Goal: Transaction & Acquisition: Purchase product/service

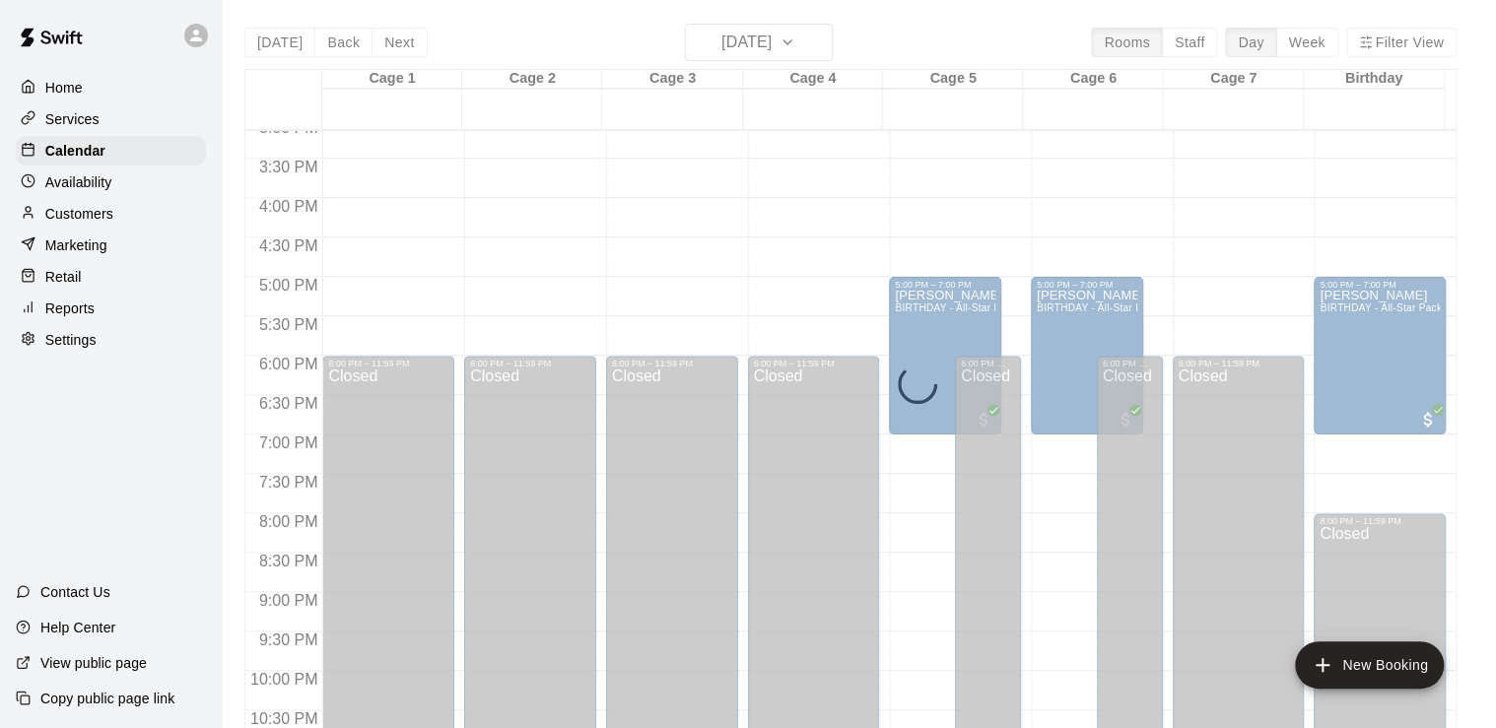
scroll to position [1188, 0]
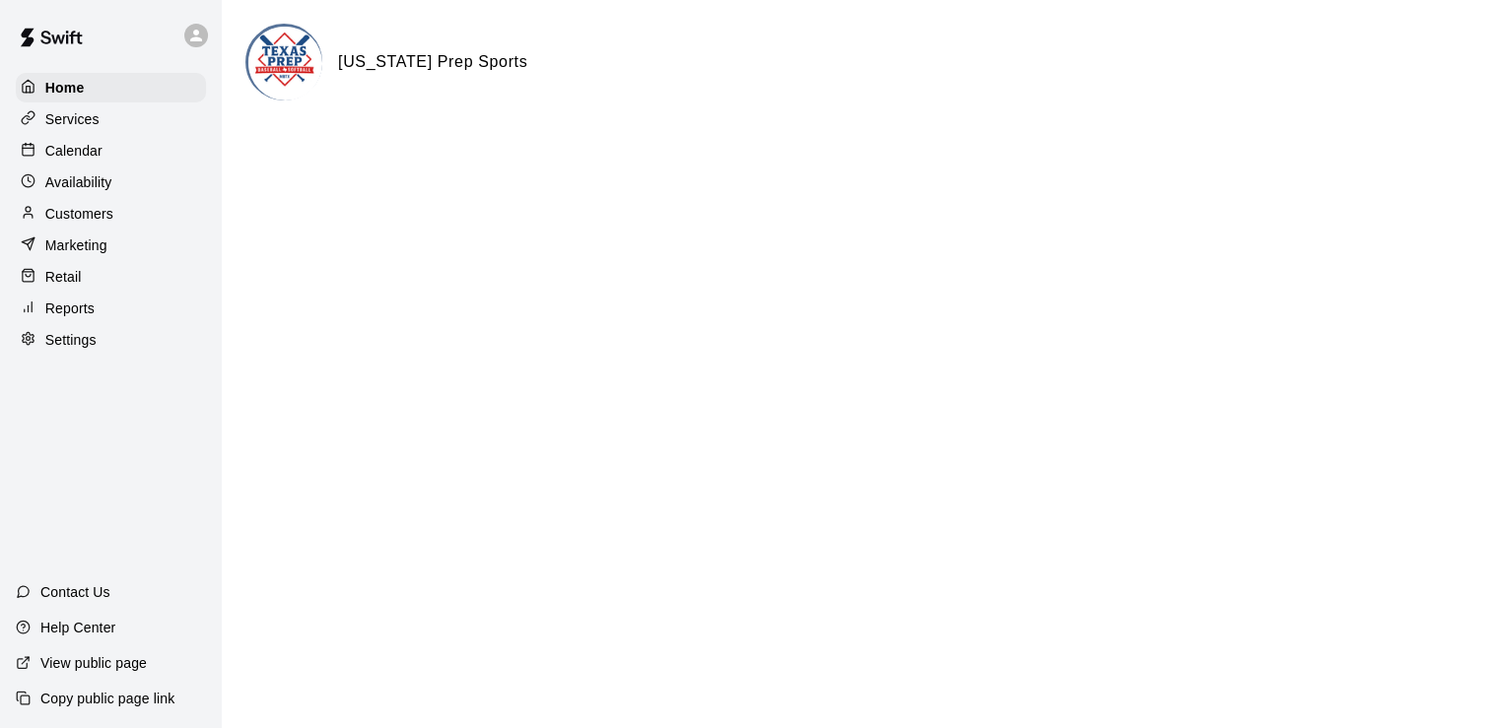
click at [82, 159] on p "Calendar" at bounding box center [73, 151] width 57 height 20
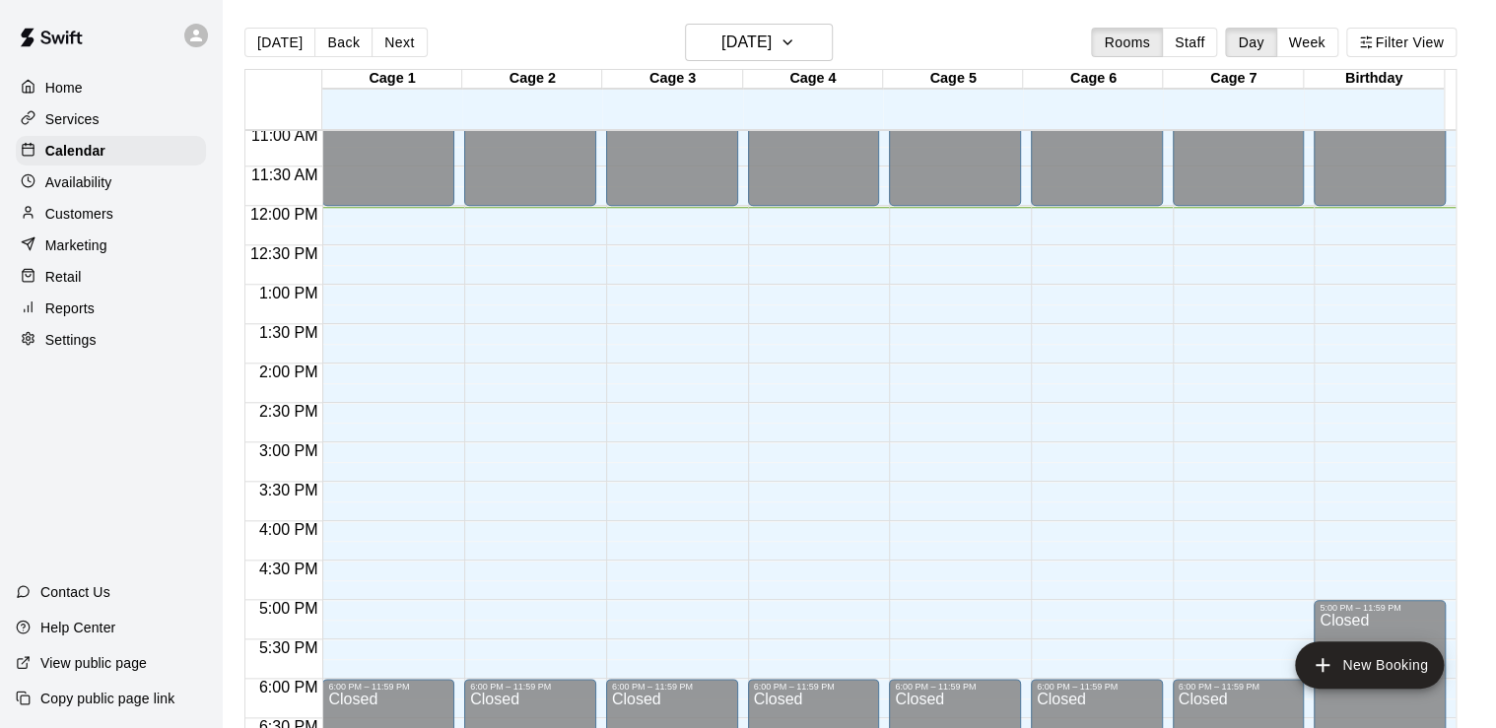
scroll to position [871, 0]
click at [721, 43] on h6 "[DATE]" at bounding box center [746, 43] width 50 height 28
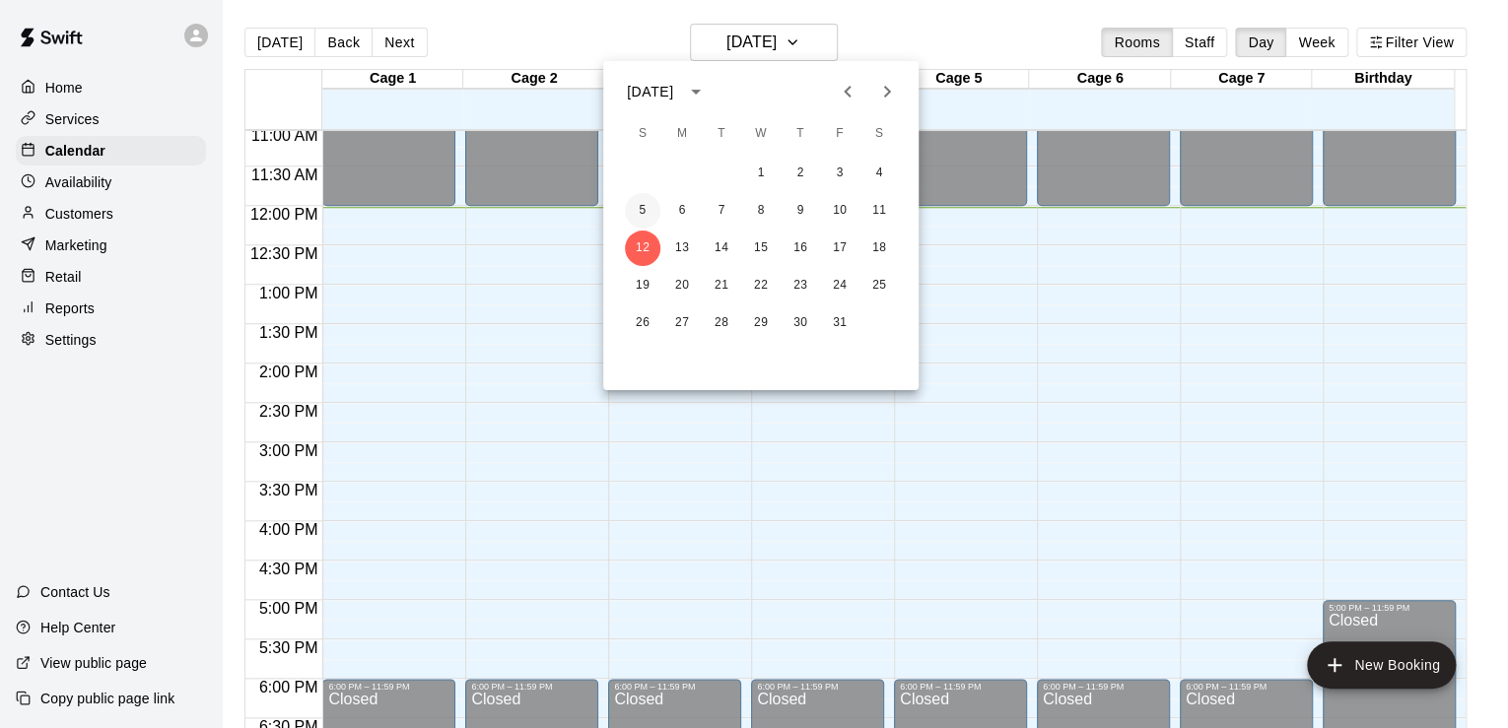
click at [642, 213] on button "5" at bounding box center [642, 210] width 35 height 35
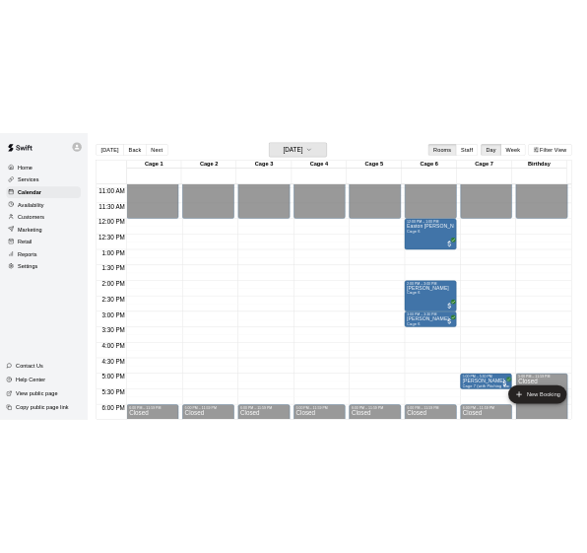
scroll to position [858, 0]
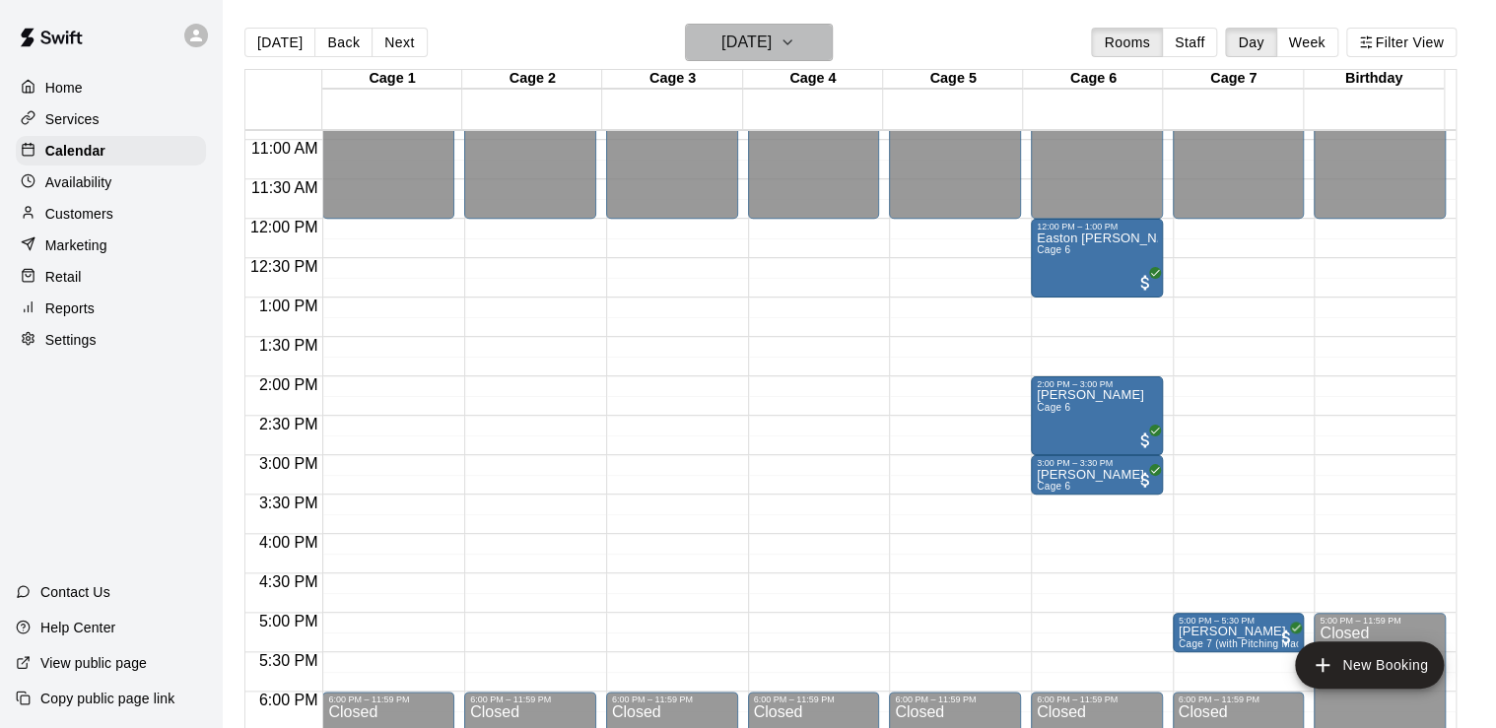
click at [725, 49] on h6 "[DATE]" at bounding box center [746, 43] width 50 height 28
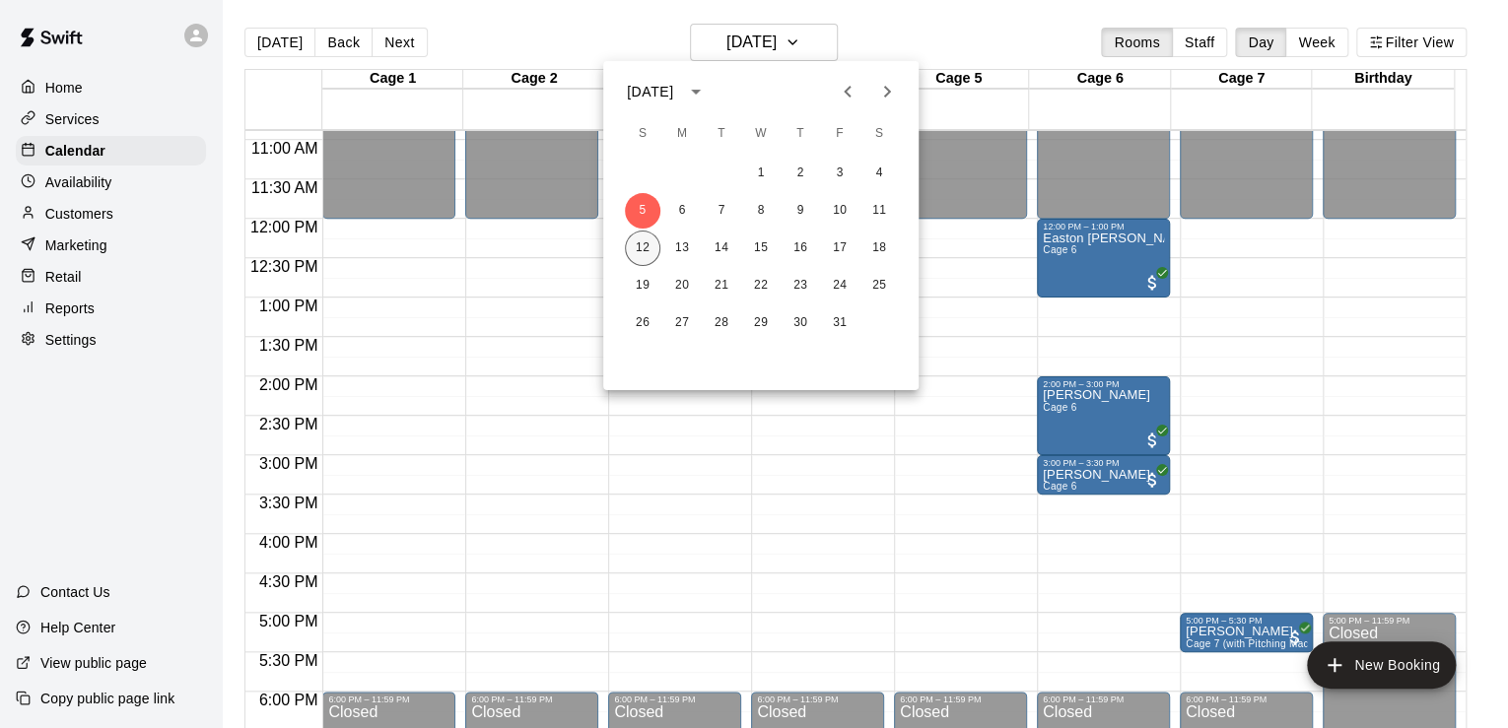
click at [639, 233] on button "12" at bounding box center [642, 248] width 35 height 35
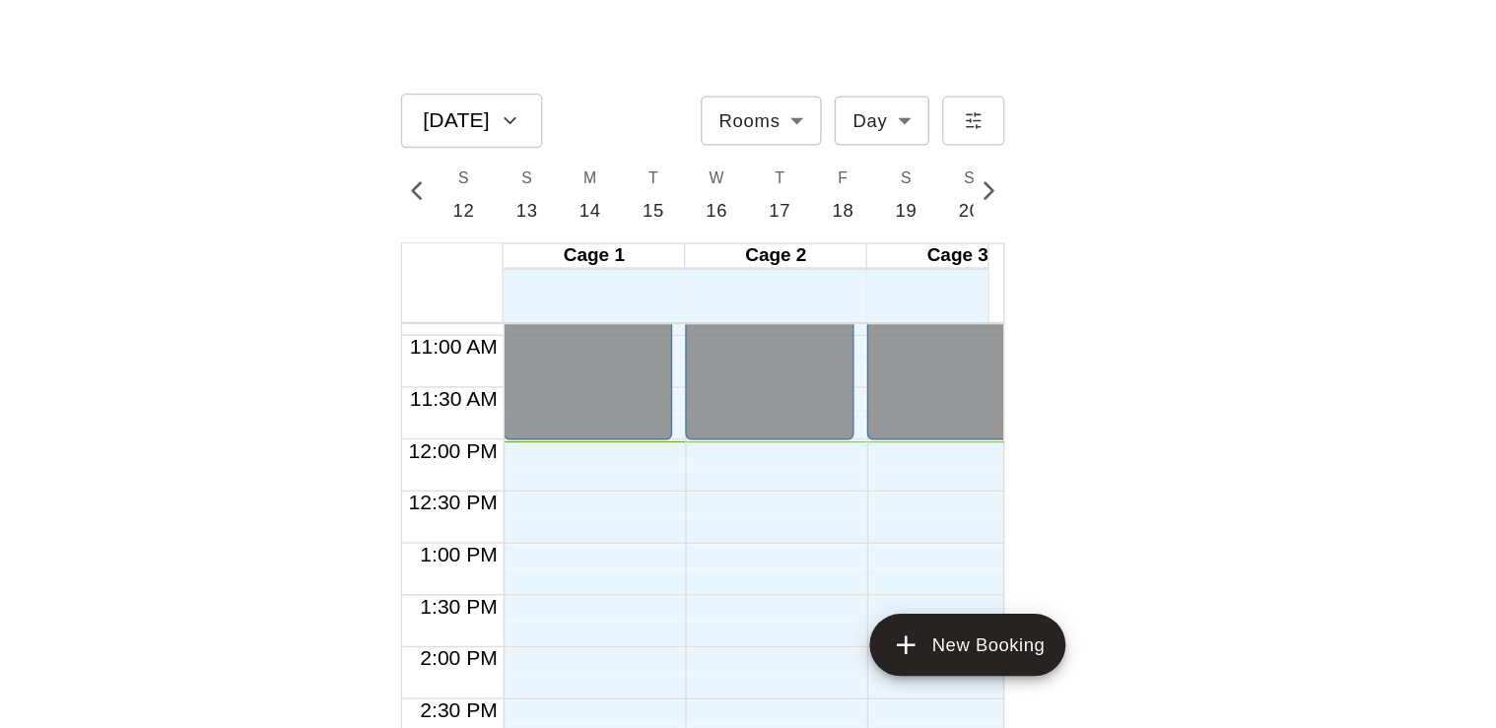
scroll to position [0, 8249]
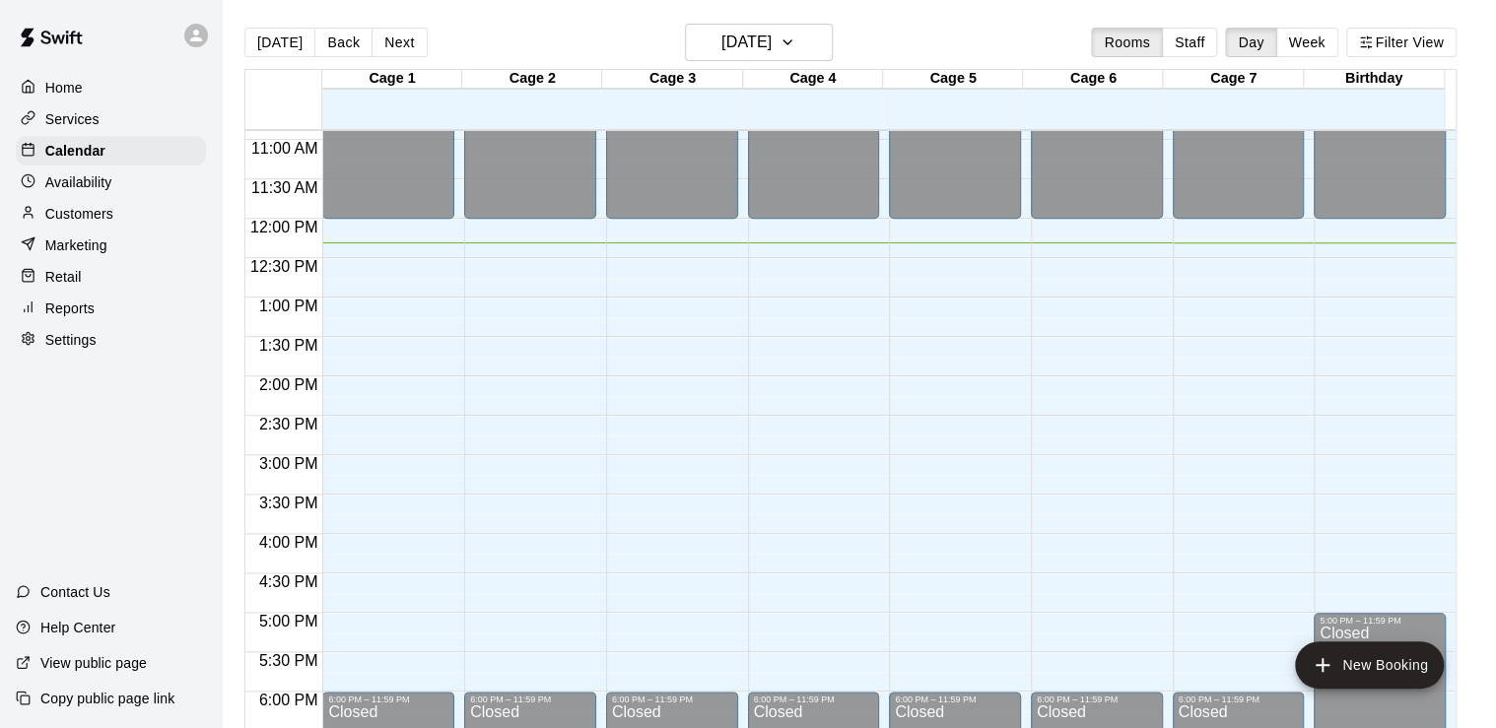
click at [110, 113] on div "Services" at bounding box center [111, 119] width 190 height 30
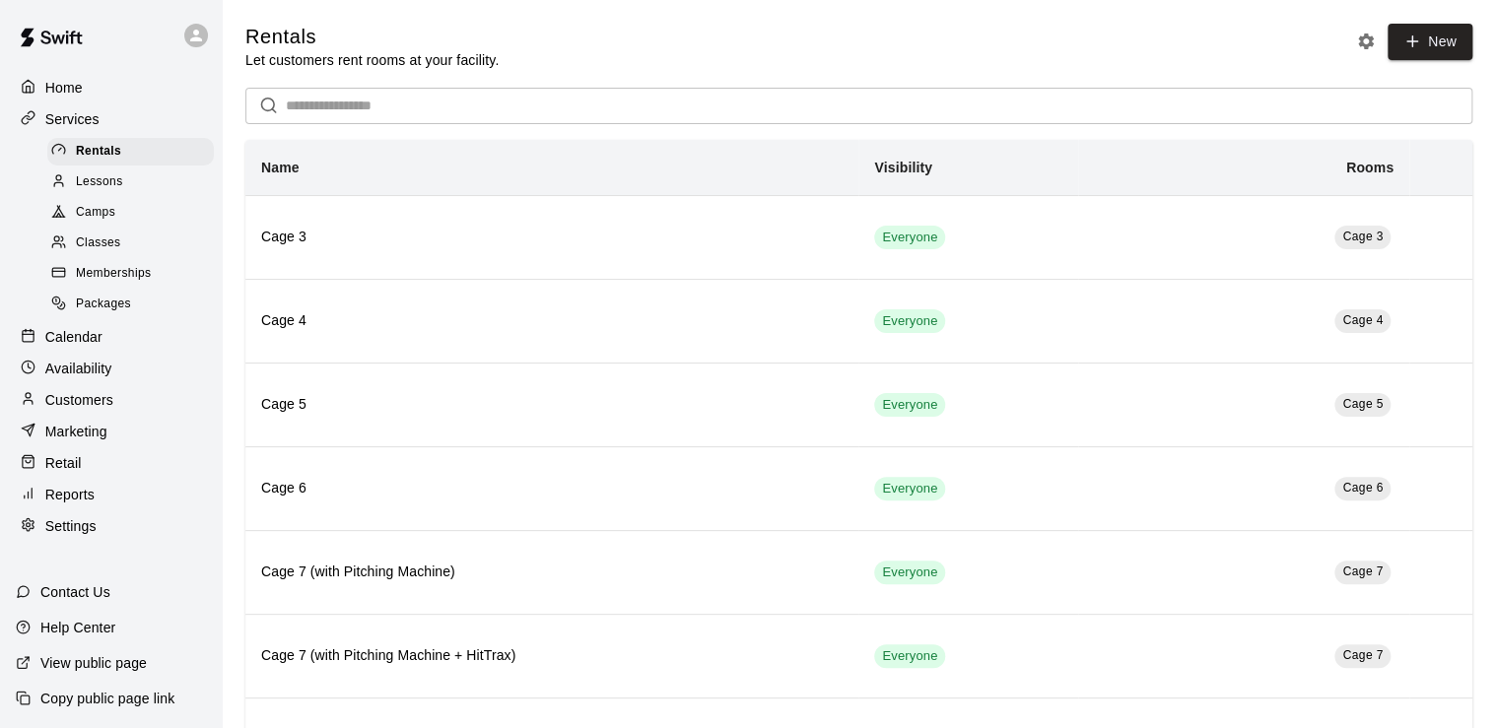
click at [110, 113] on div "Services" at bounding box center [111, 119] width 190 height 30
click at [75, 347] on p "Calendar" at bounding box center [73, 337] width 57 height 20
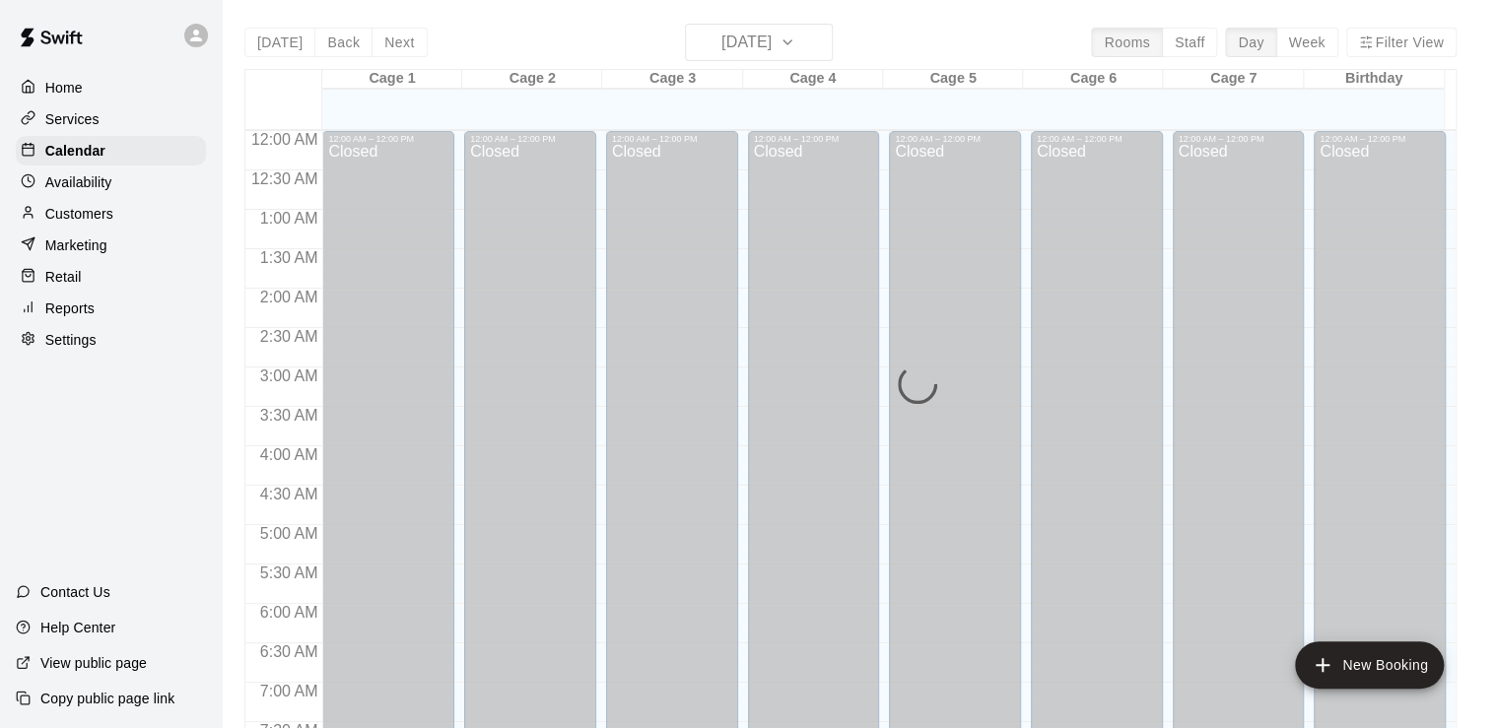
scroll to position [971, 0]
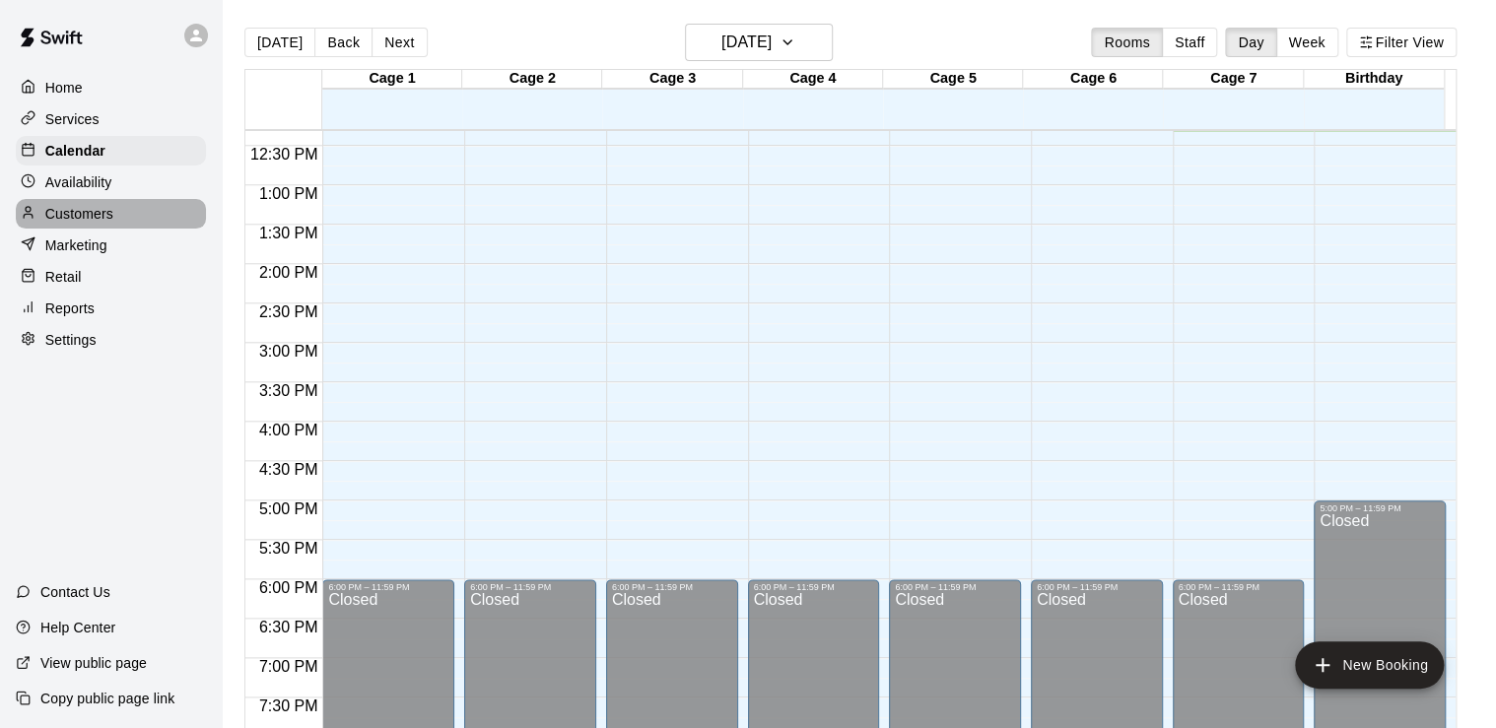
click at [99, 222] on p "Customers" at bounding box center [79, 214] width 68 height 20
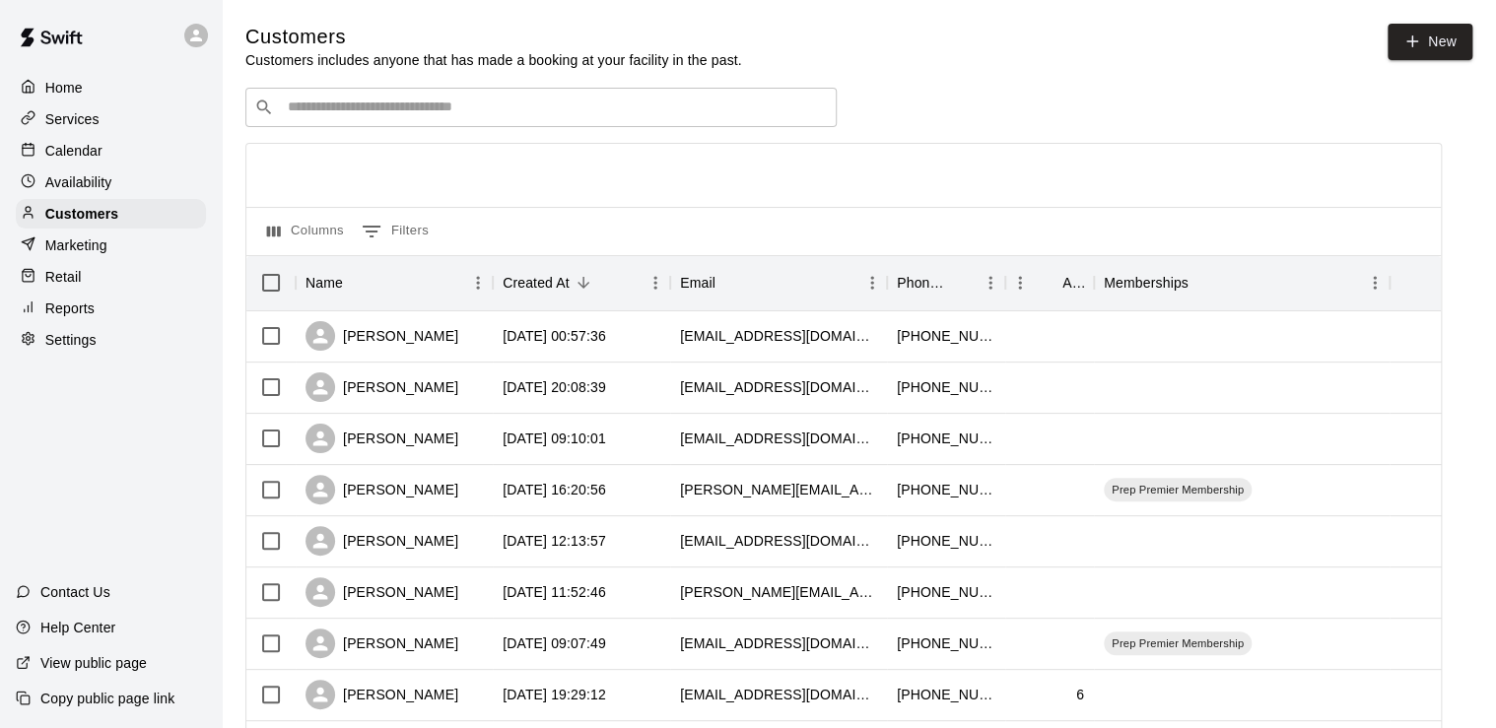
click at [622, 114] on input "Search customers by name or email" at bounding box center [555, 108] width 546 height 20
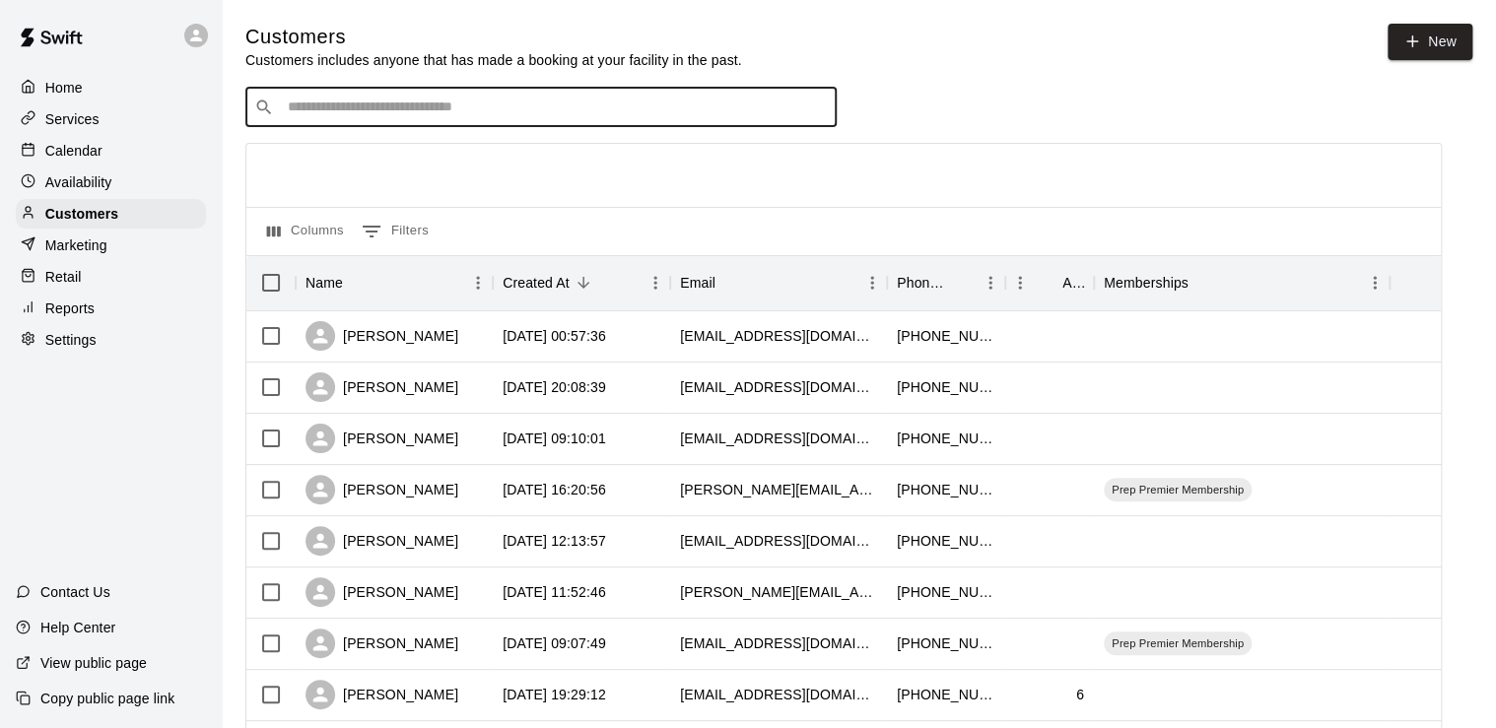
type input "*"
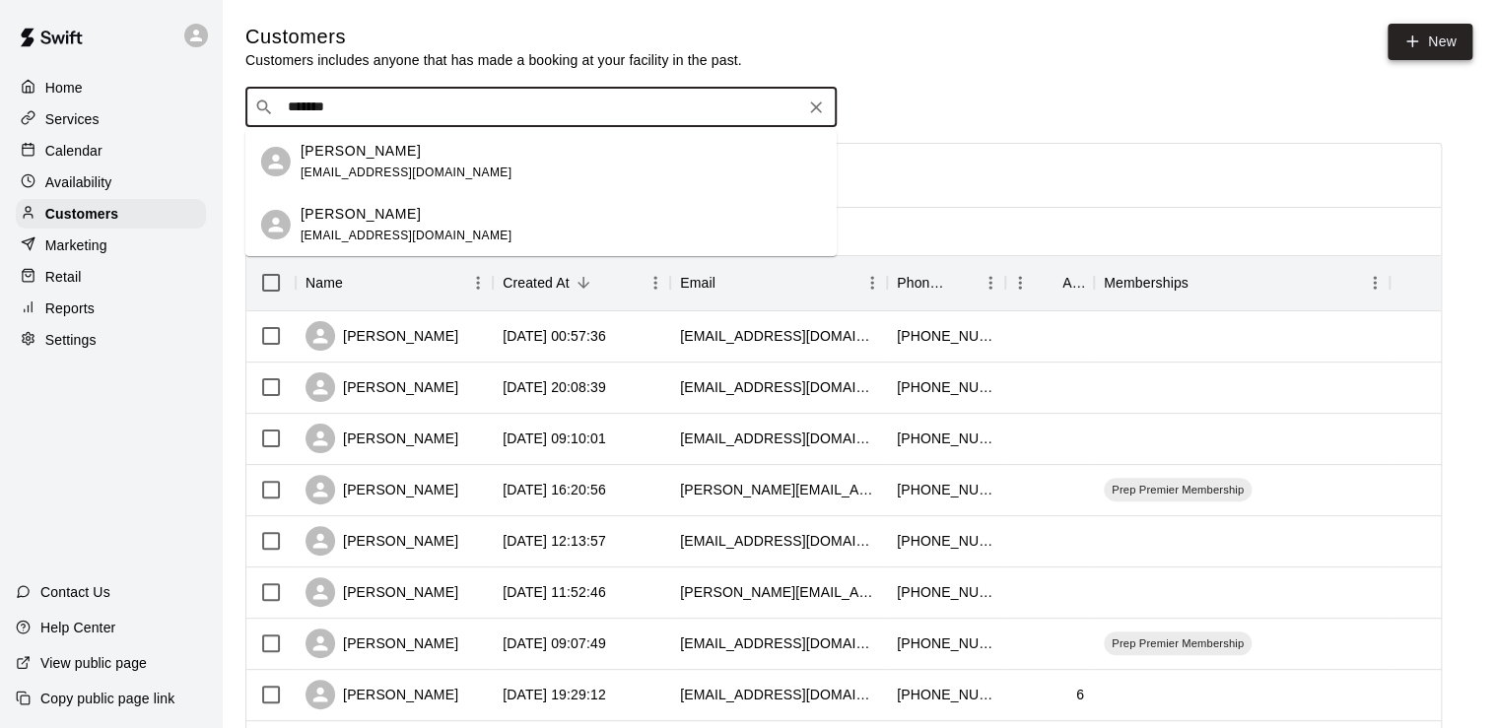
type input "******"
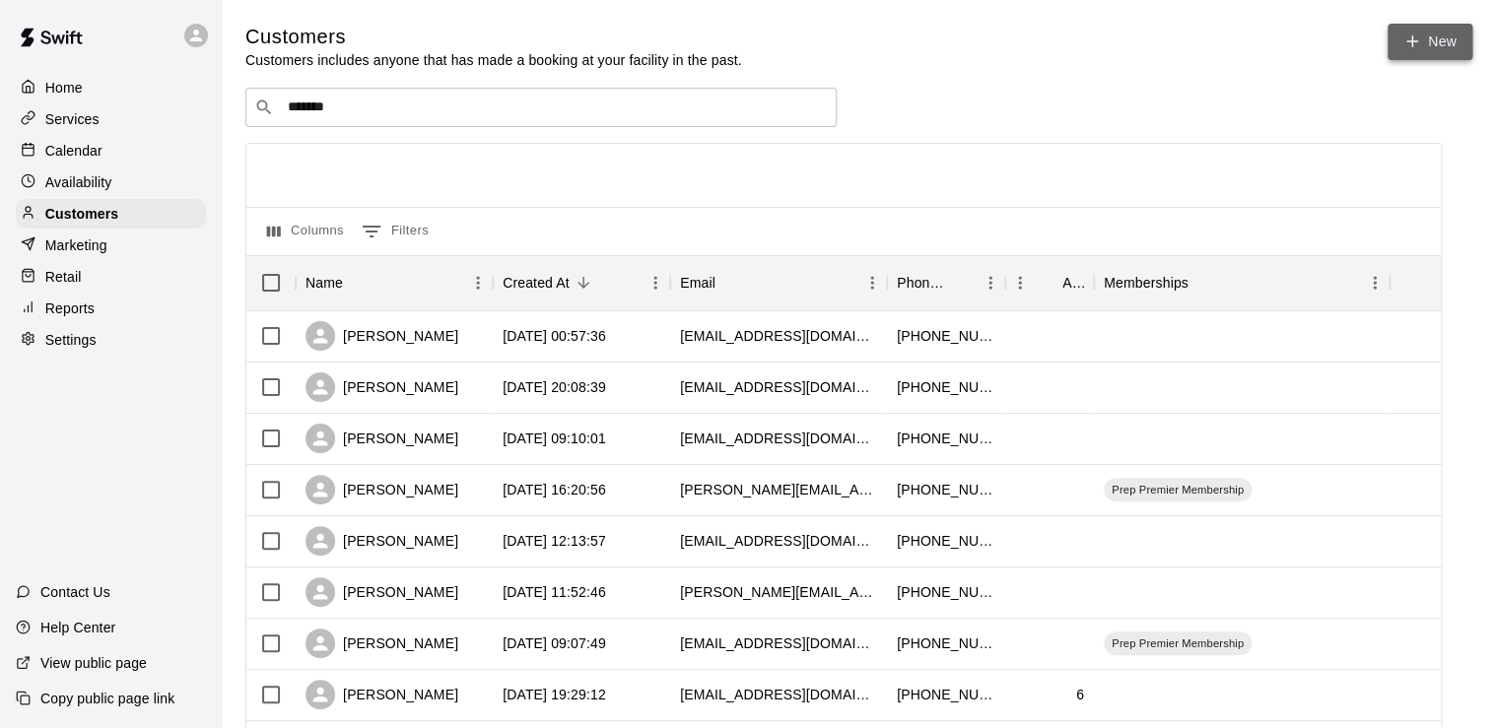
click at [1396, 28] on link "New" at bounding box center [1429, 42] width 85 height 36
select select "**"
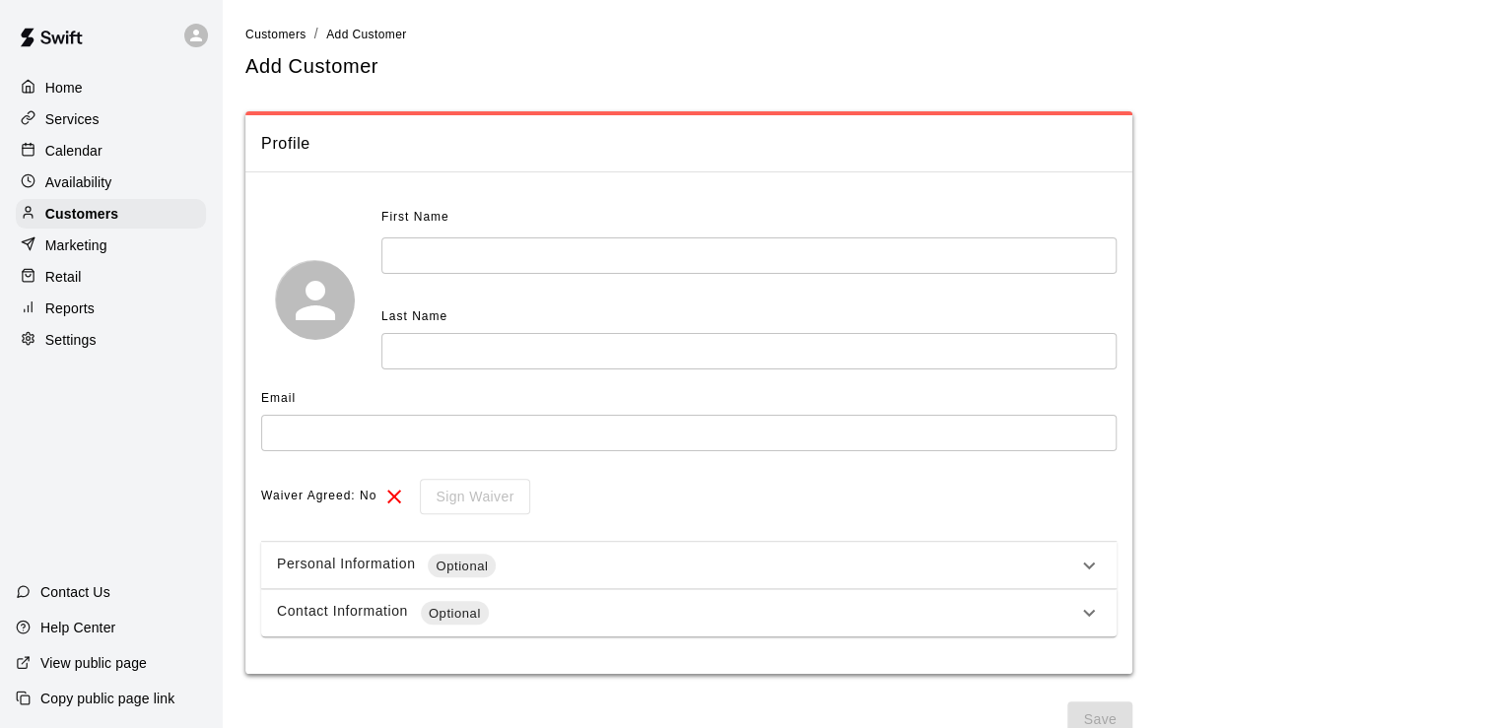
click at [458, 253] on input "text" at bounding box center [748, 255] width 735 height 36
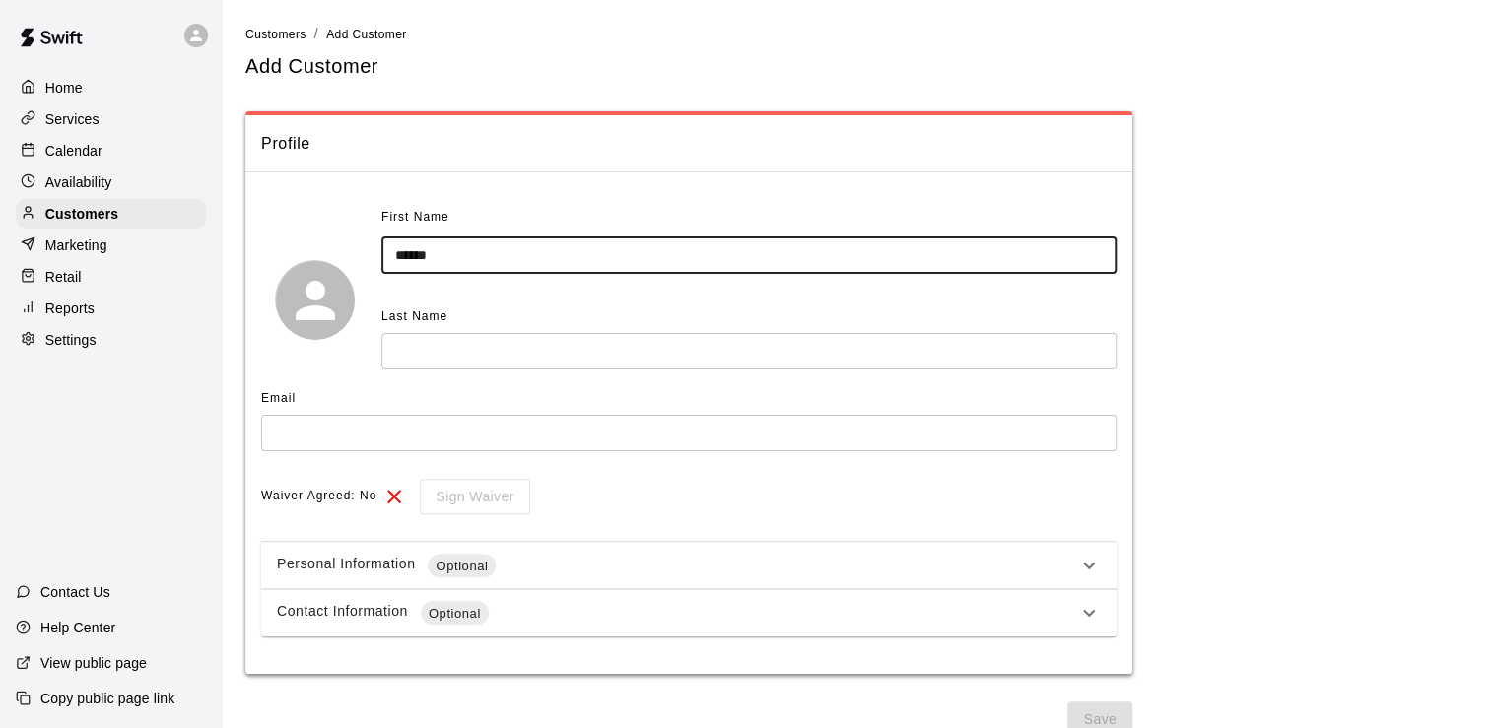
type input "******"
click at [440, 347] on input "text" at bounding box center [748, 351] width 735 height 36
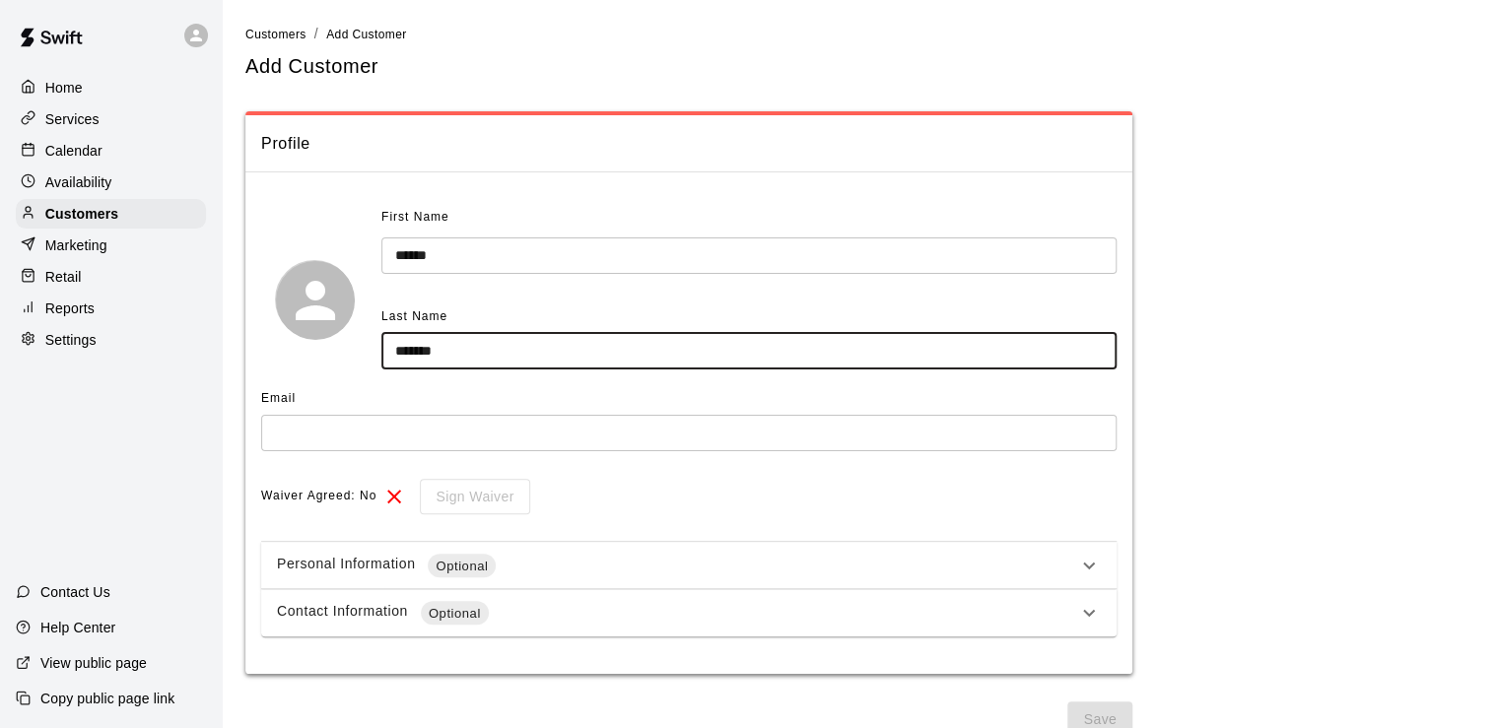
type input "*******"
click at [288, 443] on input "text" at bounding box center [688, 433] width 855 height 36
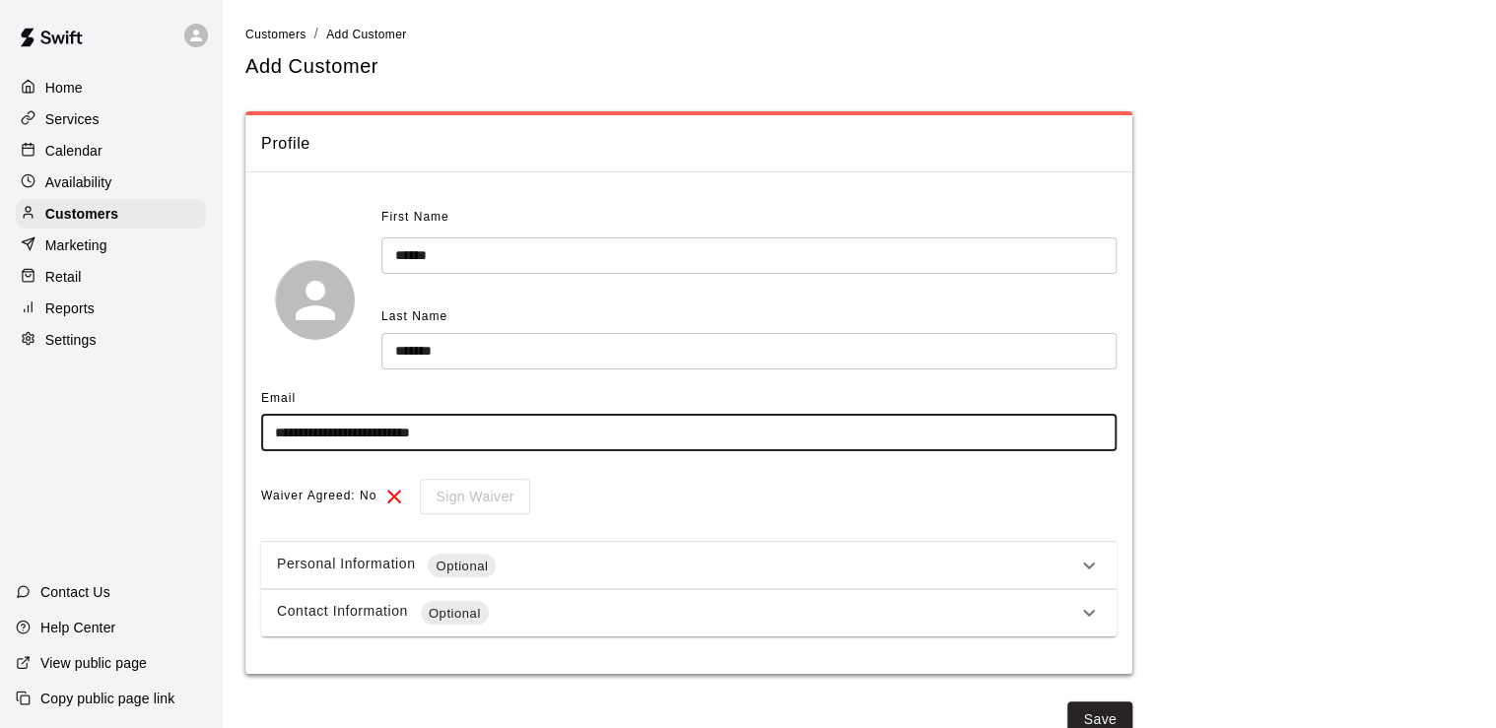
click at [341, 433] on input "**********" at bounding box center [688, 433] width 855 height 36
click at [493, 434] on input "**********" at bounding box center [688, 433] width 855 height 36
click at [418, 435] on input "**********" at bounding box center [688, 433] width 855 height 36
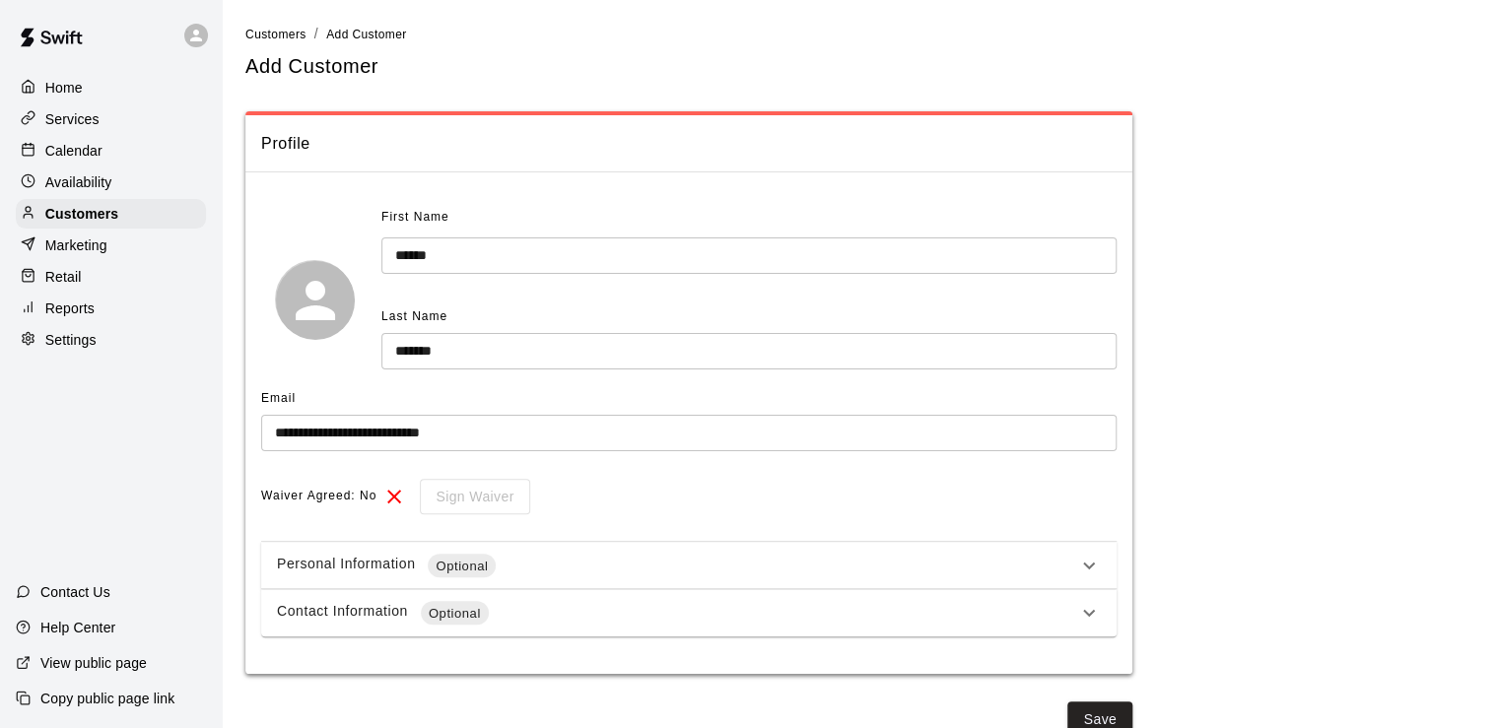
click at [580, 480] on div "Waiver Agreed: No Sign Waiver" at bounding box center [688, 497] width 855 height 36
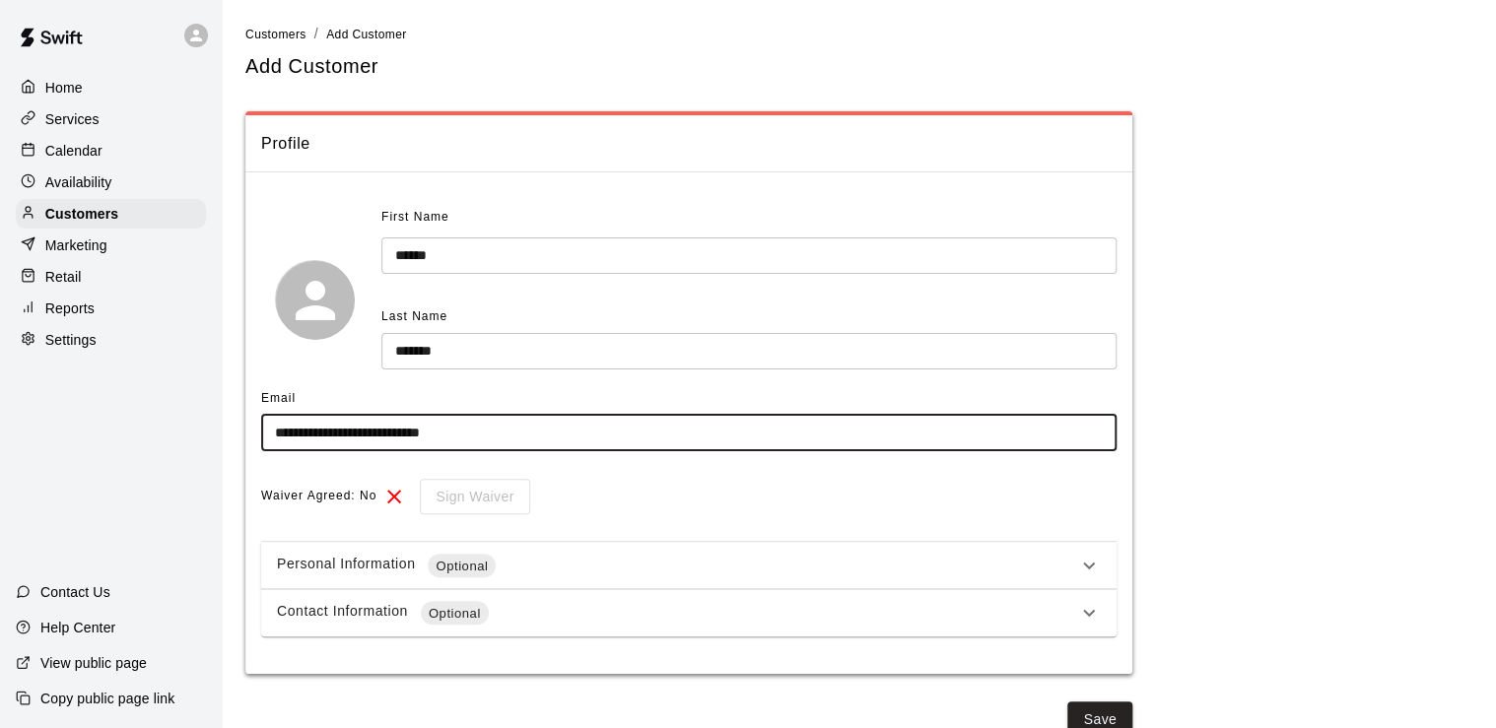
click at [364, 431] on input "**********" at bounding box center [688, 433] width 855 height 36
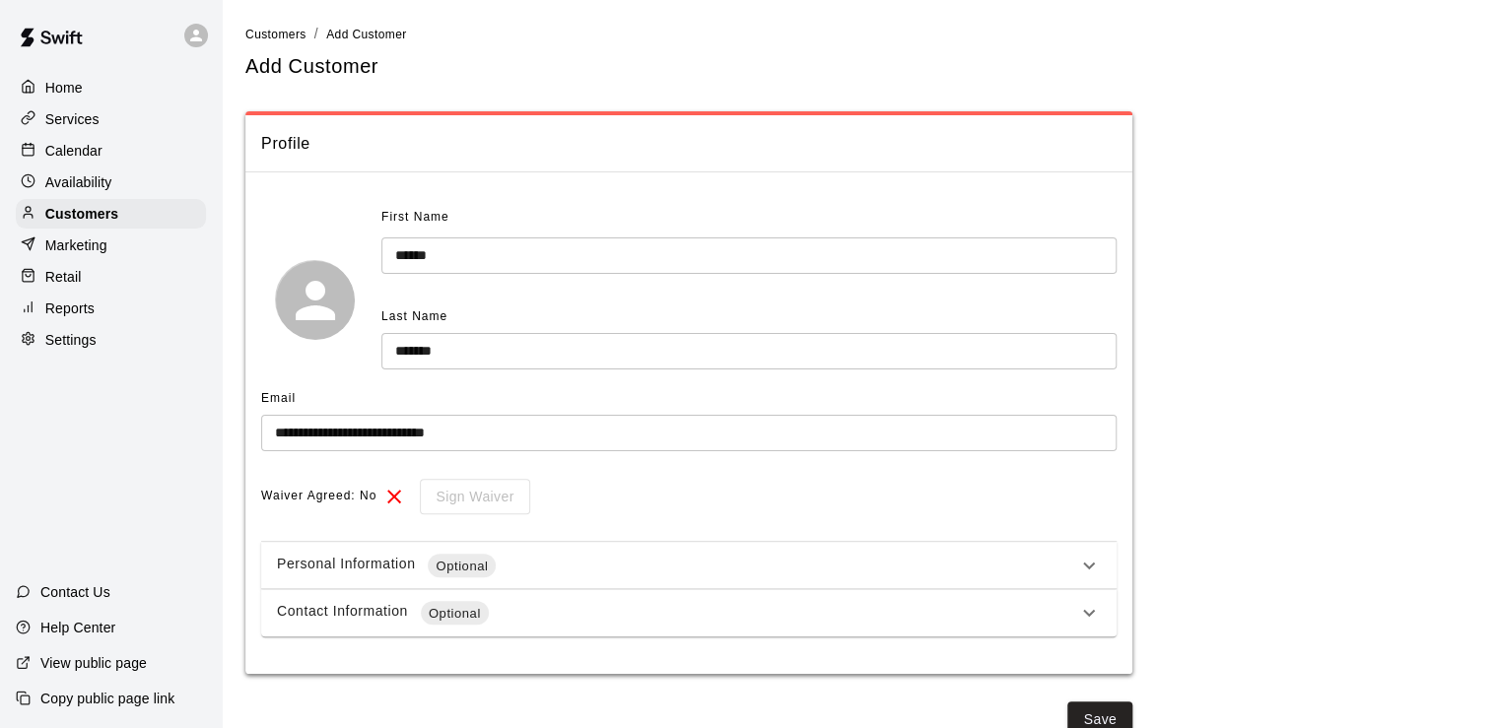
click at [613, 487] on div "Waiver Agreed: No Sign Waiver" at bounding box center [688, 497] width 855 height 36
click at [424, 516] on div "**********" at bounding box center [688, 419] width 855 height 435
click at [368, 434] on input "**********" at bounding box center [688, 433] width 855 height 36
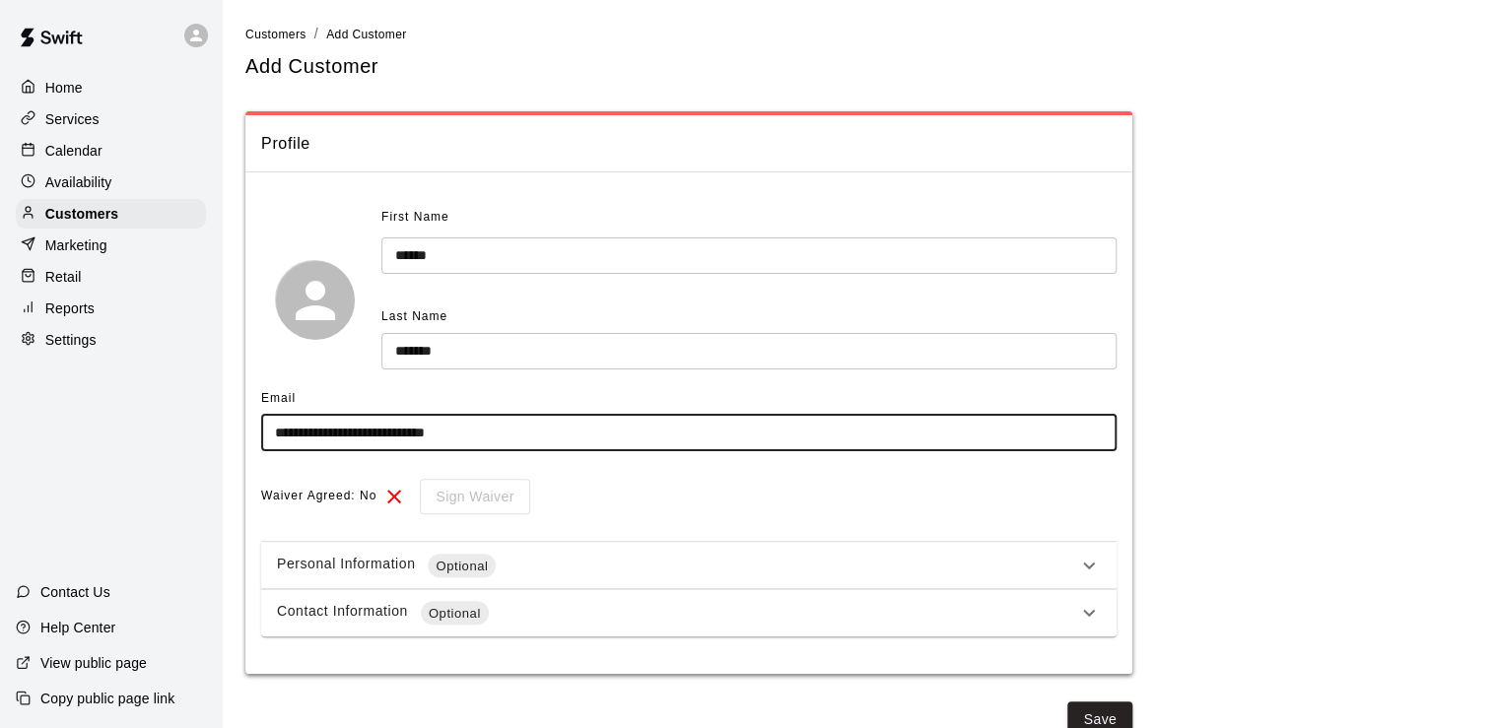
type input "**********"
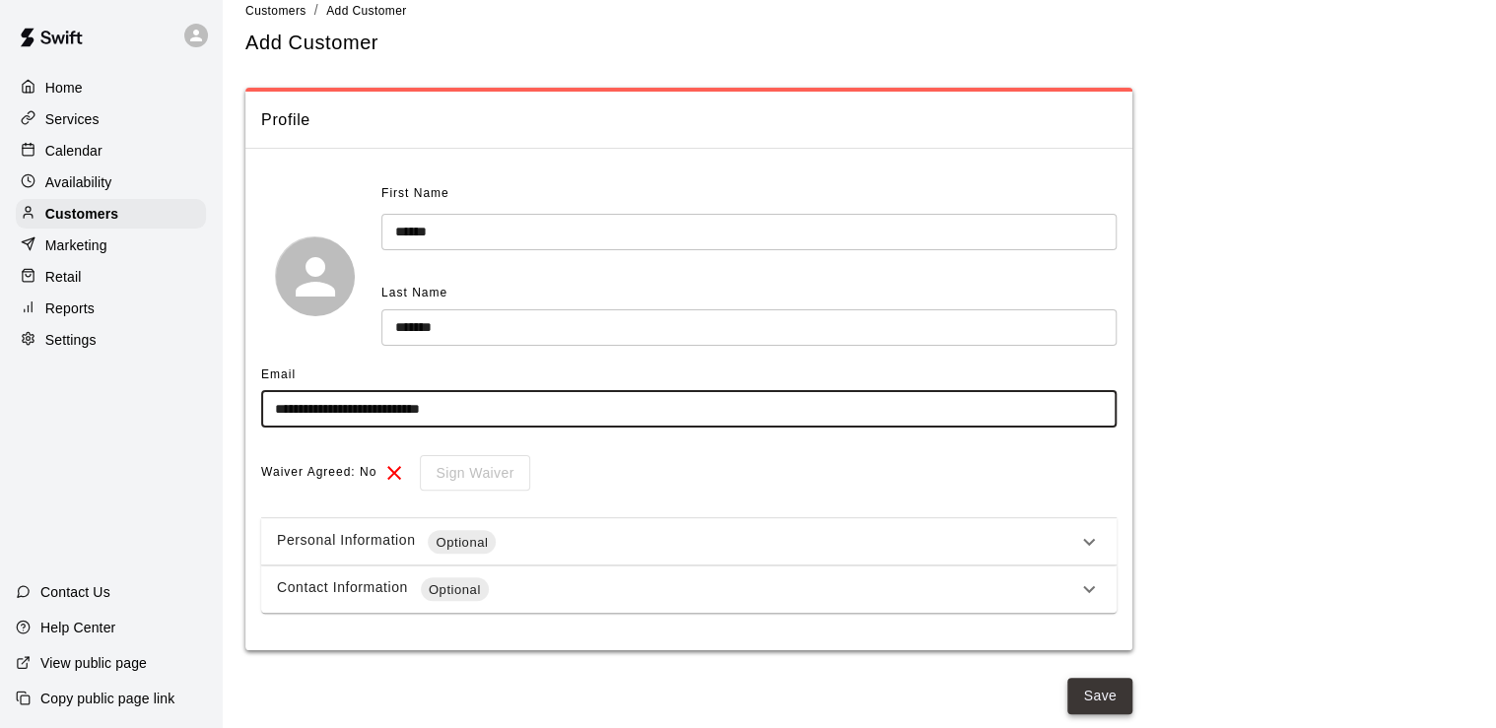
click at [1102, 690] on button "Save" at bounding box center [1099, 696] width 65 height 36
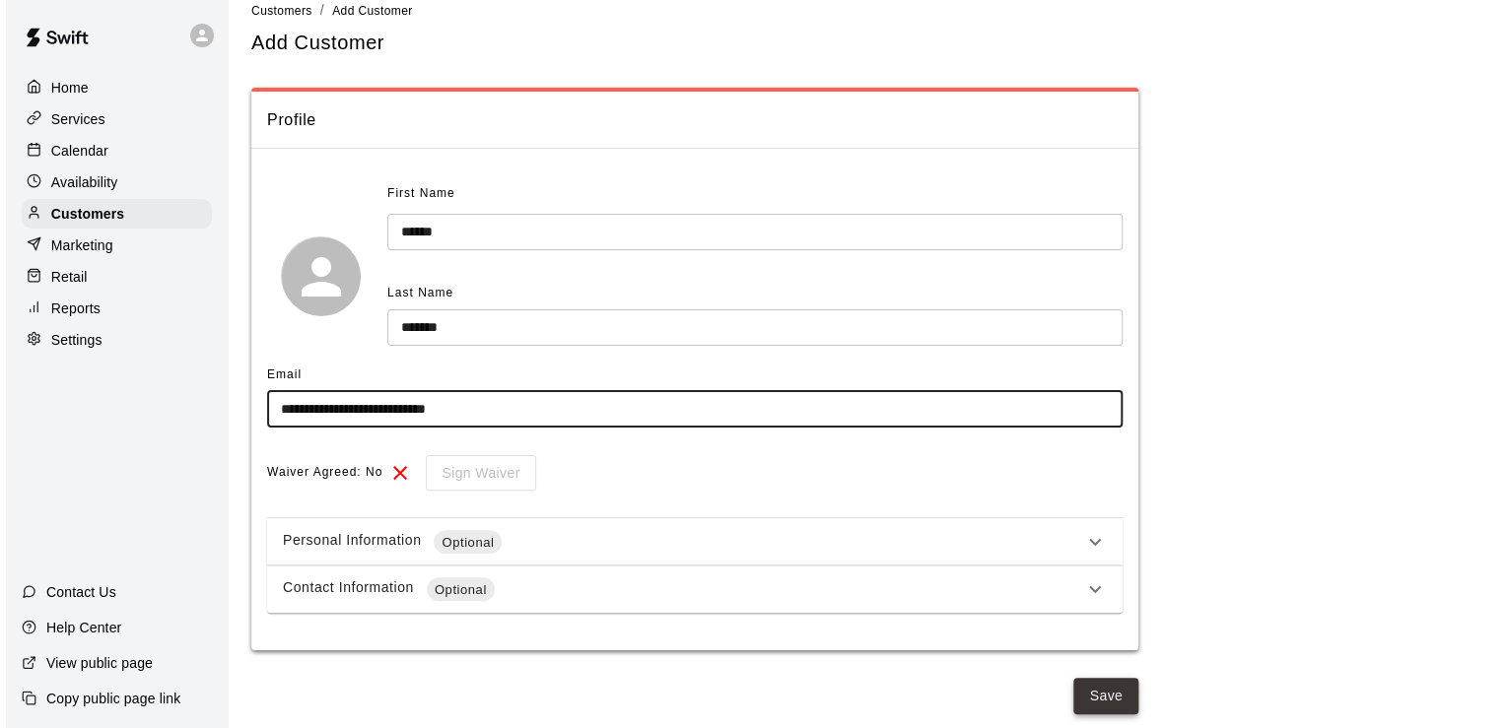
scroll to position [0, 0]
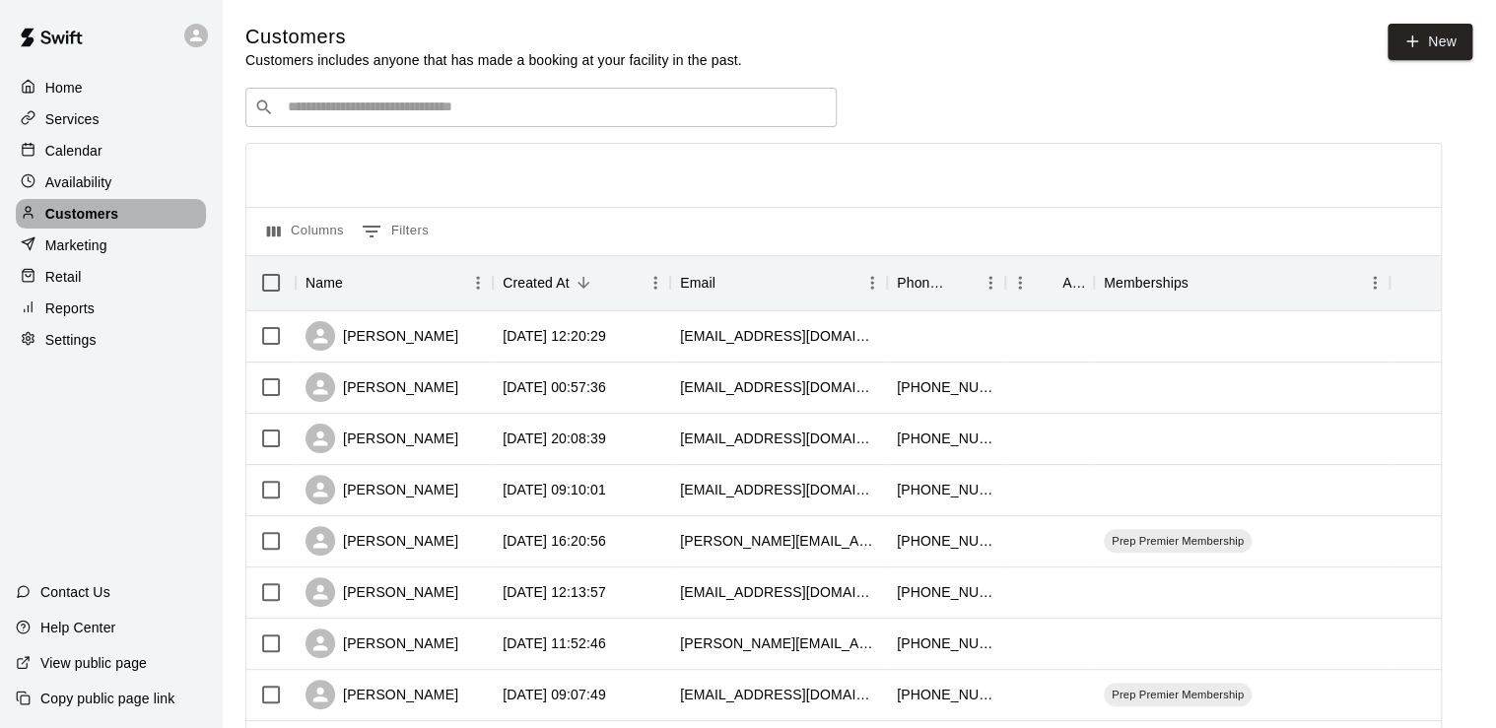
click at [100, 210] on p "Customers" at bounding box center [81, 214] width 73 height 20
click at [381, 349] on div "[PERSON_NAME]" at bounding box center [381, 336] width 153 height 30
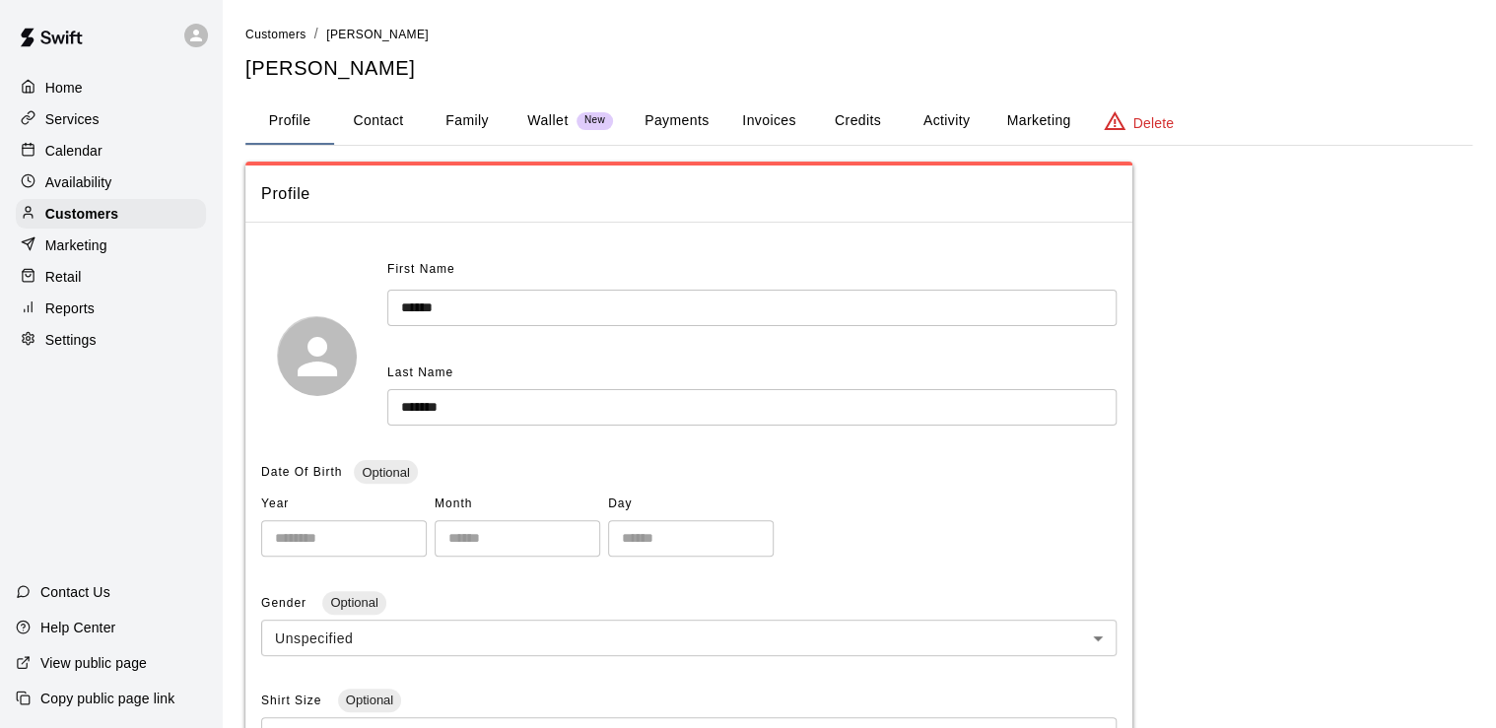
click at [670, 122] on button "Payments" at bounding box center [677, 121] width 96 height 47
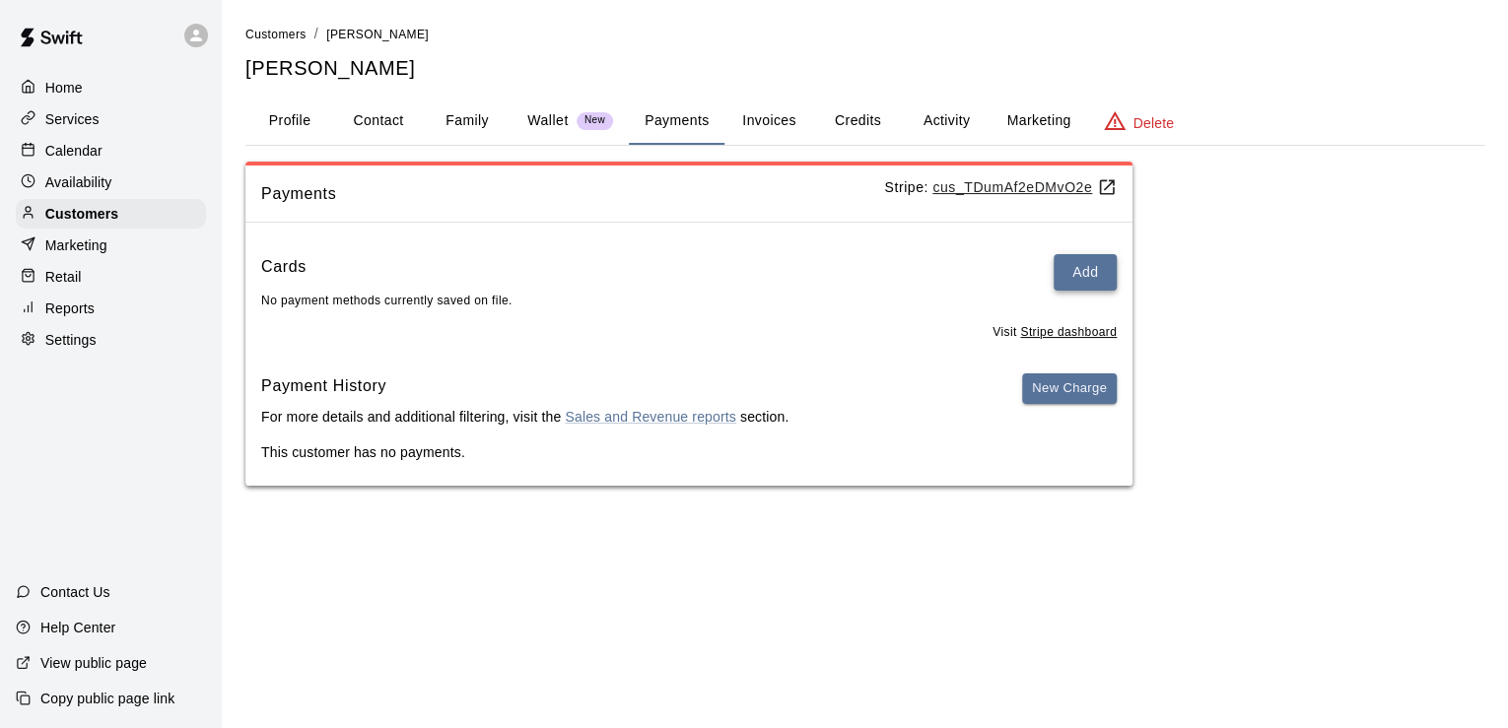
click at [1074, 272] on button "Add" at bounding box center [1084, 272] width 63 height 36
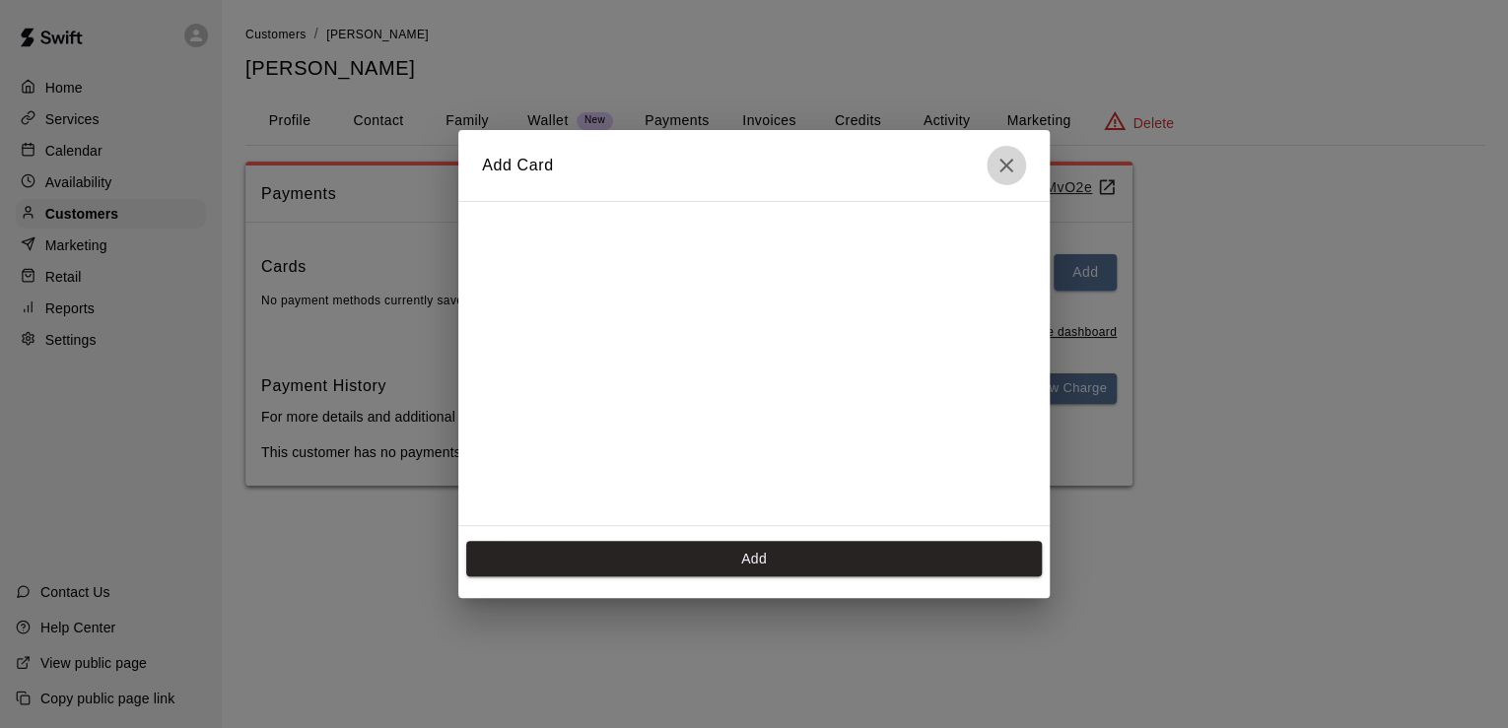
click at [1003, 160] on icon "Close" at bounding box center [1006, 166] width 24 height 24
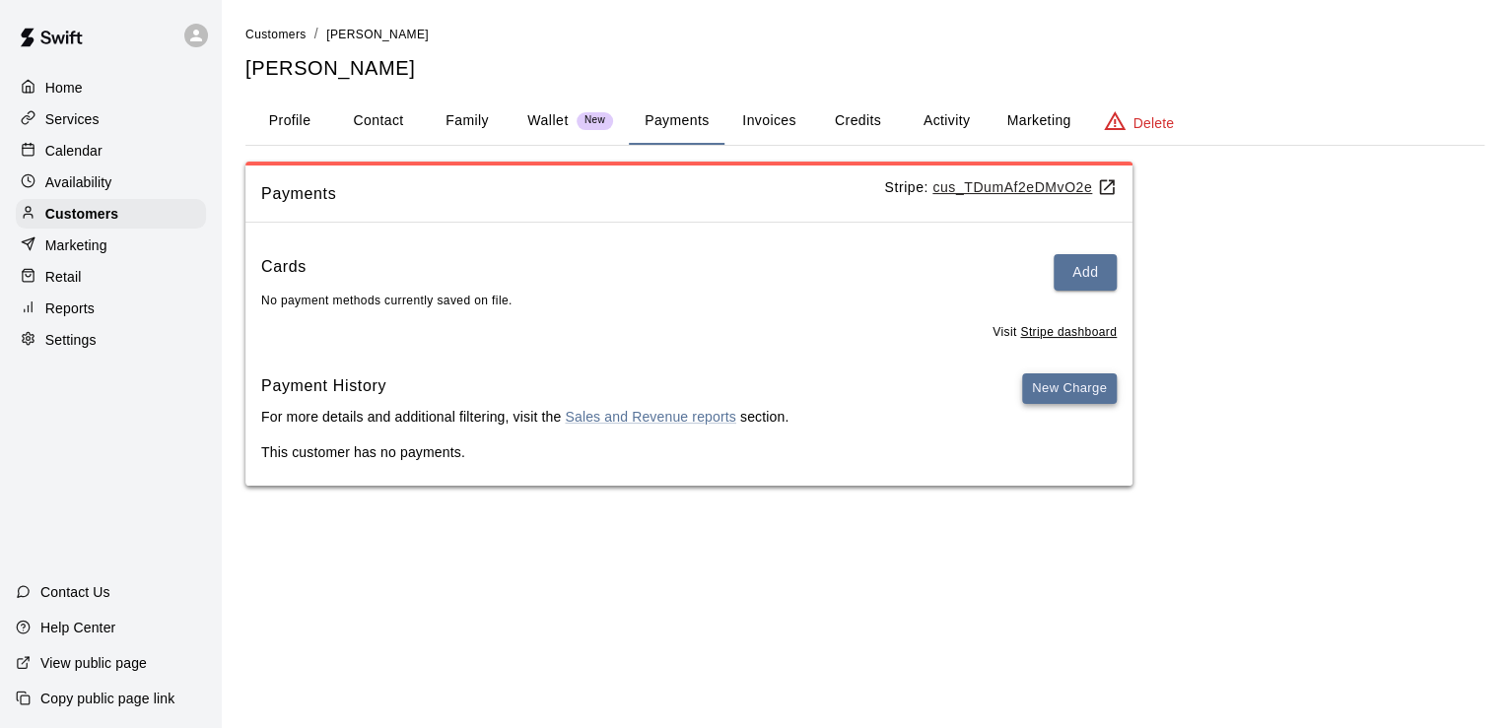
click at [1076, 382] on button "New Charge" at bounding box center [1069, 388] width 95 height 31
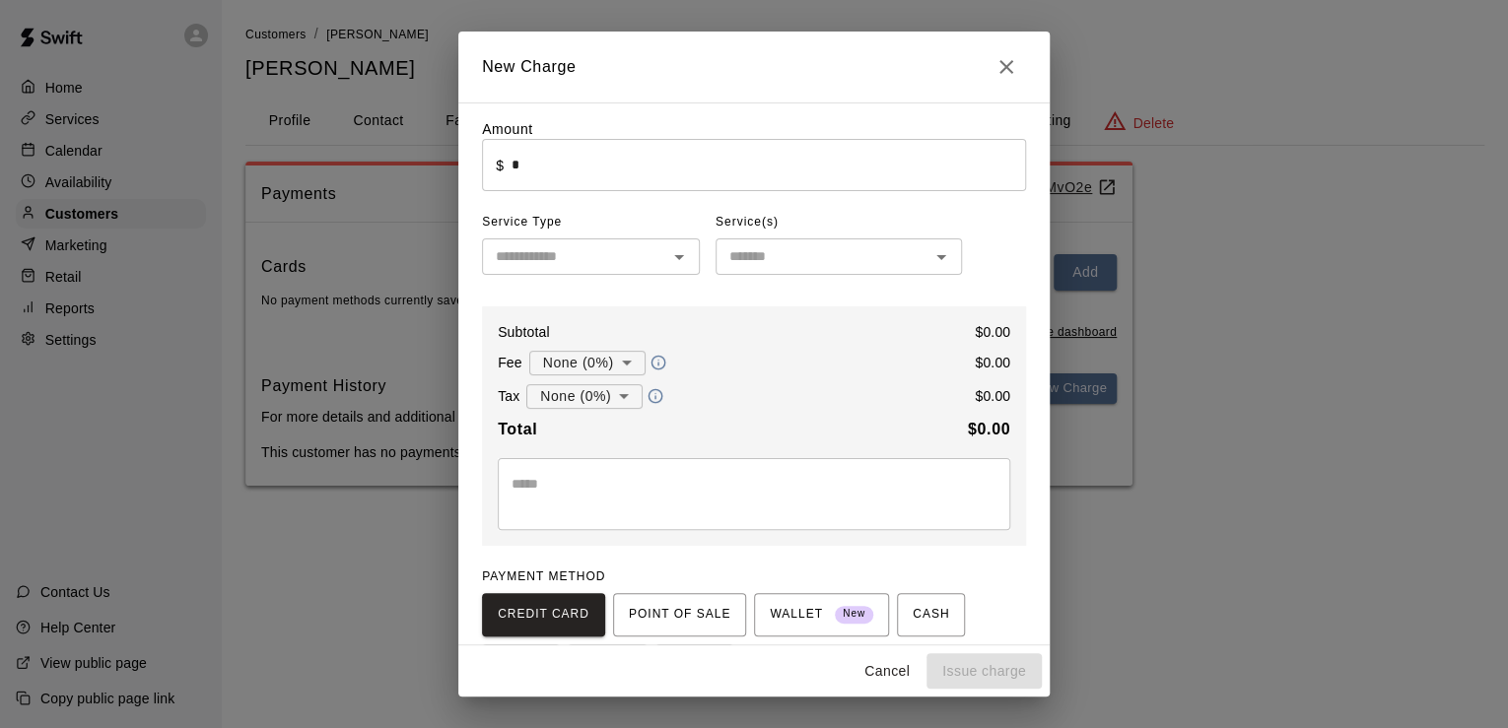
click at [546, 258] on input "text" at bounding box center [574, 256] width 173 height 25
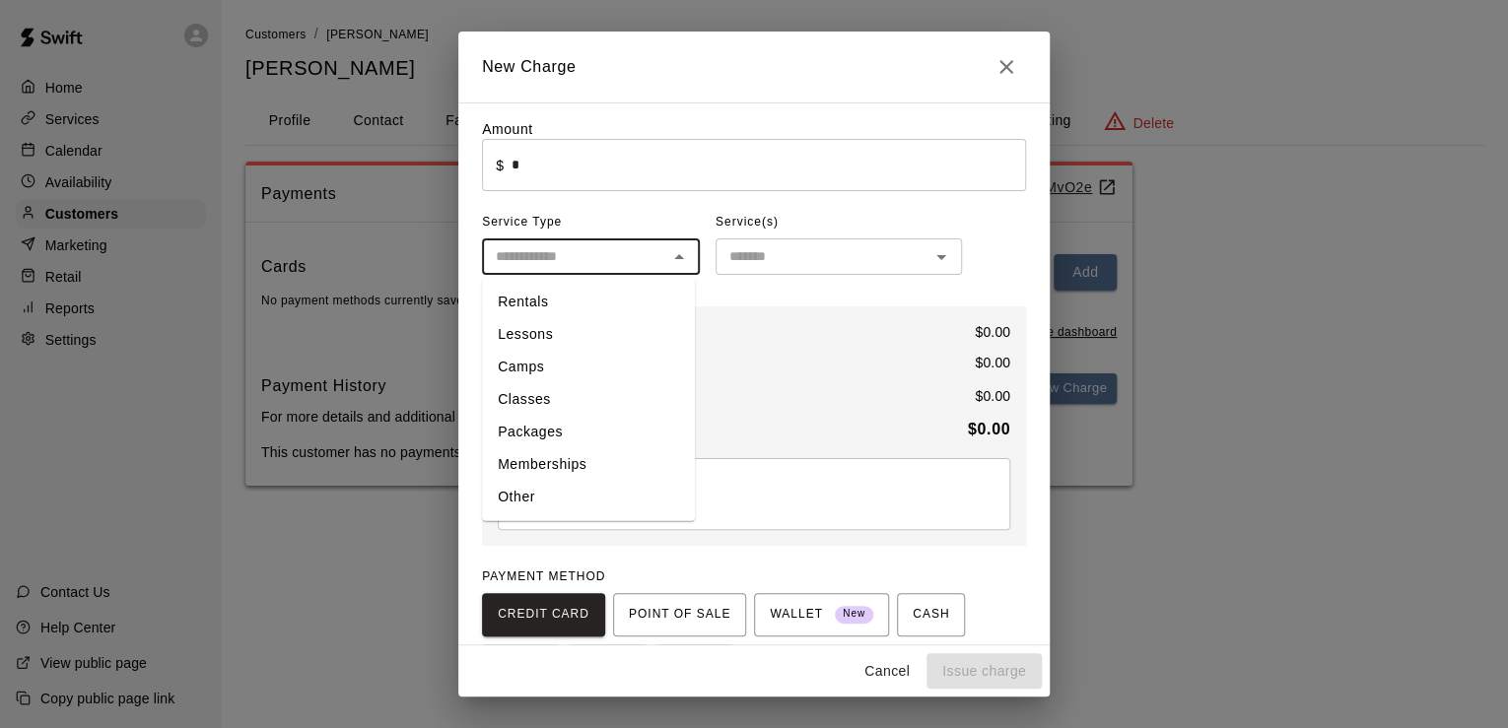
click at [540, 492] on li "Other" at bounding box center [588, 497] width 213 height 33
type input "*****"
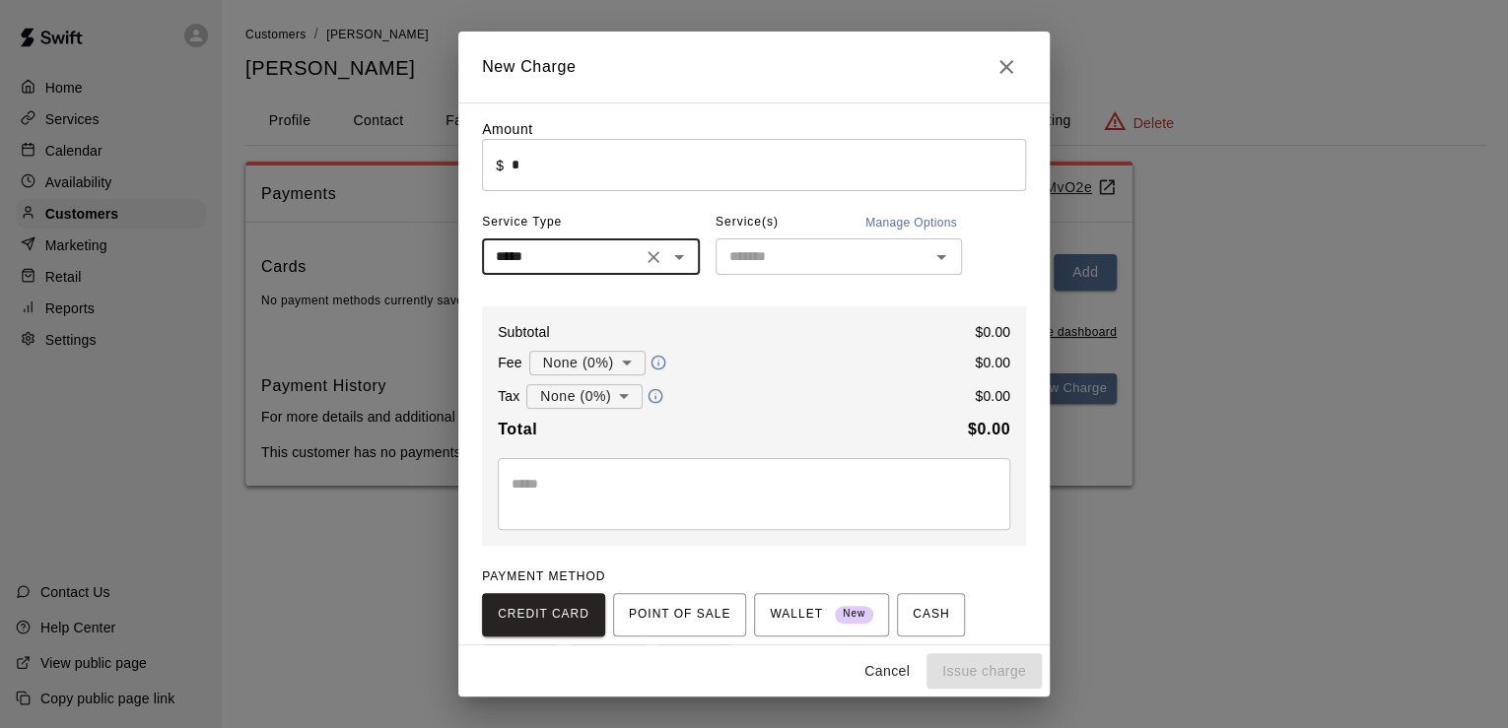
click at [796, 285] on div "Amount ​ $ * ​ Service Type ***** ​ Service(s) Manage Options ​ Subtotal $ 0.00…" at bounding box center [754, 446] width 544 height 654
click at [772, 268] on input "text" at bounding box center [822, 256] width 202 height 25
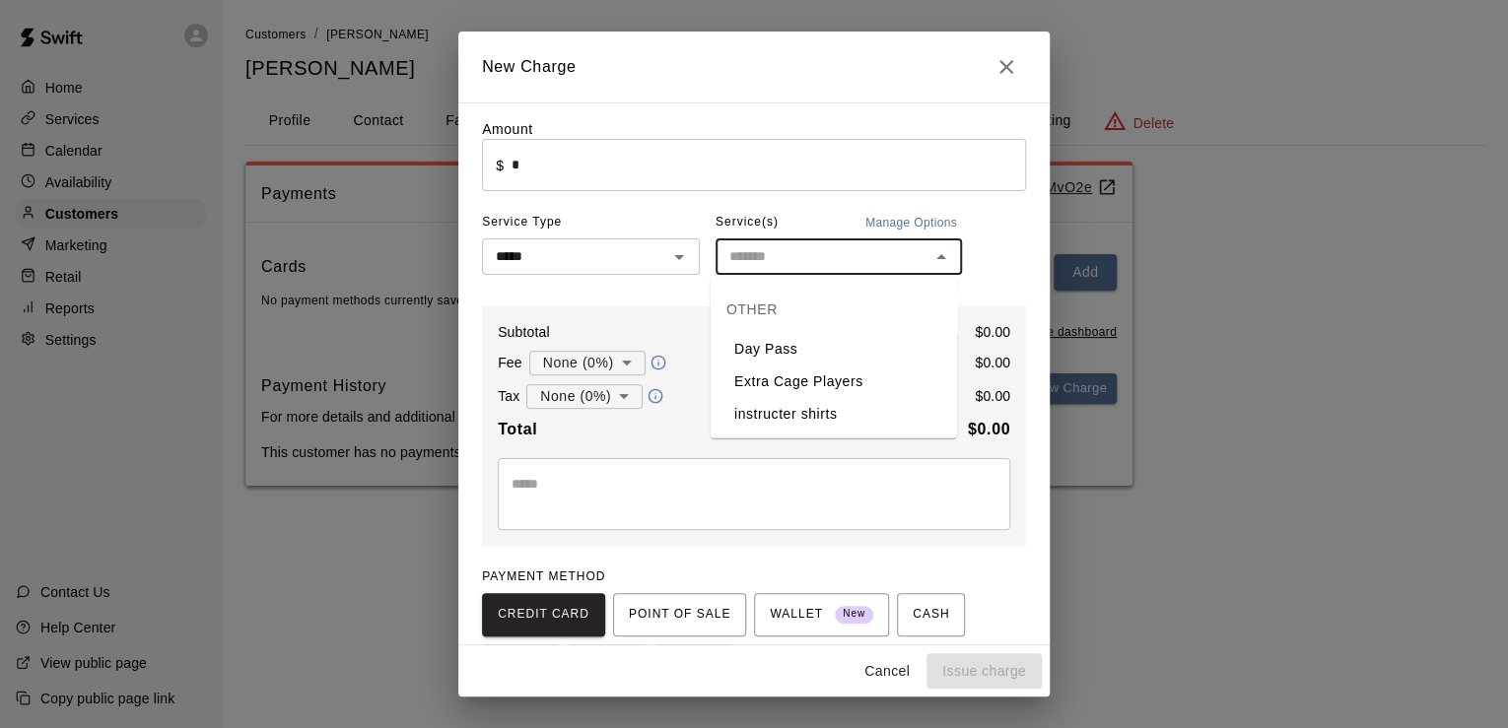
click at [773, 352] on li "Day Pass" at bounding box center [833, 349] width 246 height 33
type input "********"
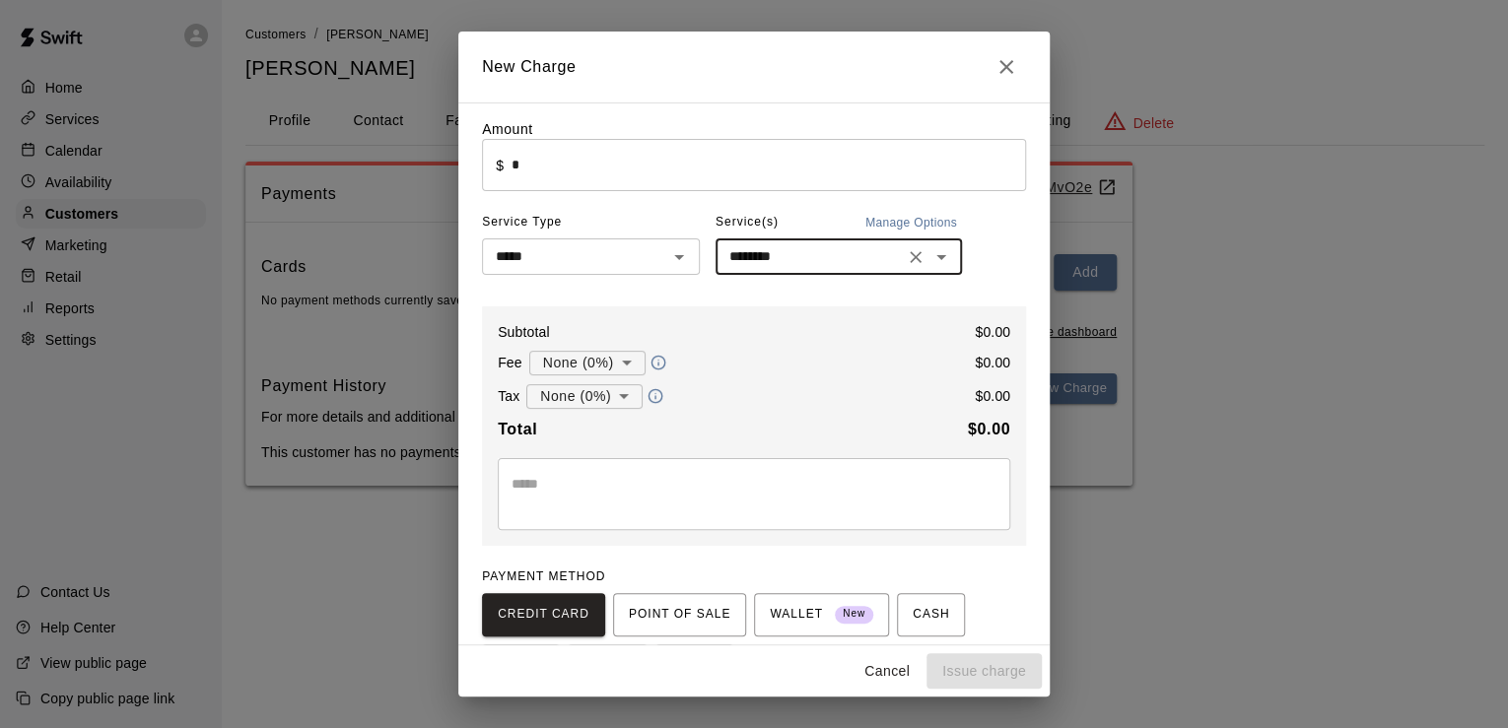
click at [544, 166] on input "*" at bounding box center [768, 165] width 514 height 52
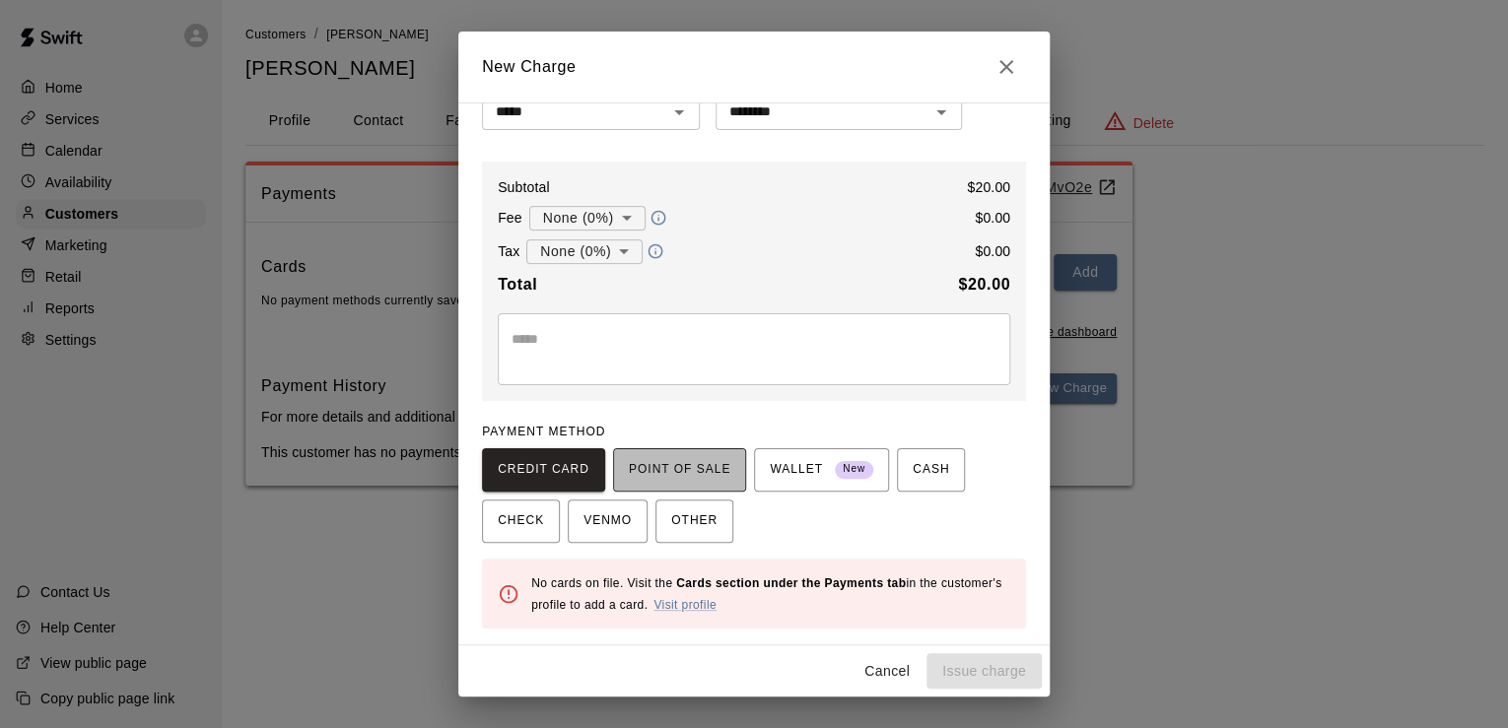
click at [672, 463] on span "POINT OF SALE" at bounding box center [679, 470] width 101 height 32
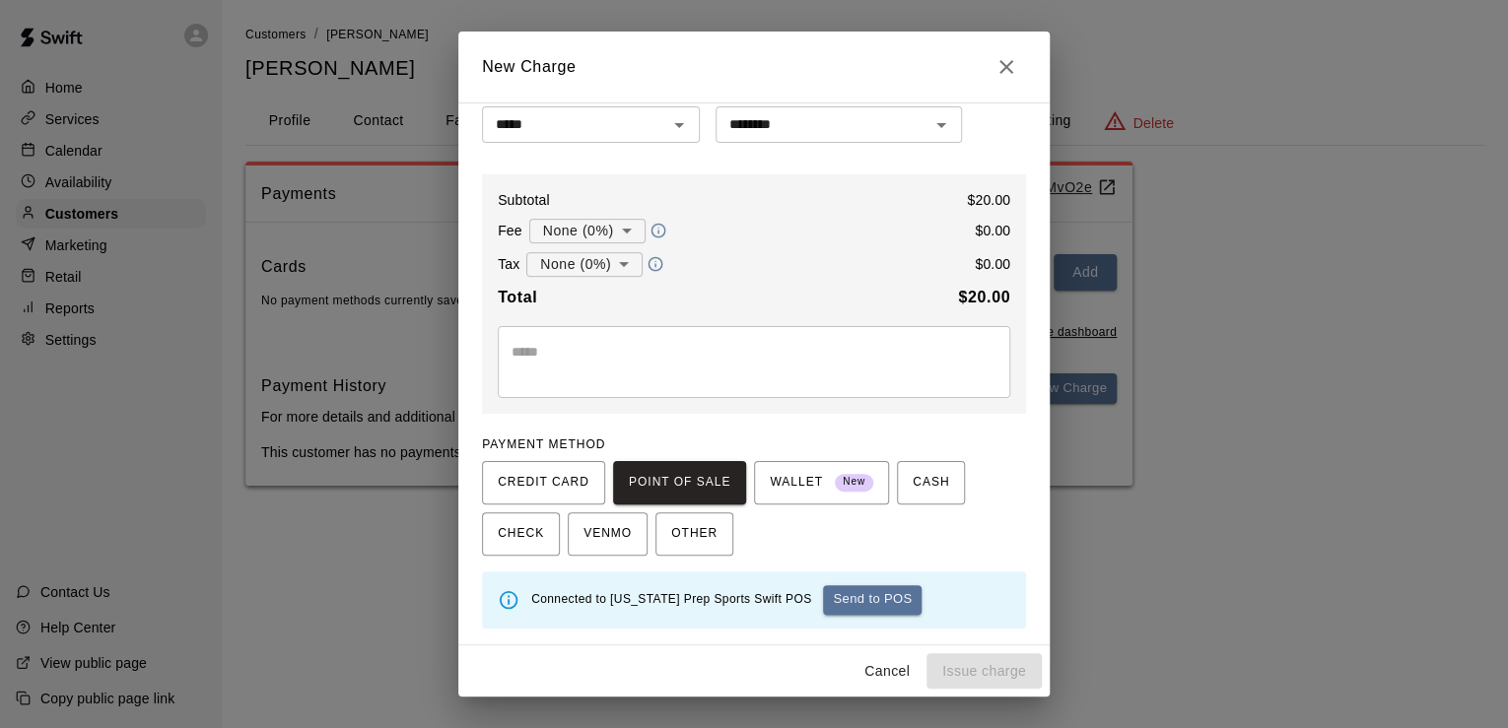
click at [974, 671] on div "Cancel Issue charge" at bounding box center [753, 671] width 591 height 52
click at [823, 603] on button "Send to POS" at bounding box center [872, 600] width 99 height 30
type input "*"
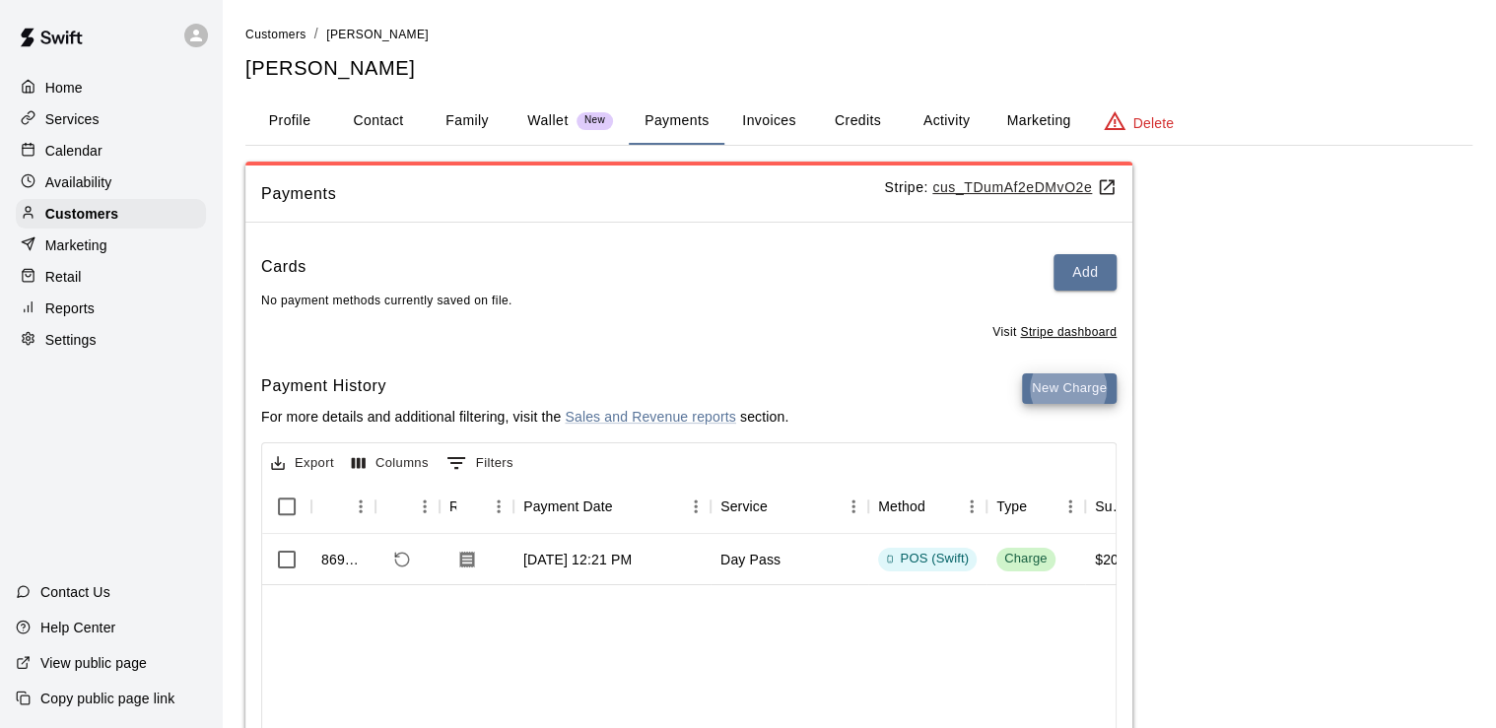
click at [130, 272] on div "Retail" at bounding box center [111, 277] width 190 height 30
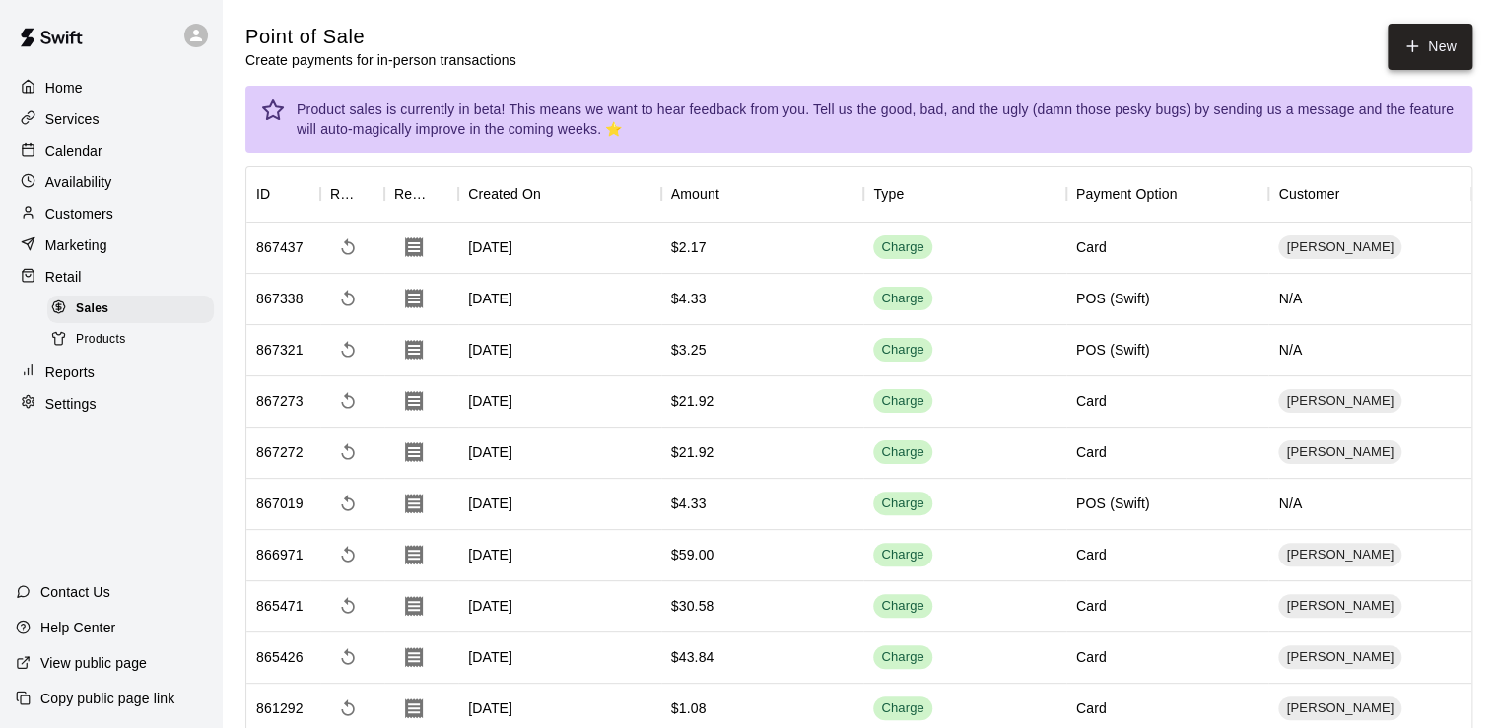
click at [1430, 28] on button "New" at bounding box center [1429, 47] width 85 height 46
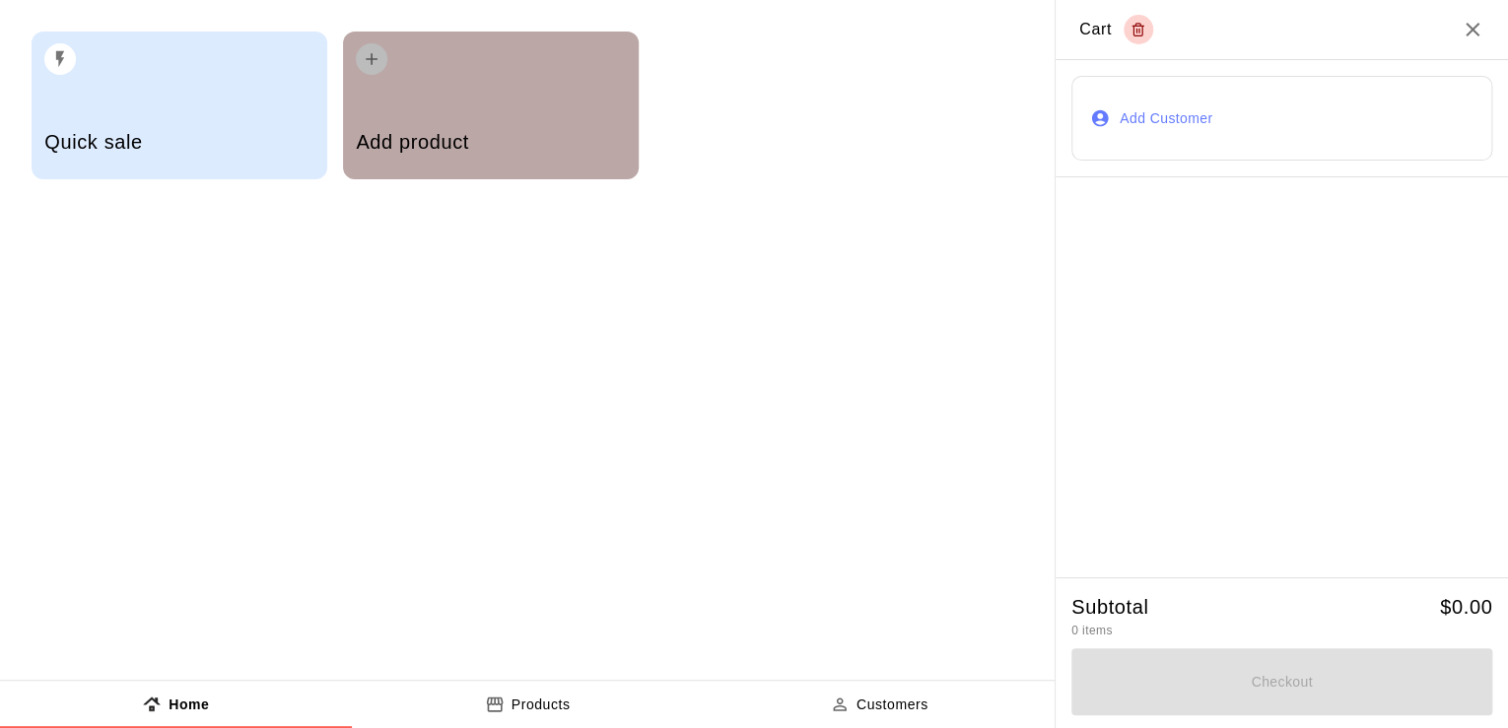
click at [489, 146] on h5 "Add product" at bounding box center [490, 142] width 269 height 27
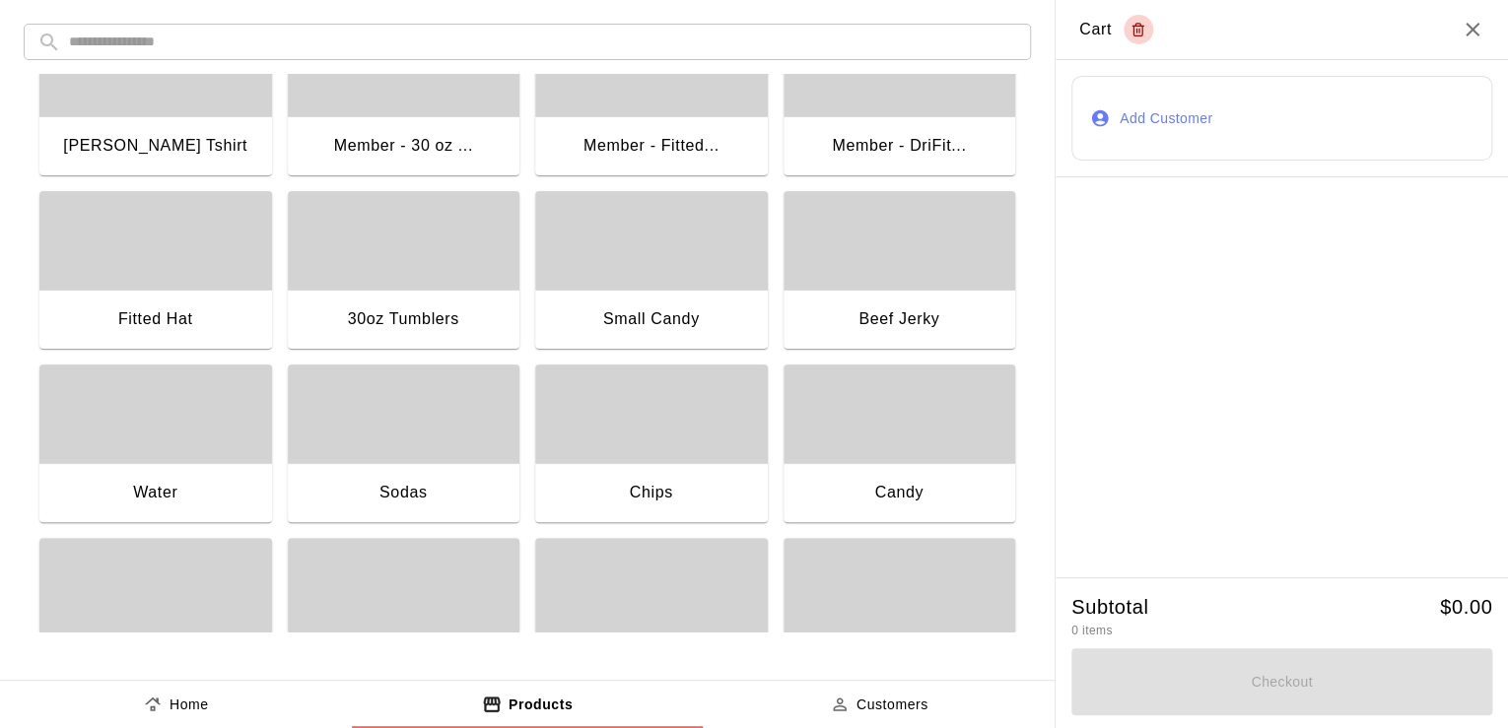
scroll to position [73, 0]
click at [667, 398] on div "button" at bounding box center [651, 413] width 233 height 99
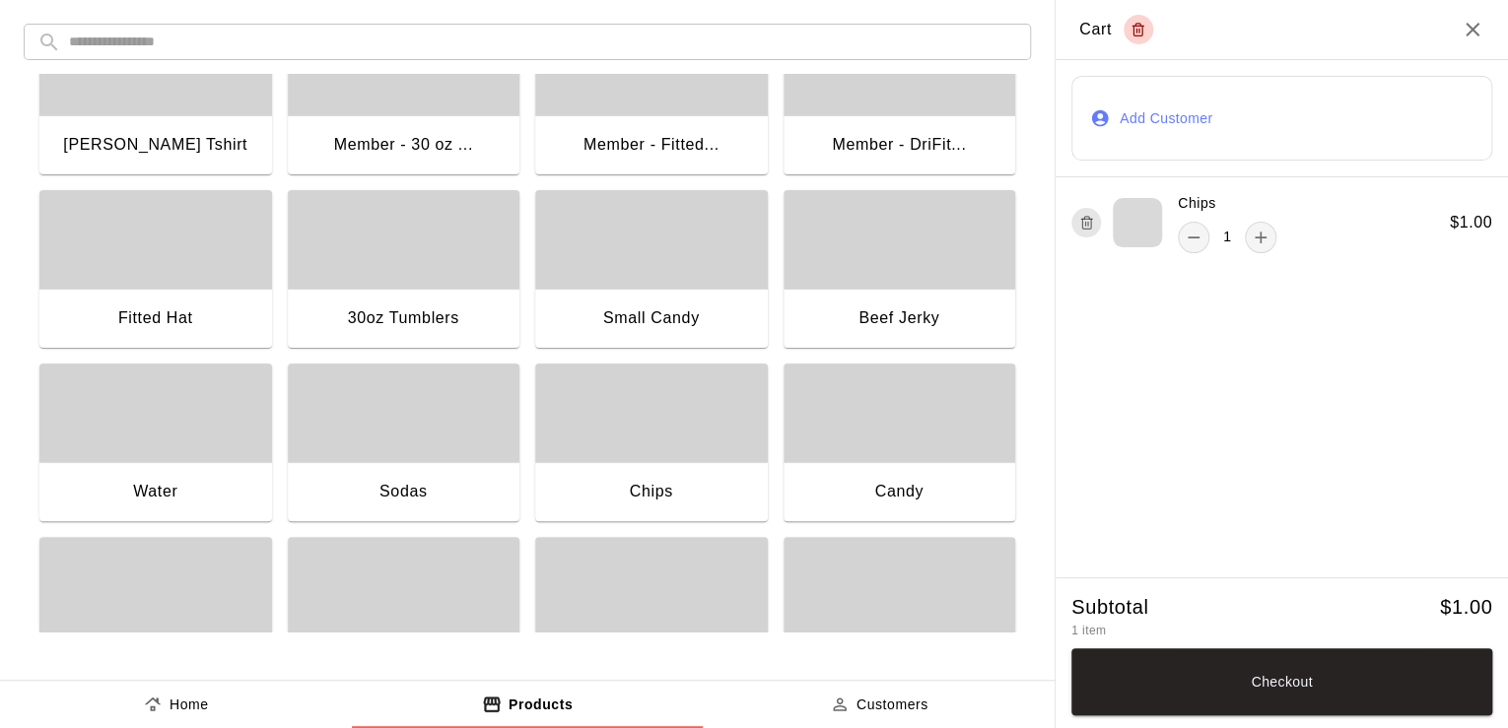
click at [1117, 134] on button "Add Customer" at bounding box center [1281, 118] width 421 height 85
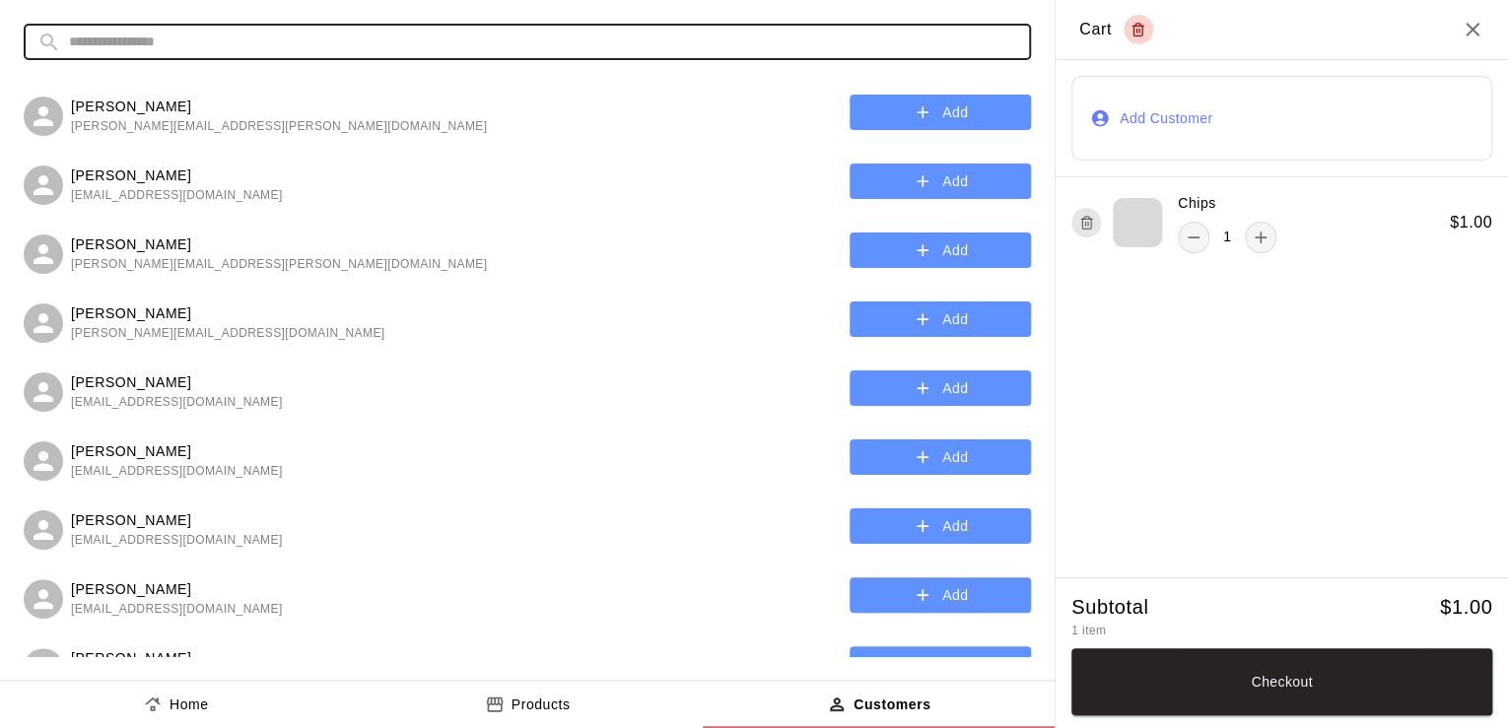
click at [270, 49] on input "text" at bounding box center [543, 42] width 948 height 36
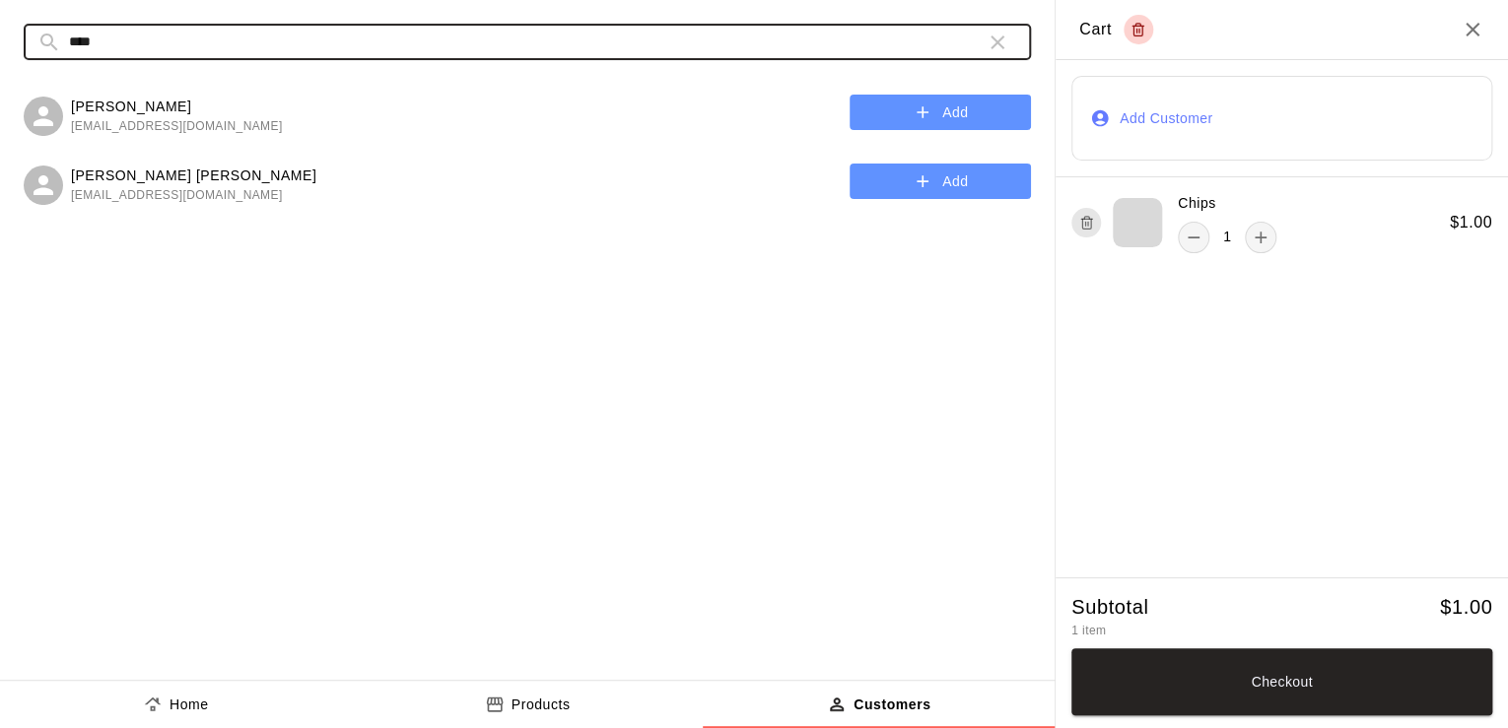
type input "****"
click at [909, 114] on button "Add" at bounding box center [939, 113] width 181 height 36
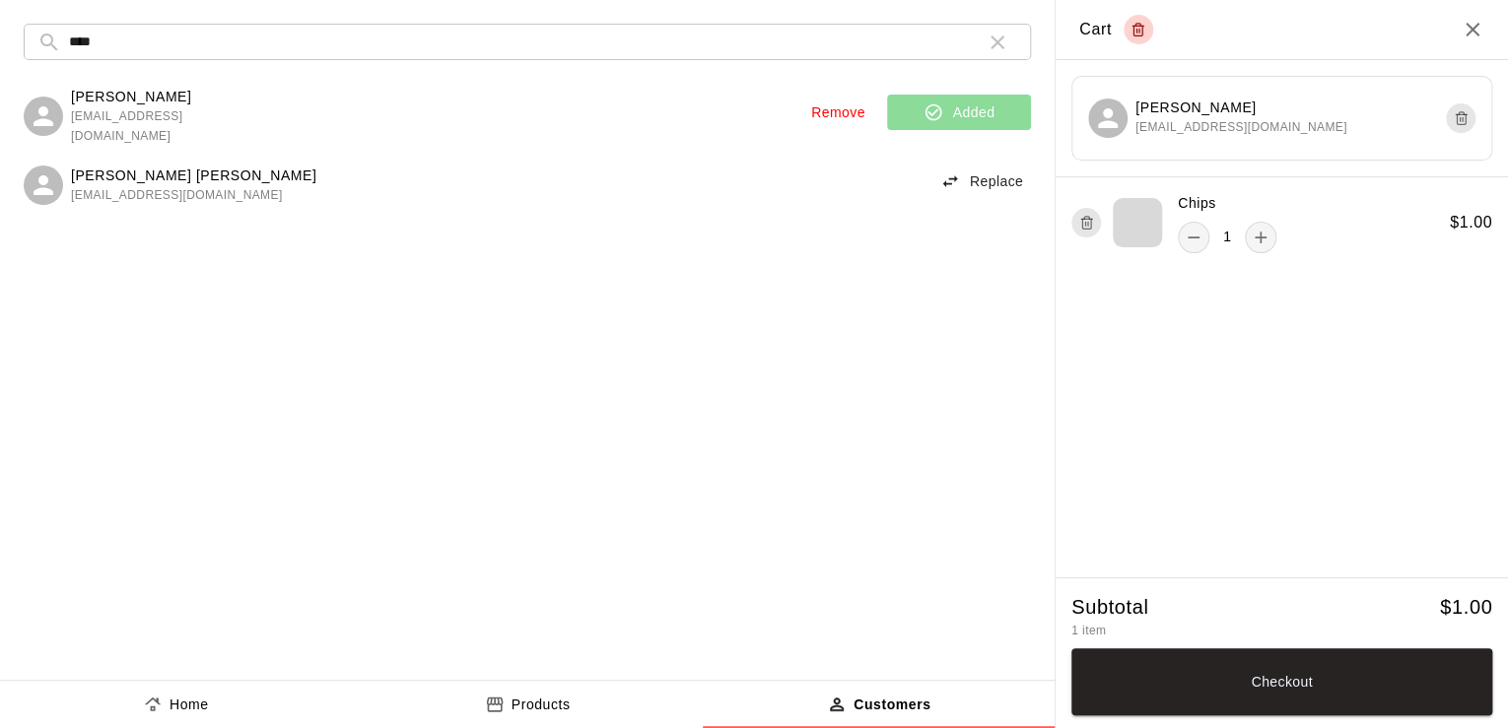
click at [532, 705] on p "Products" at bounding box center [540, 705] width 59 height 21
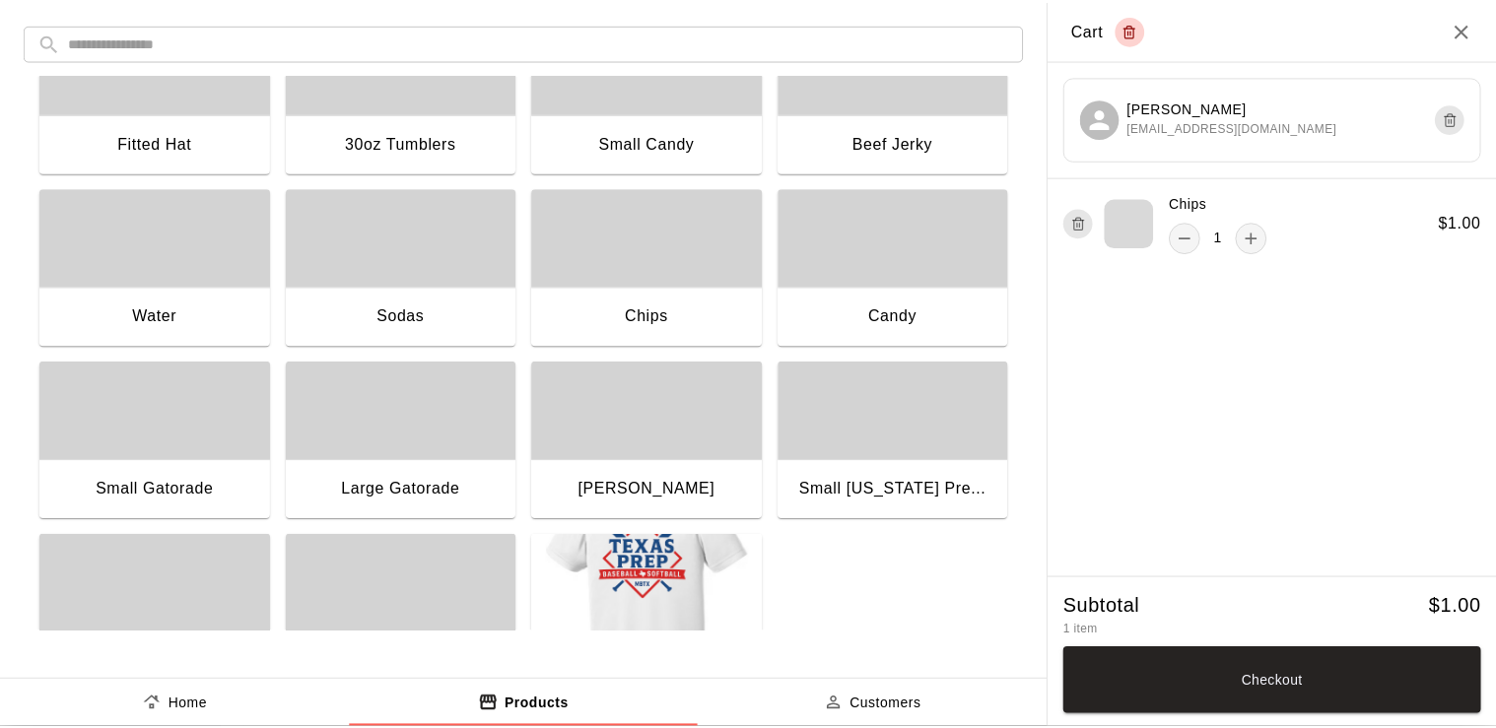
scroll to position [312, 0]
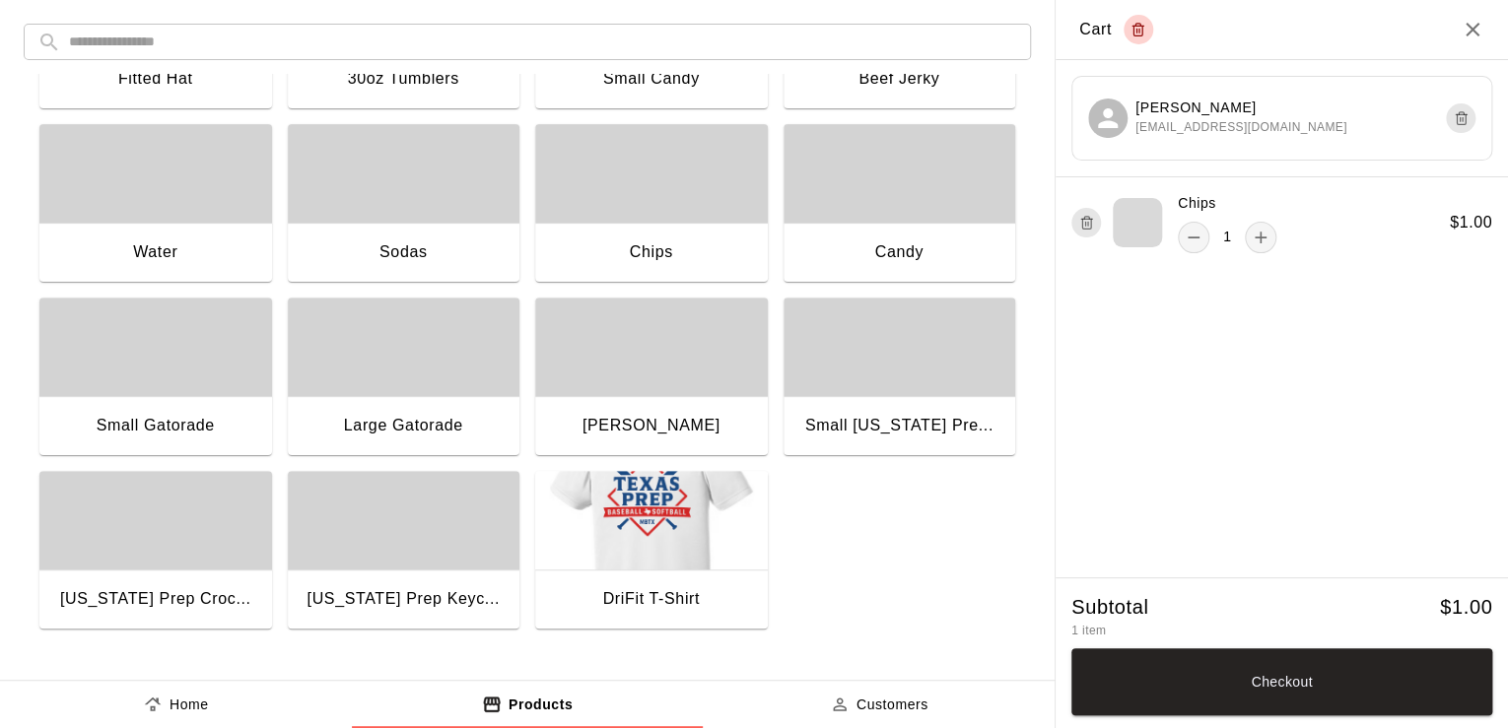
click at [587, 342] on div "button" at bounding box center [651, 347] width 233 height 99
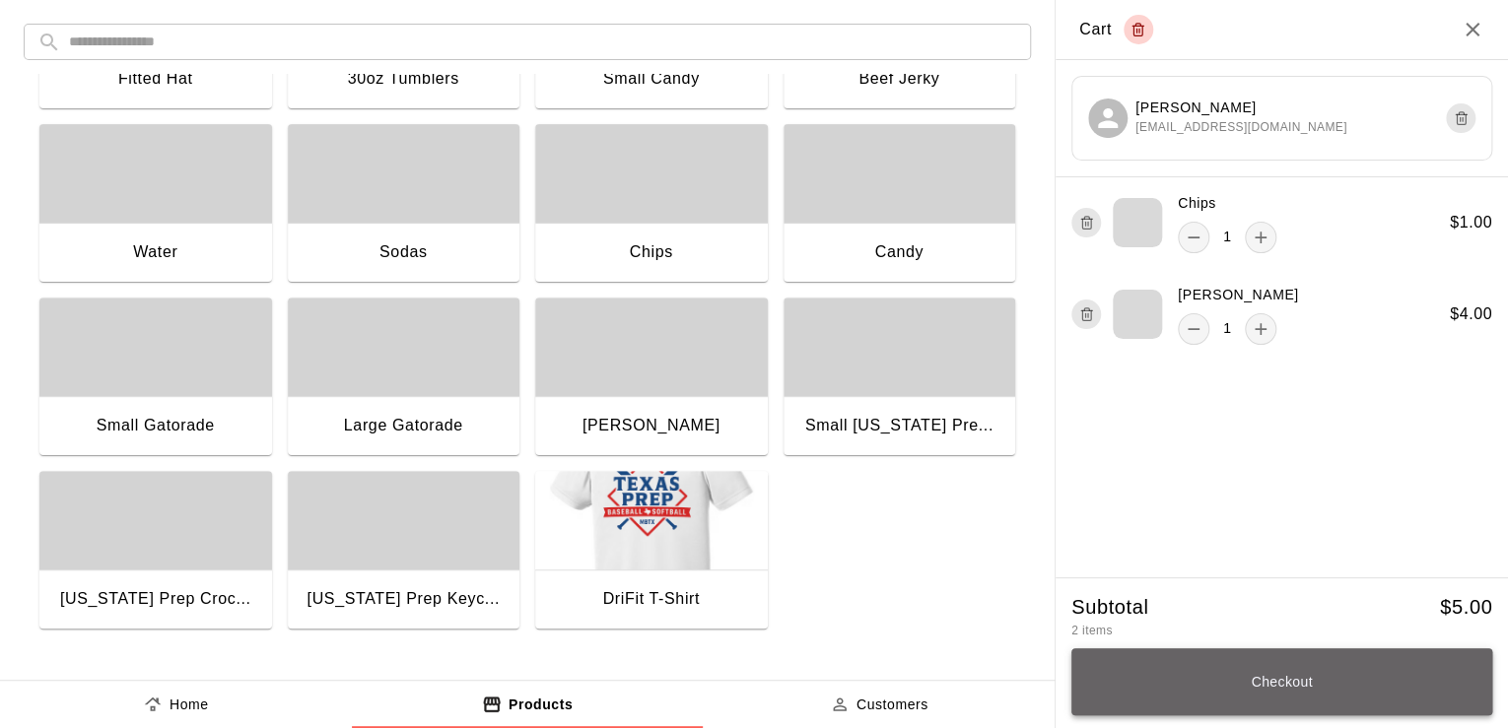
click at [1257, 658] on button "Checkout" at bounding box center [1281, 681] width 421 height 67
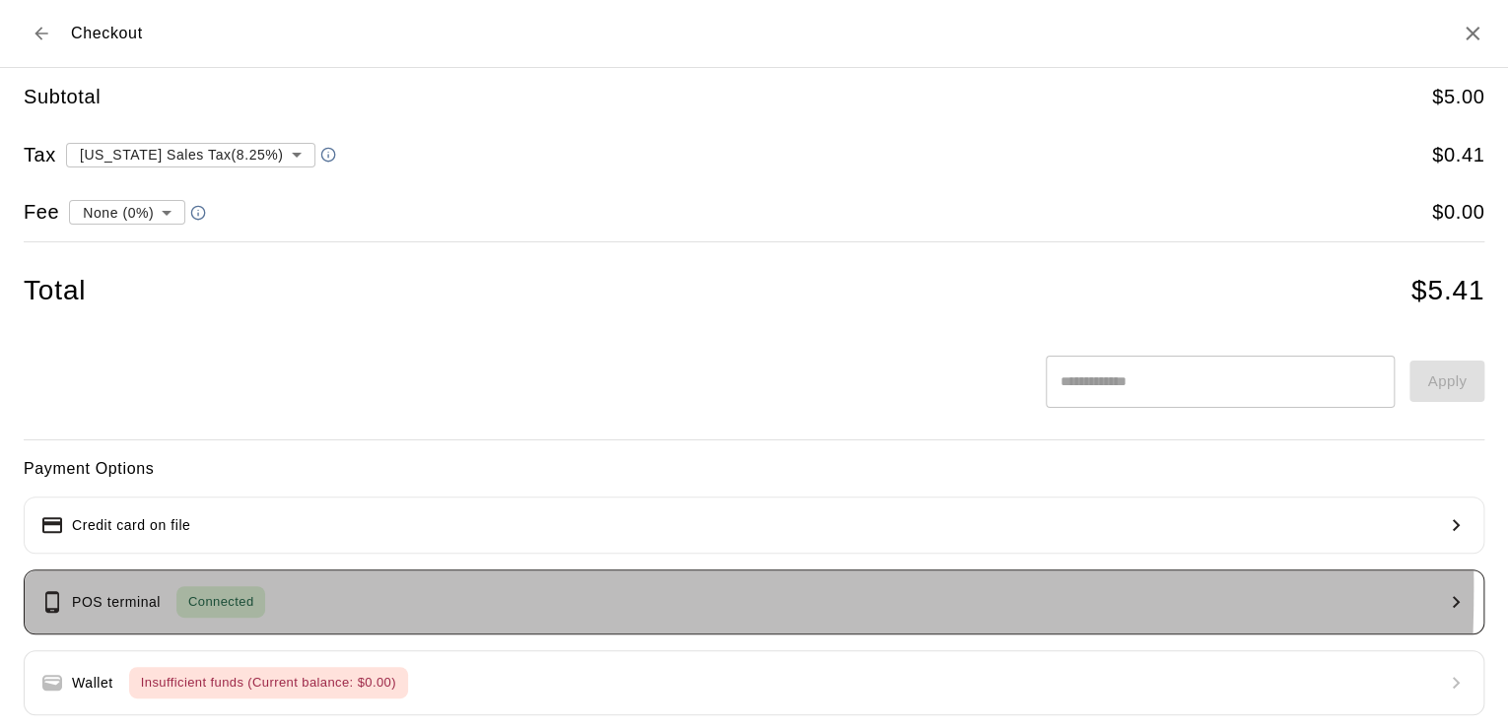
click at [179, 586] on div "Connected" at bounding box center [220, 602] width 89 height 32
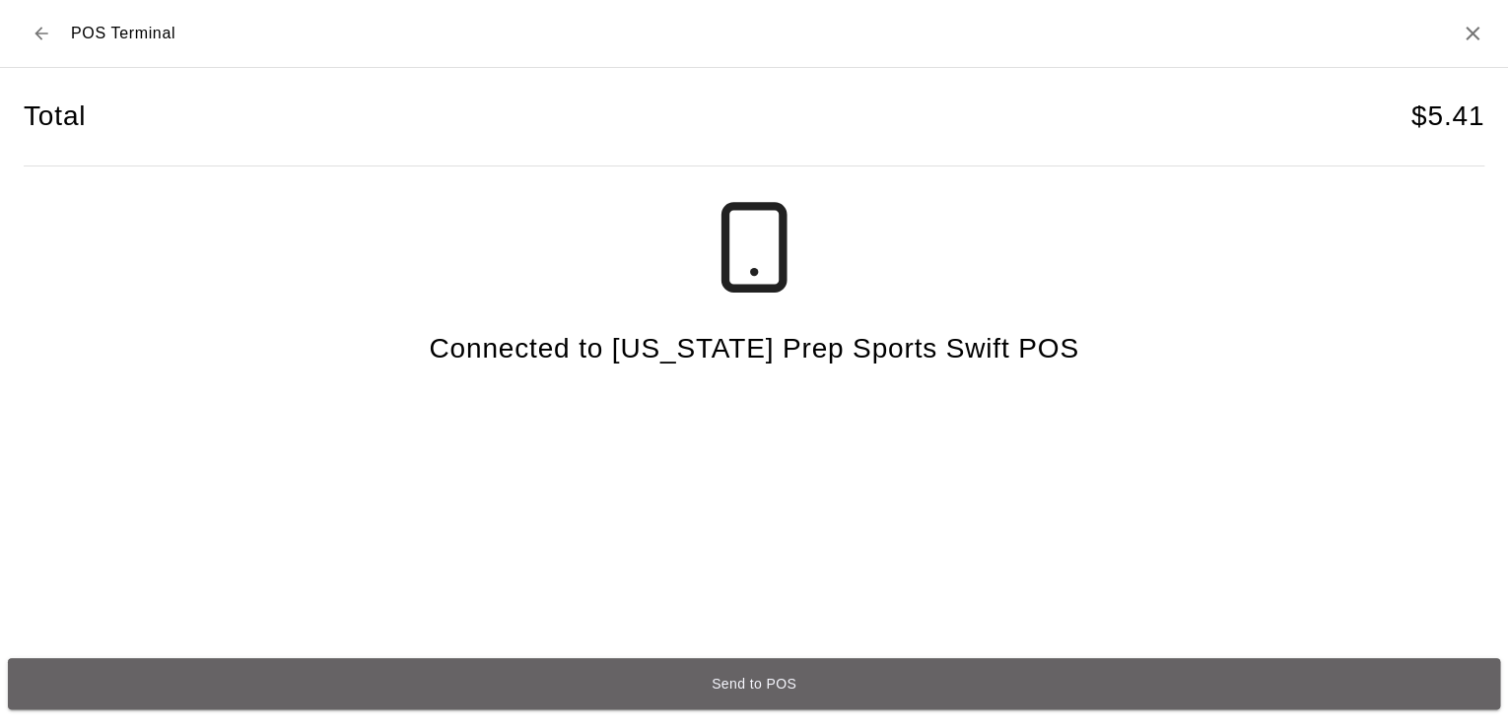
click at [346, 688] on button "Send to POS" at bounding box center [754, 683] width 1492 height 51
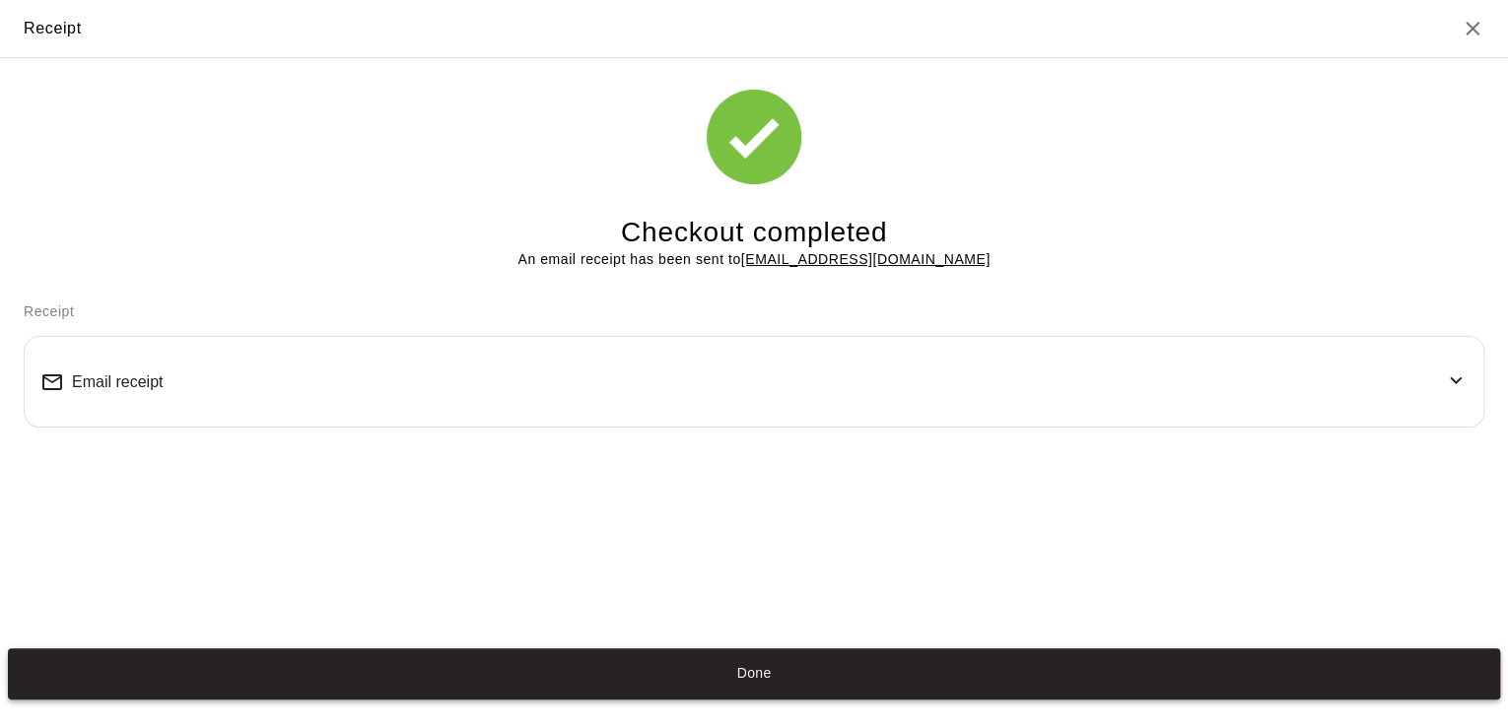
click at [664, 672] on button "Done" at bounding box center [754, 673] width 1492 height 51
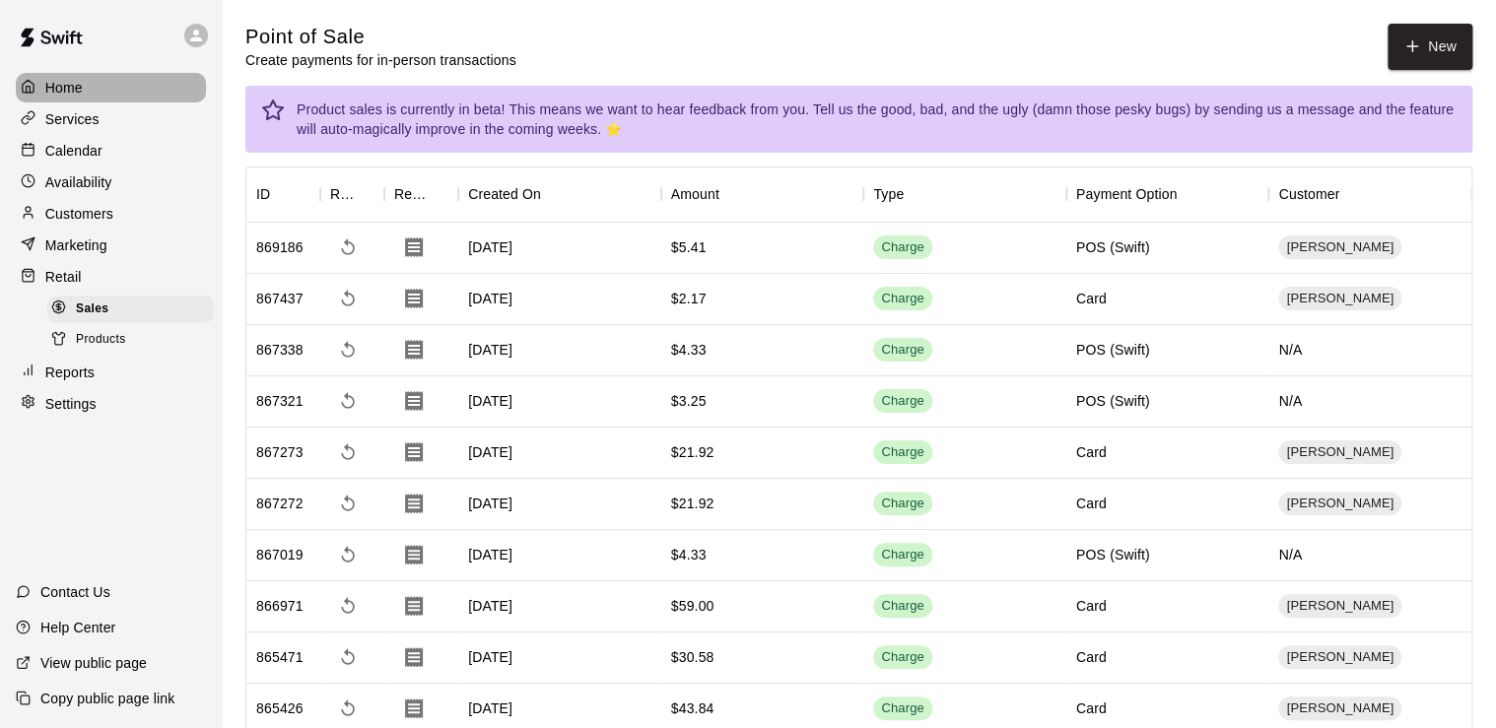
click at [106, 83] on div "Home" at bounding box center [111, 88] width 190 height 30
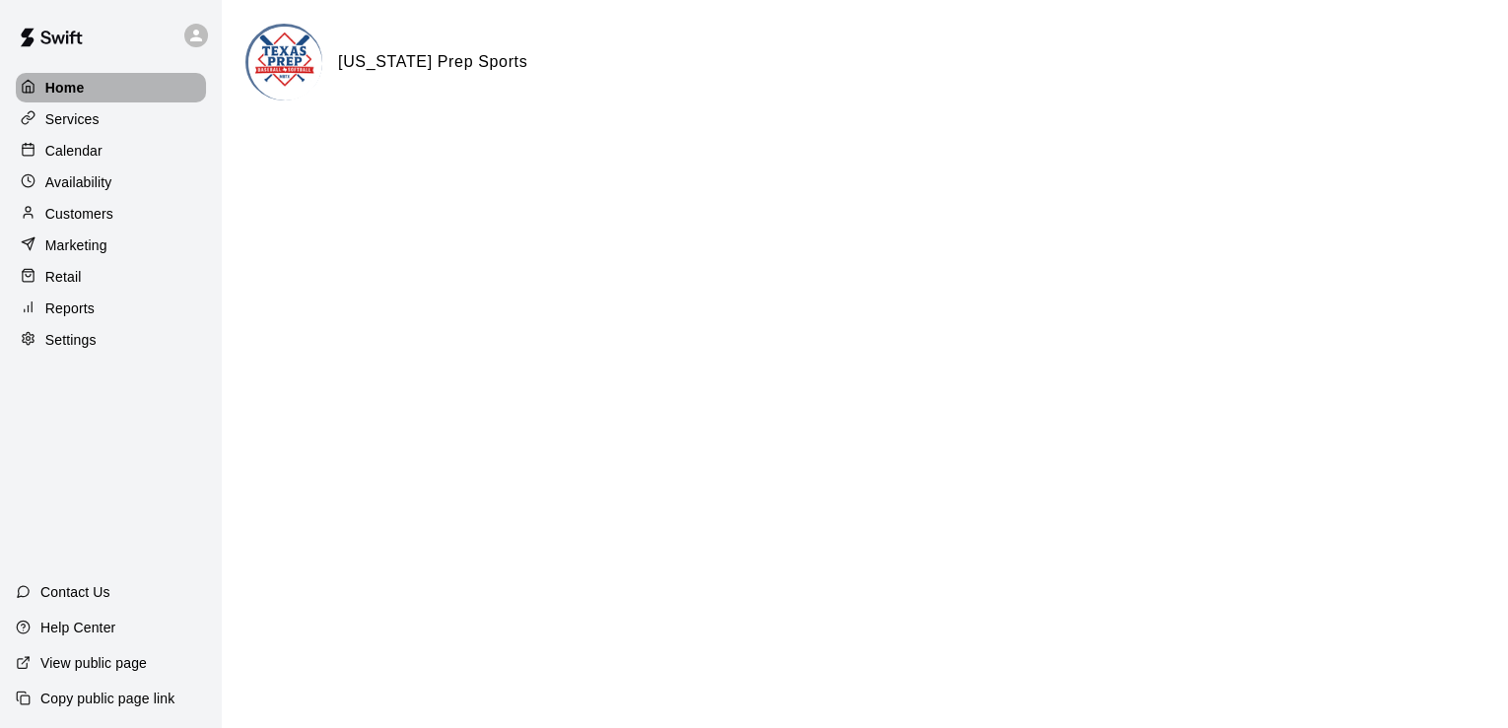
drag, startPoint x: 431, startPoint y: 9, endPoint x: 142, endPoint y: 87, distance: 299.0
click at [142, 87] on div "Home" at bounding box center [111, 88] width 190 height 30
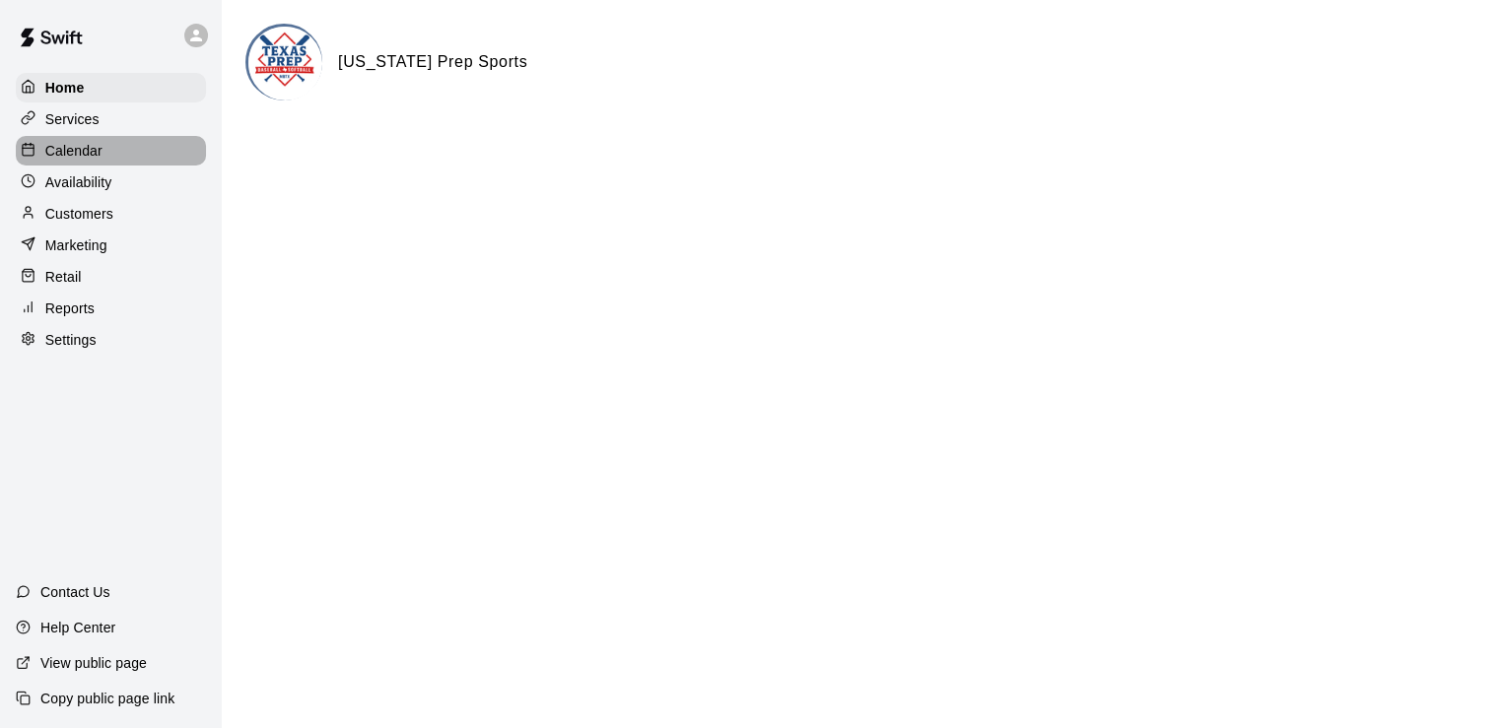
click at [123, 155] on div "Calendar" at bounding box center [111, 151] width 190 height 30
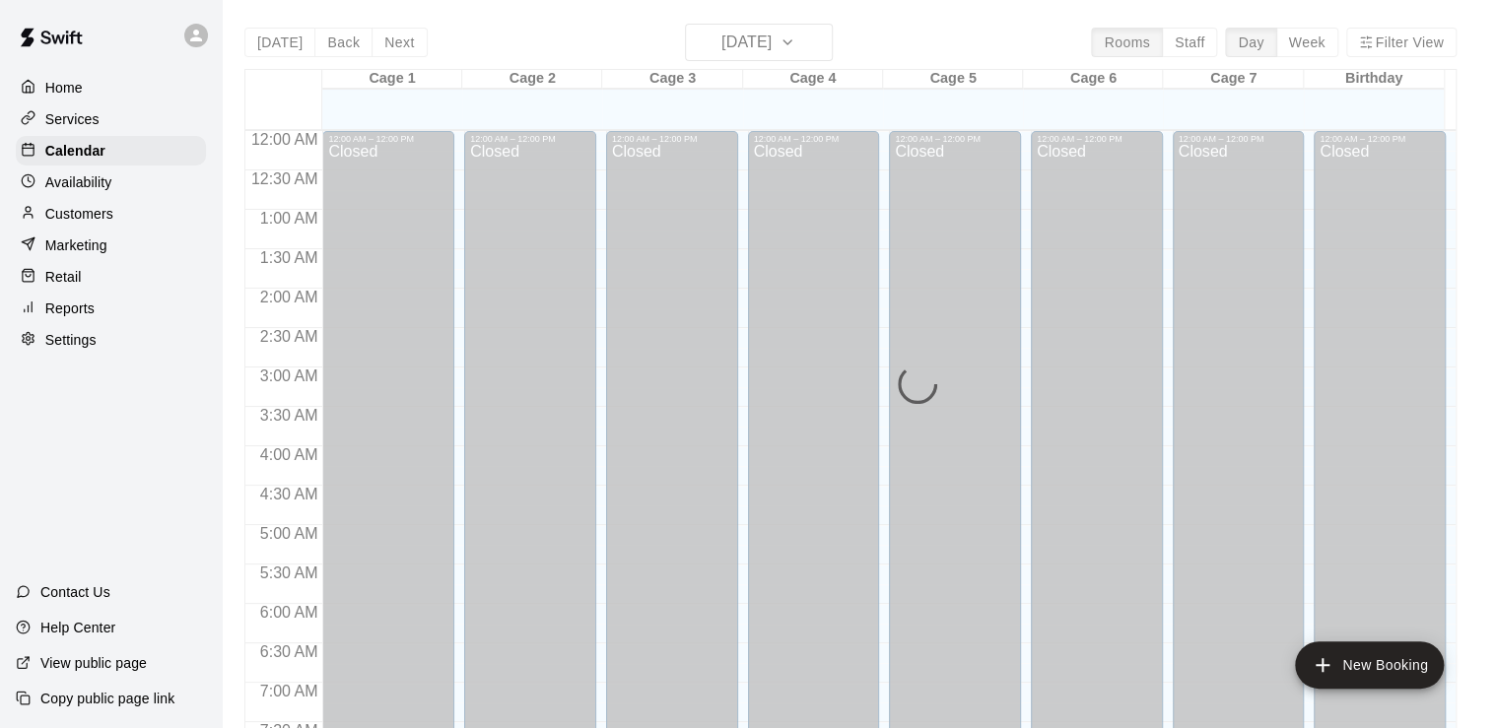
scroll to position [988, 0]
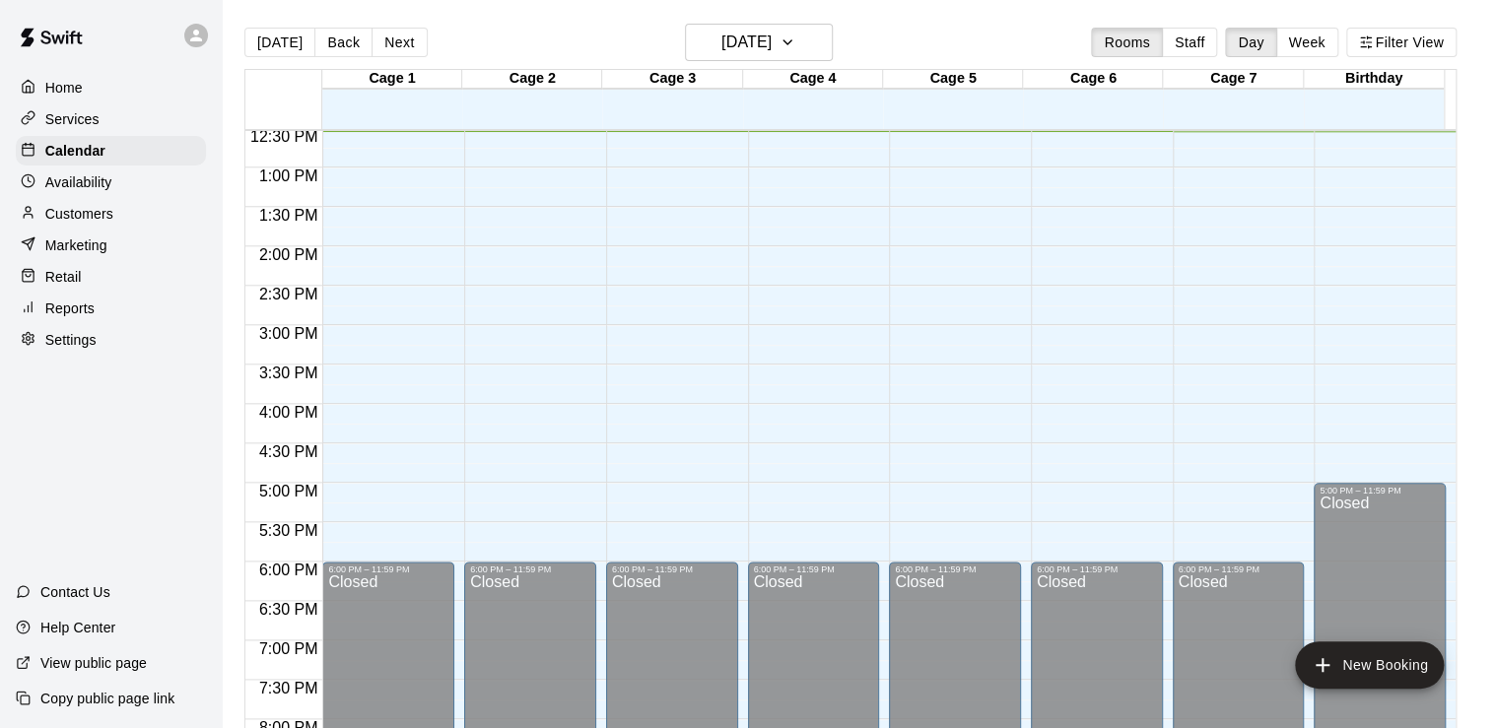
click at [146, 218] on div "Customers" at bounding box center [111, 214] width 190 height 30
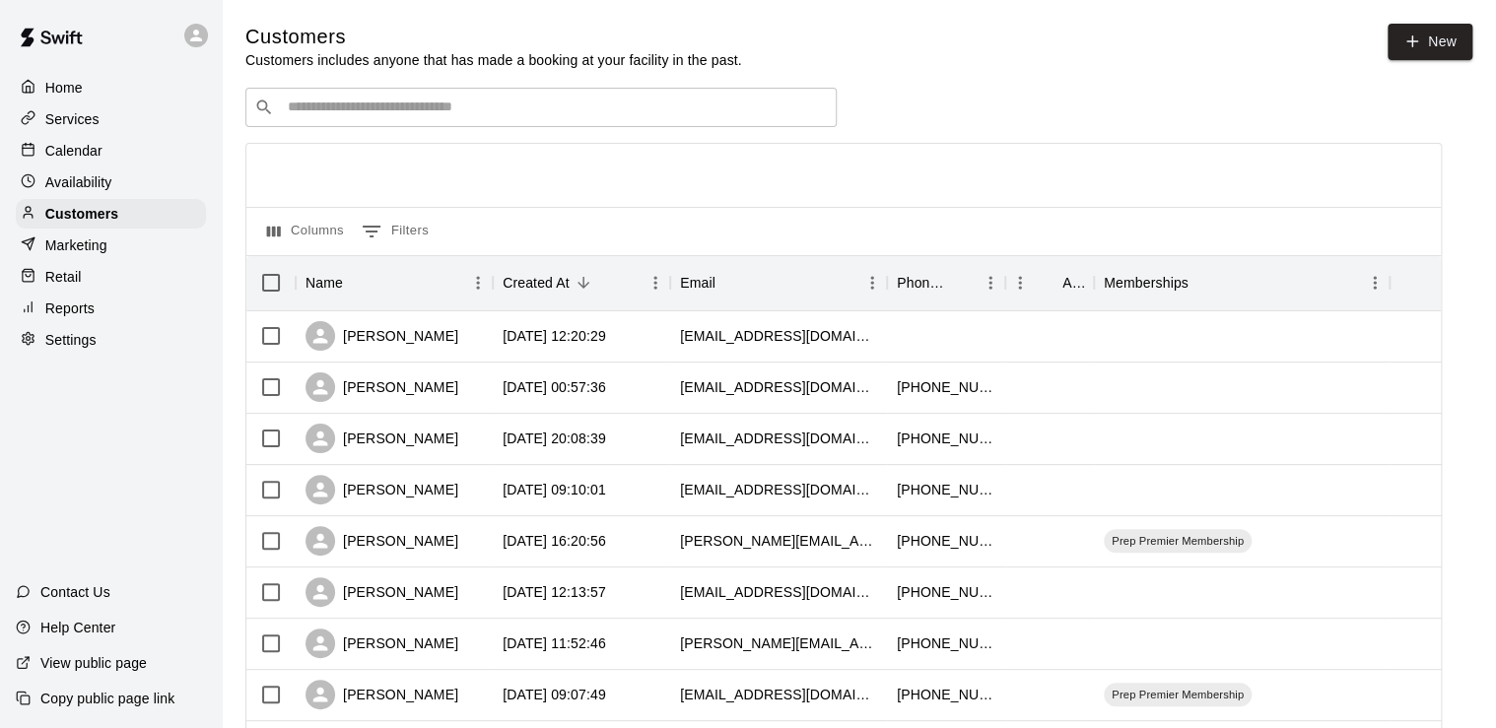
click at [398, 96] on div "​ ​" at bounding box center [540, 107] width 591 height 39
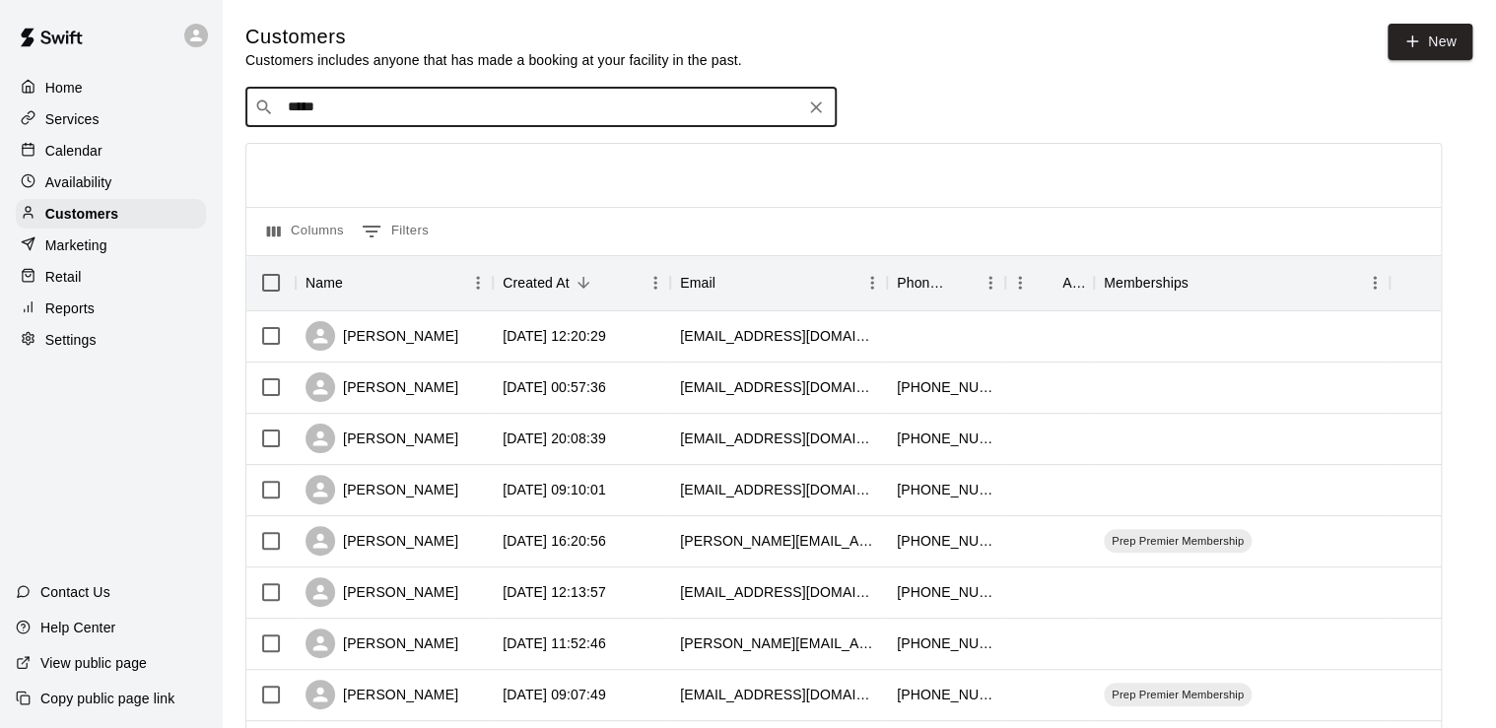
type input "******"
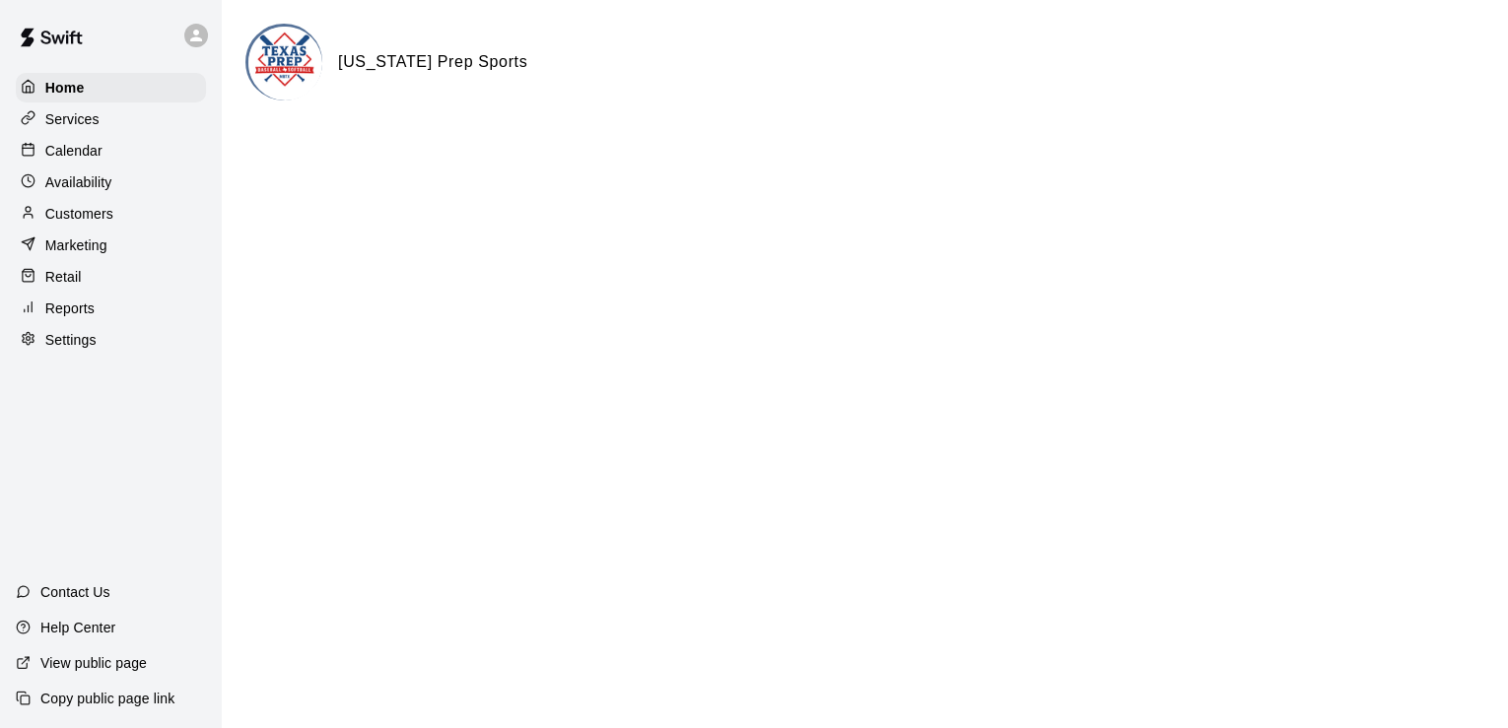
click at [83, 286] on div "Retail" at bounding box center [111, 277] width 190 height 30
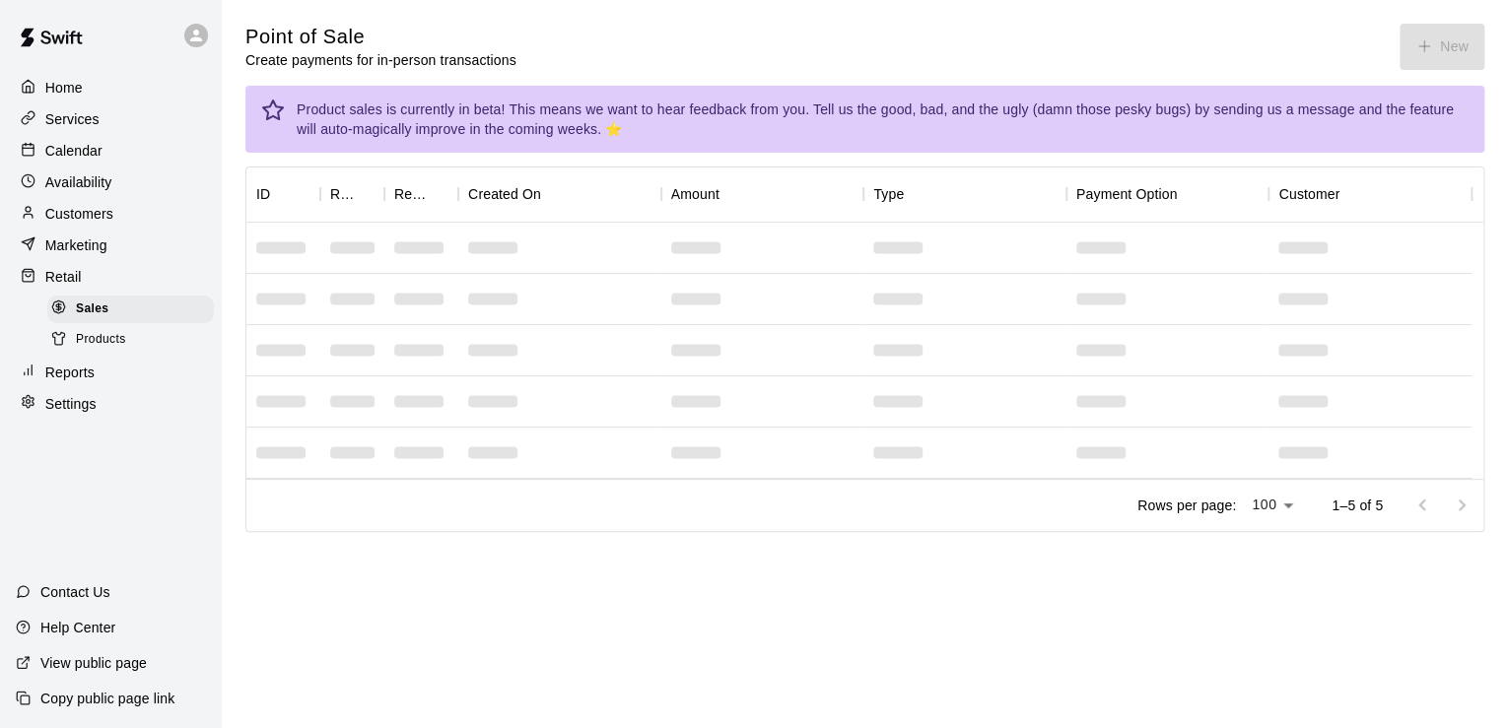
click at [1430, 39] on div "Point of Sale Create payments for in-person transactions New" at bounding box center [864, 47] width 1239 height 46
click at [1447, 53] on div "Point of Sale Create payments for in-person transactions New" at bounding box center [864, 47] width 1239 height 46
click at [104, 272] on div "Retail" at bounding box center [111, 277] width 190 height 30
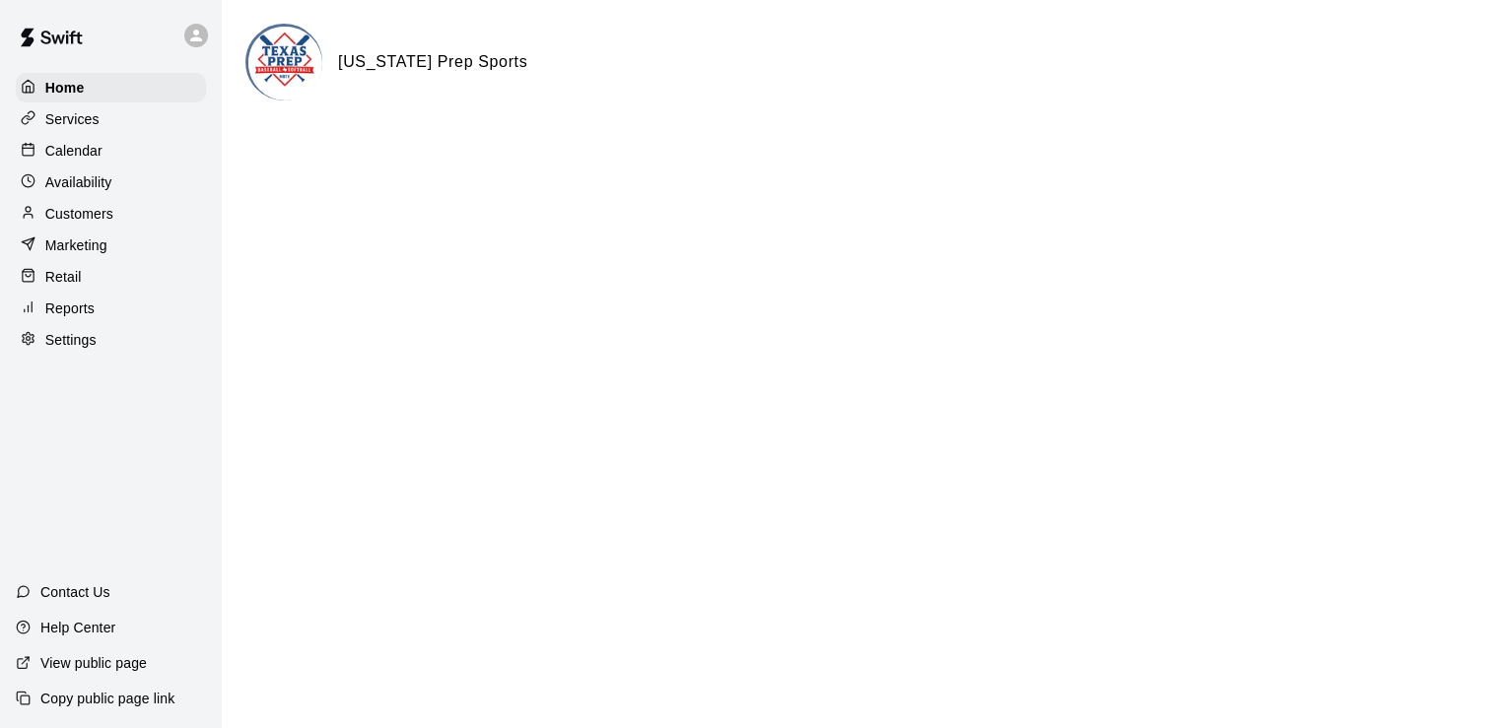
click at [146, 292] on div "Retail" at bounding box center [111, 277] width 190 height 30
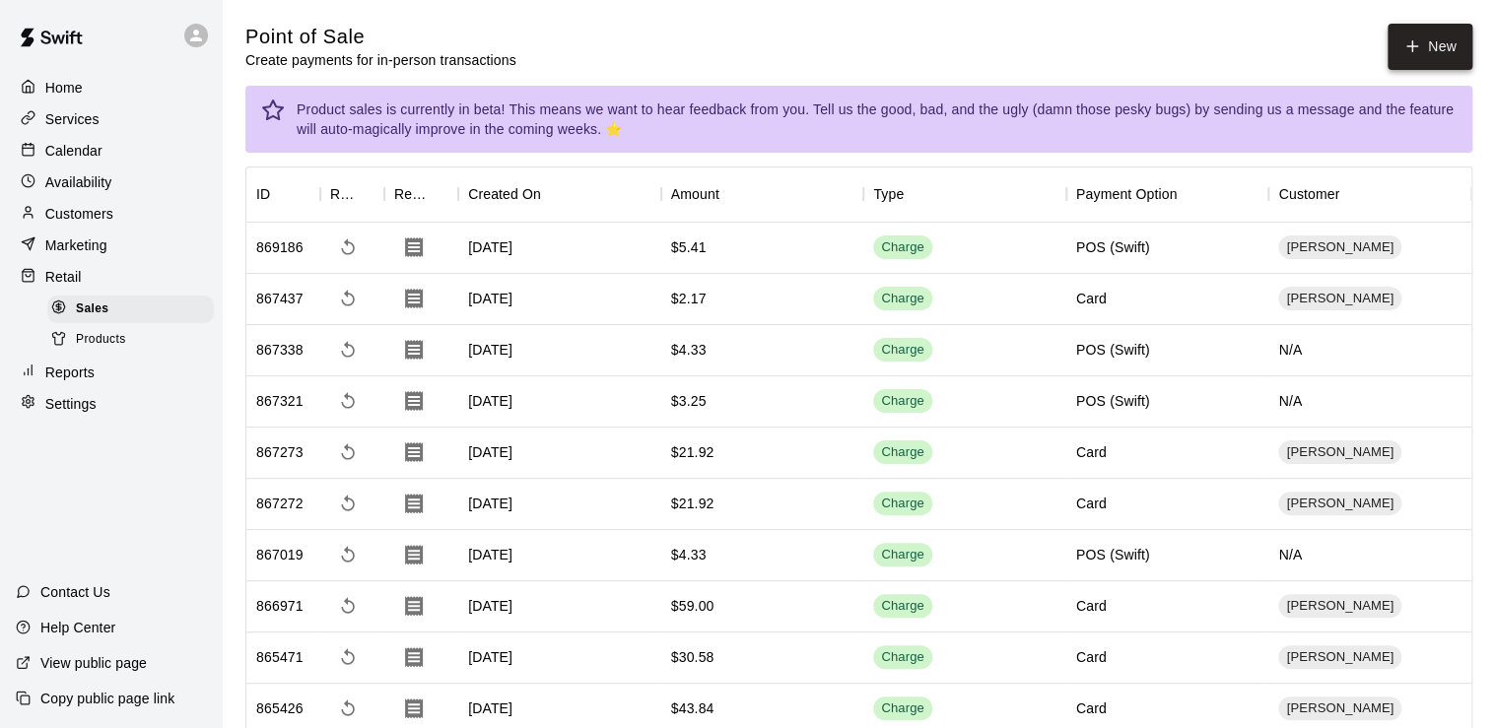
click at [1424, 49] on button "New" at bounding box center [1429, 47] width 85 height 46
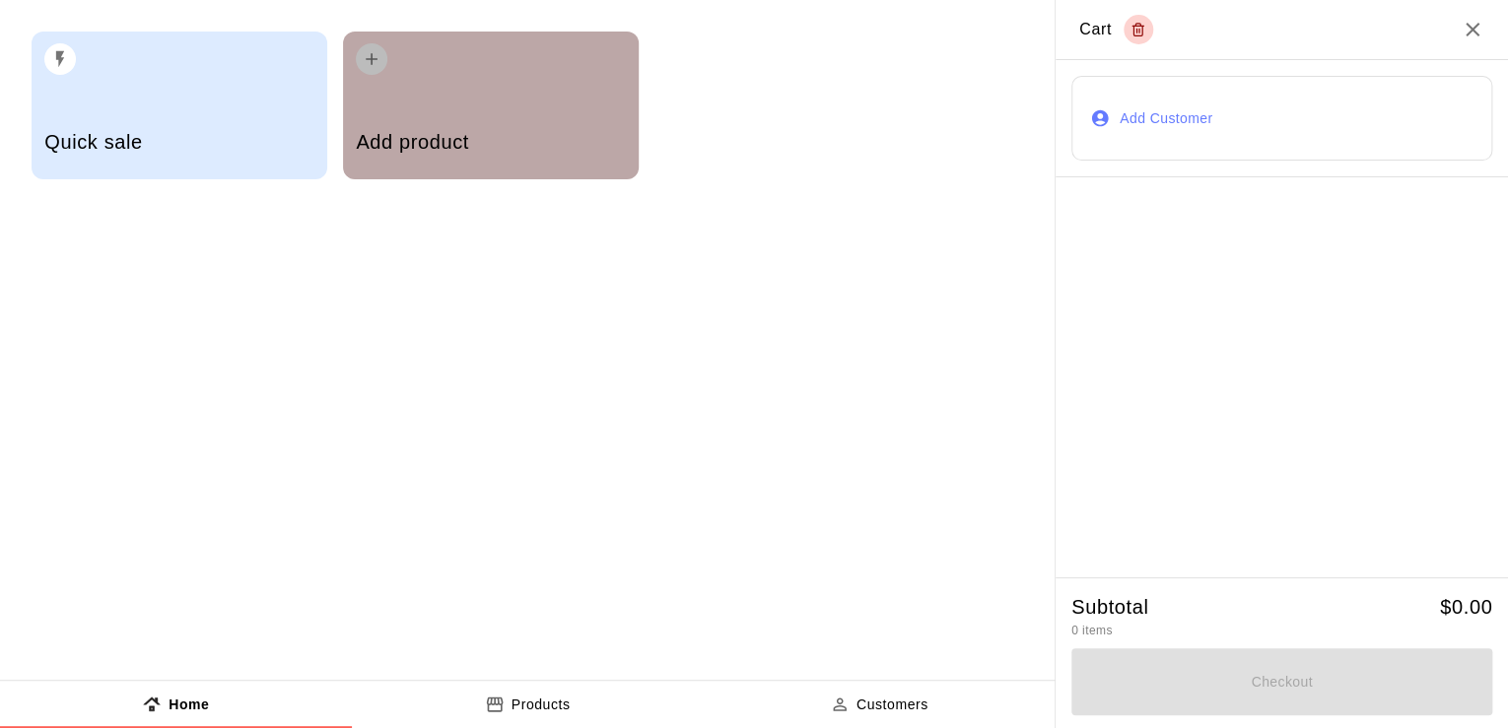
click at [498, 162] on div "Add product" at bounding box center [490, 144] width 269 height 70
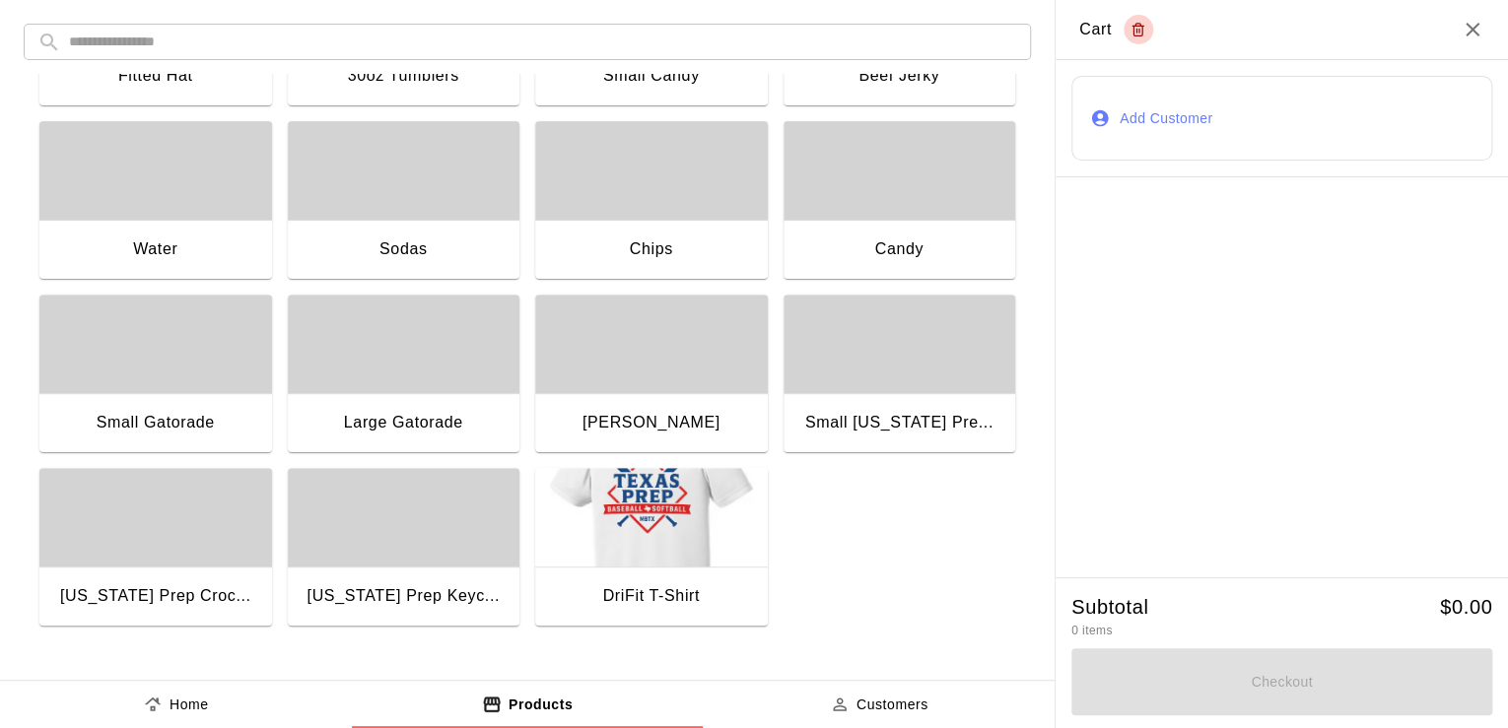
scroll to position [312, 0]
click at [180, 325] on div "button" at bounding box center [155, 347] width 233 height 99
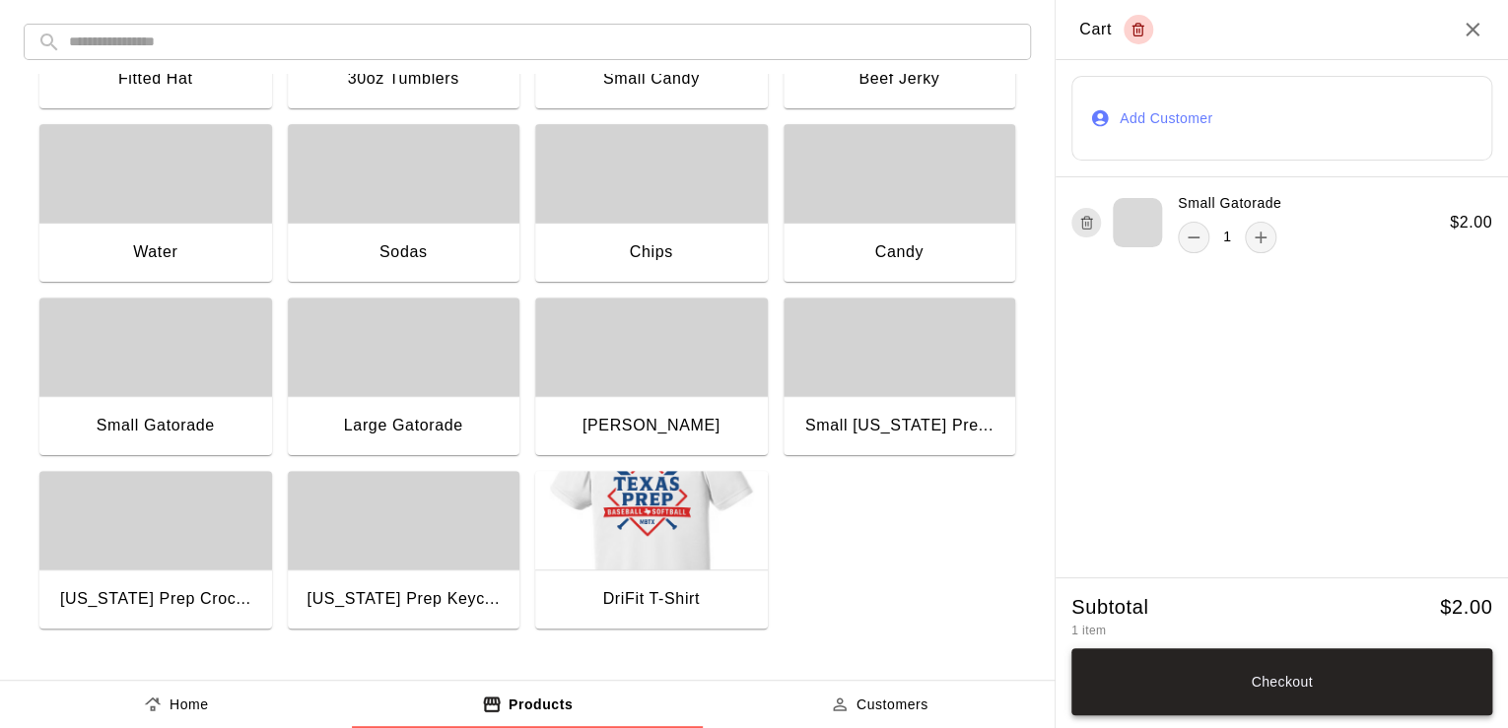
click at [1340, 660] on button "Checkout" at bounding box center [1281, 681] width 421 height 67
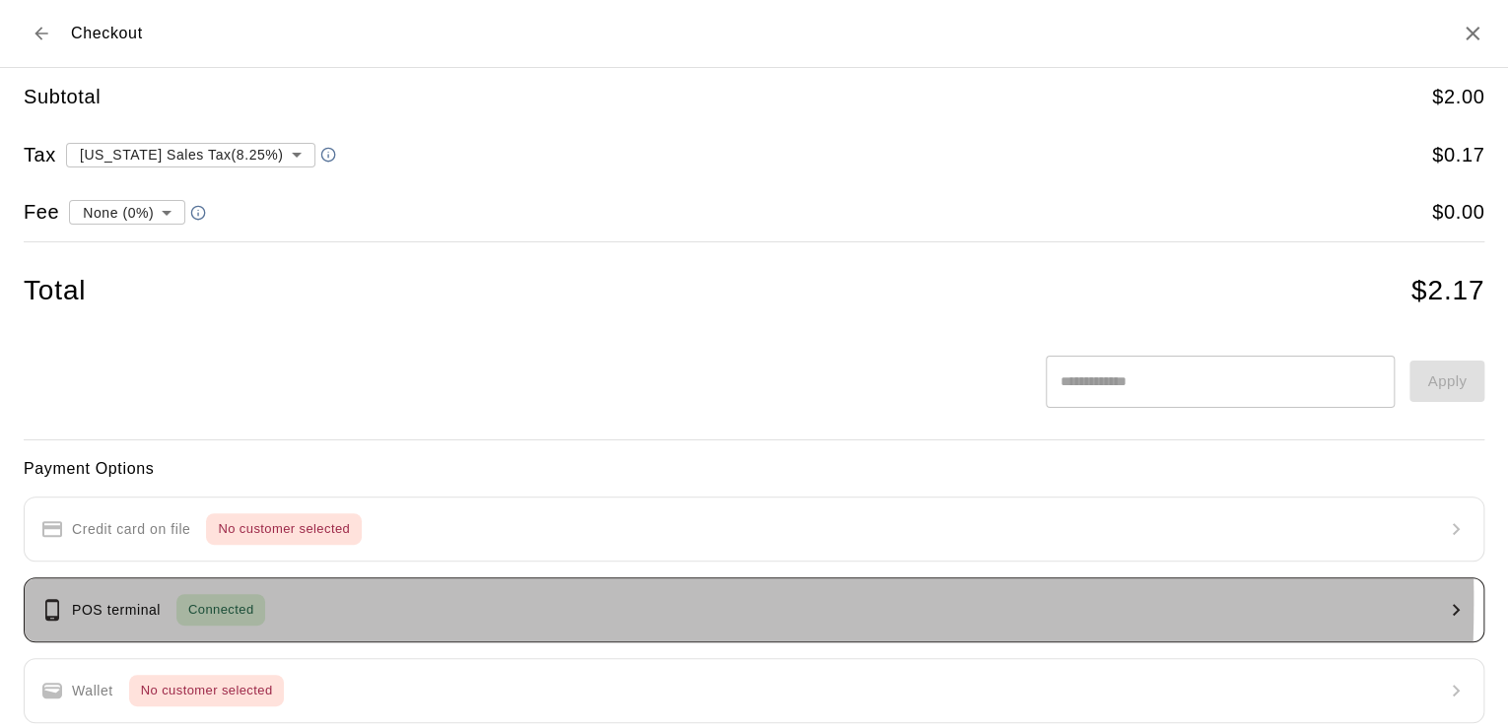
click at [221, 599] on span "Connected" at bounding box center [220, 610] width 89 height 23
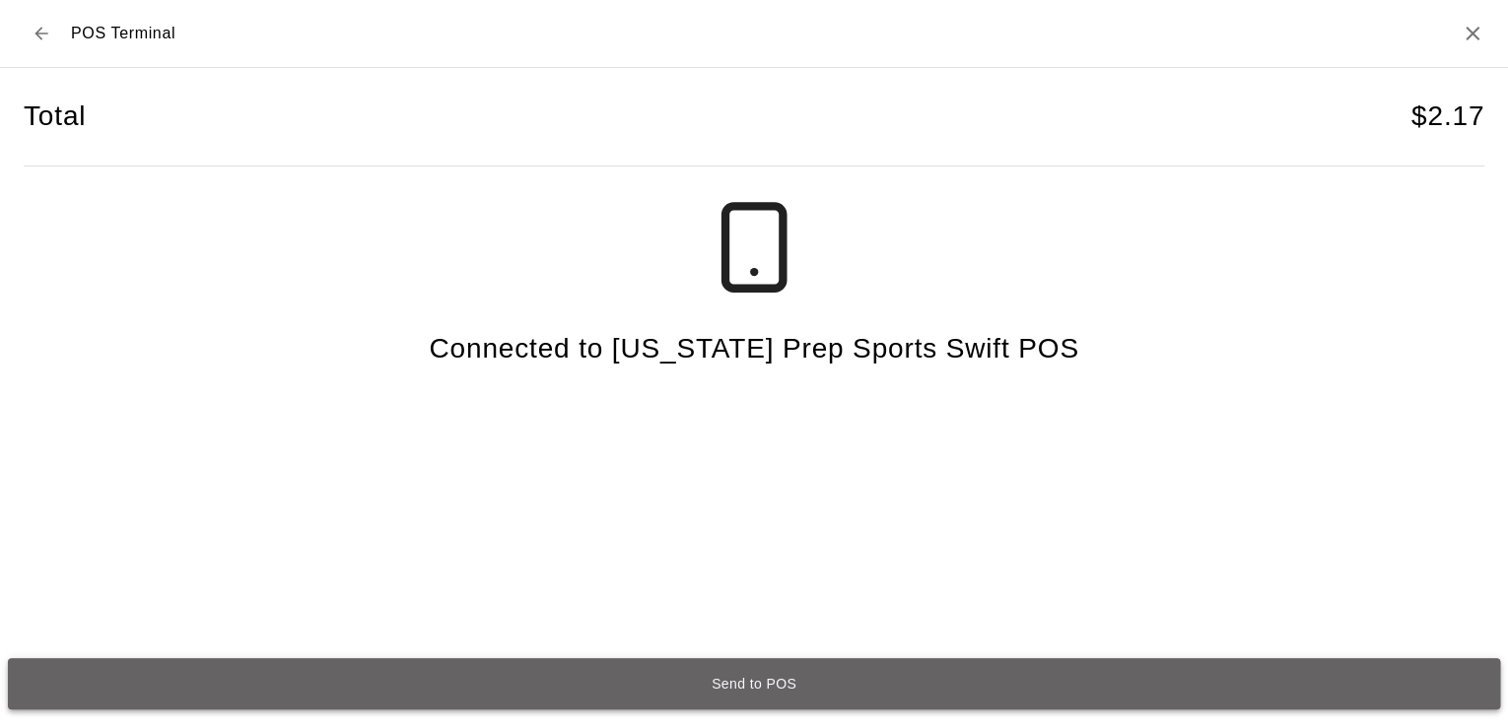
click at [249, 662] on button "Send to POS" at bounding box center [754, 683] width 1492 height 51
